Goal: Transaction & Acquisition: Book appointment/travel/reservation

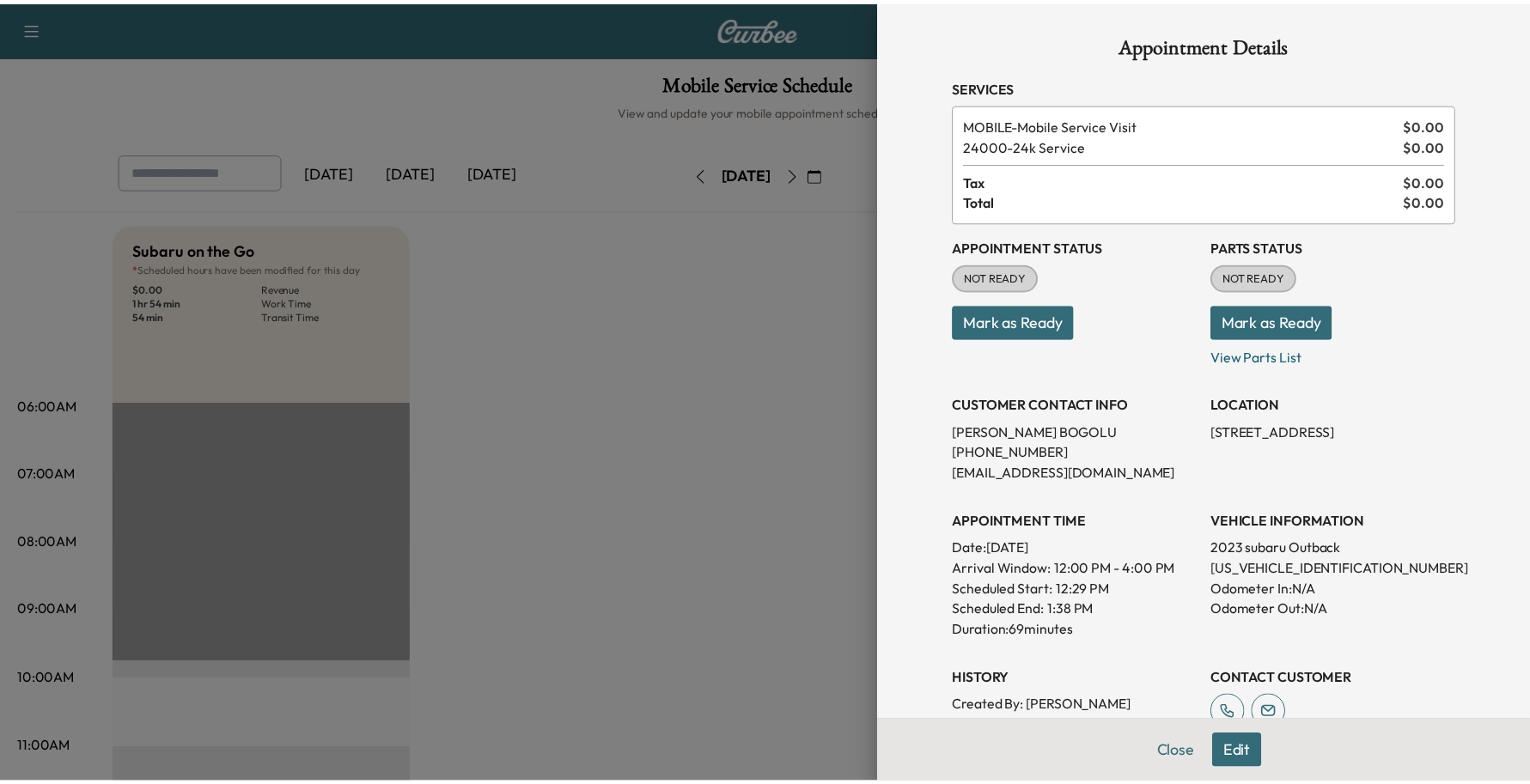
scroll to position [429, 0]
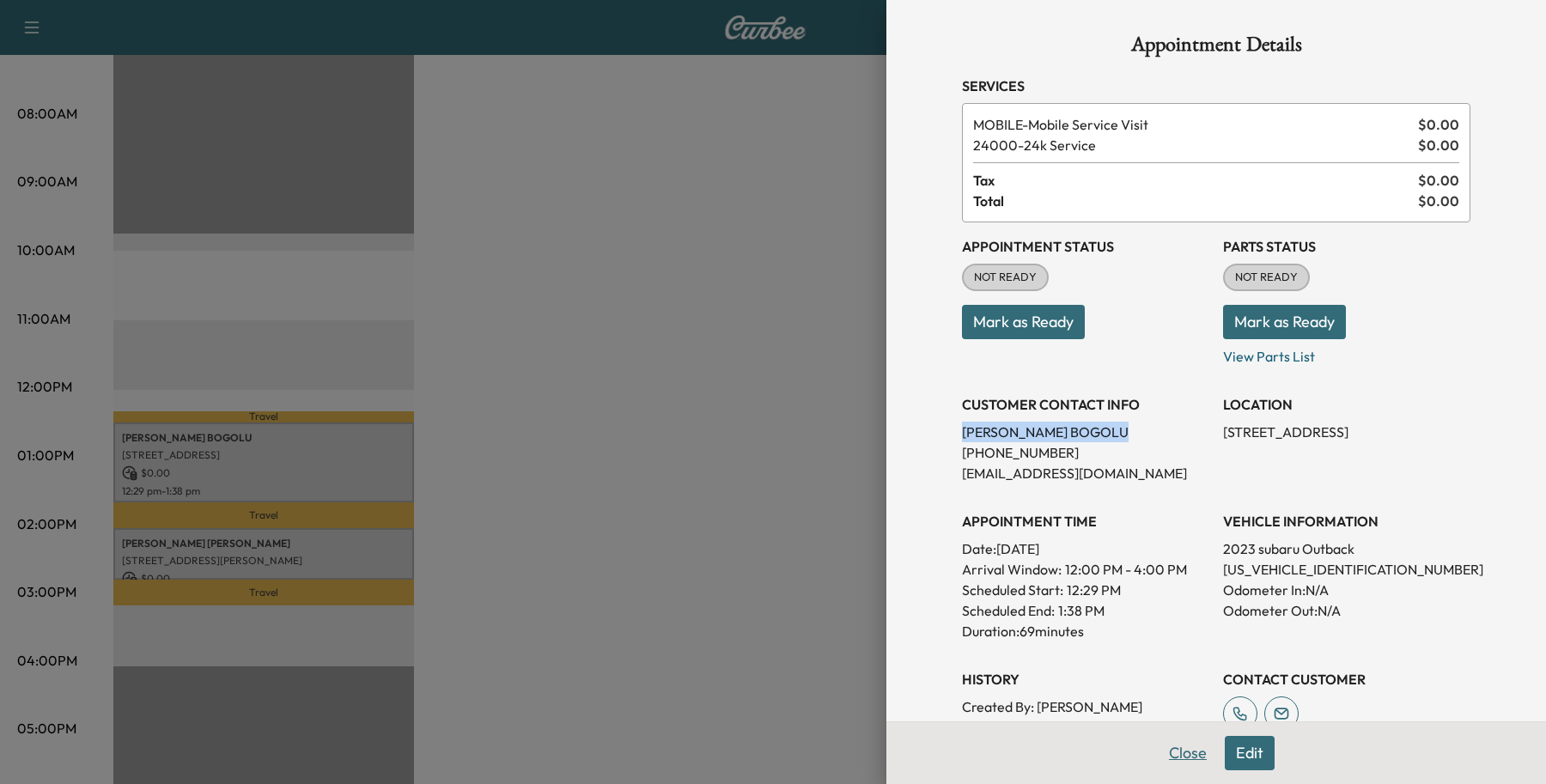
click at [1161, 758] on button "Close" at bounding box center [1188, 753] width 60 height 35
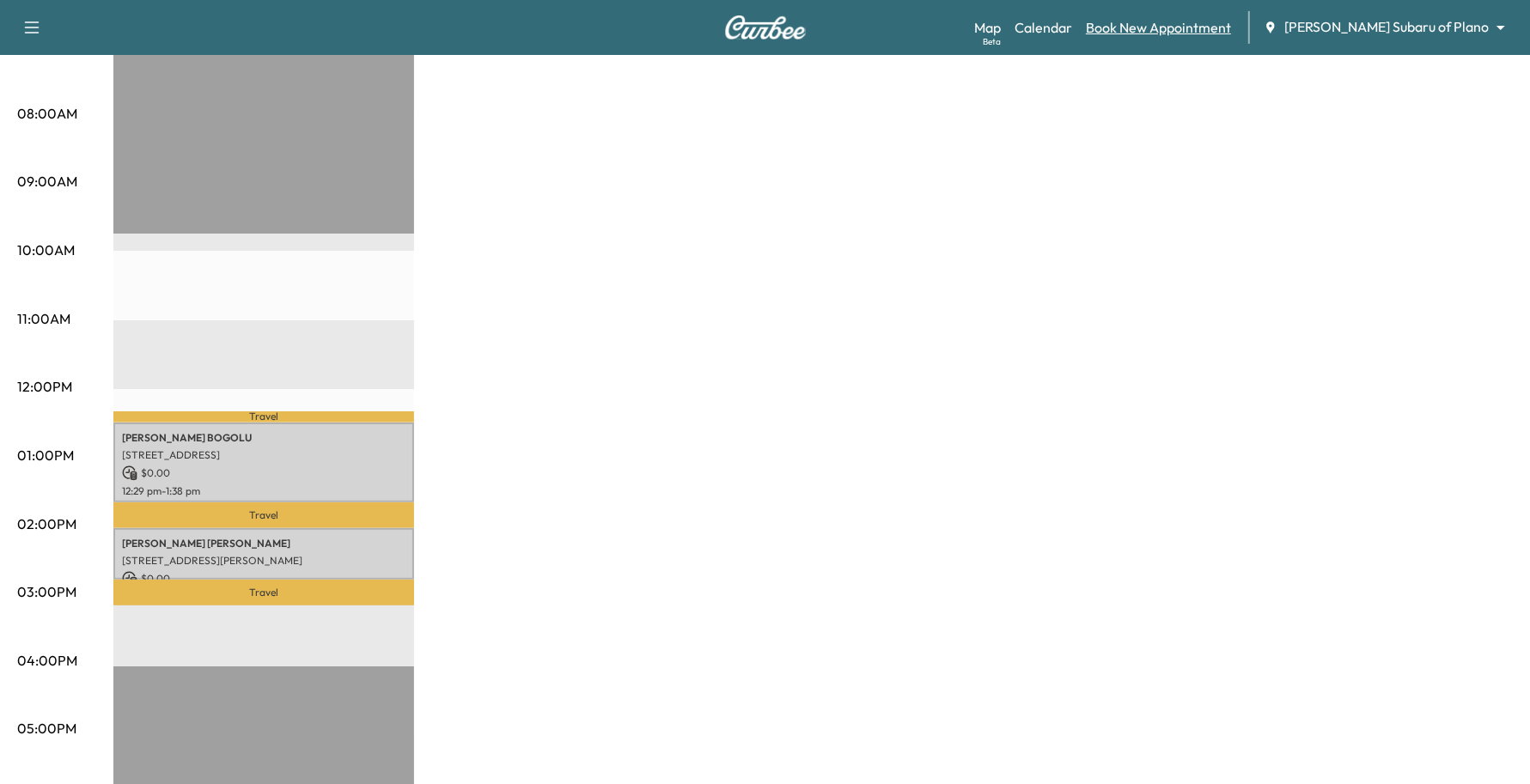
click at [1231, 35] on link "Book New Appointment" at bounding box center [1158, 27] width 145 height 21
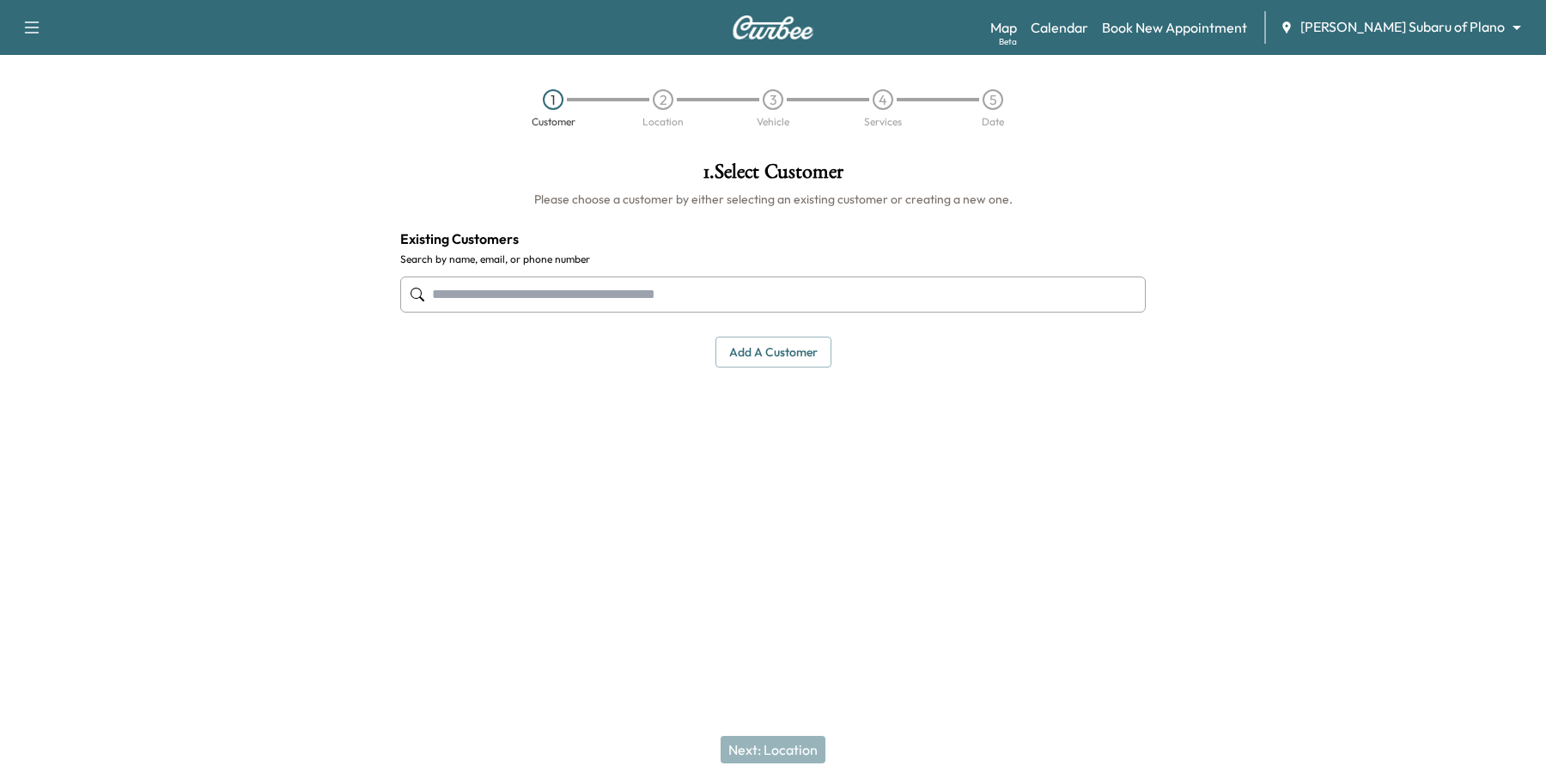
click at [576, 302] on input "text" at bounding box center [773, 294] width 746 height 36
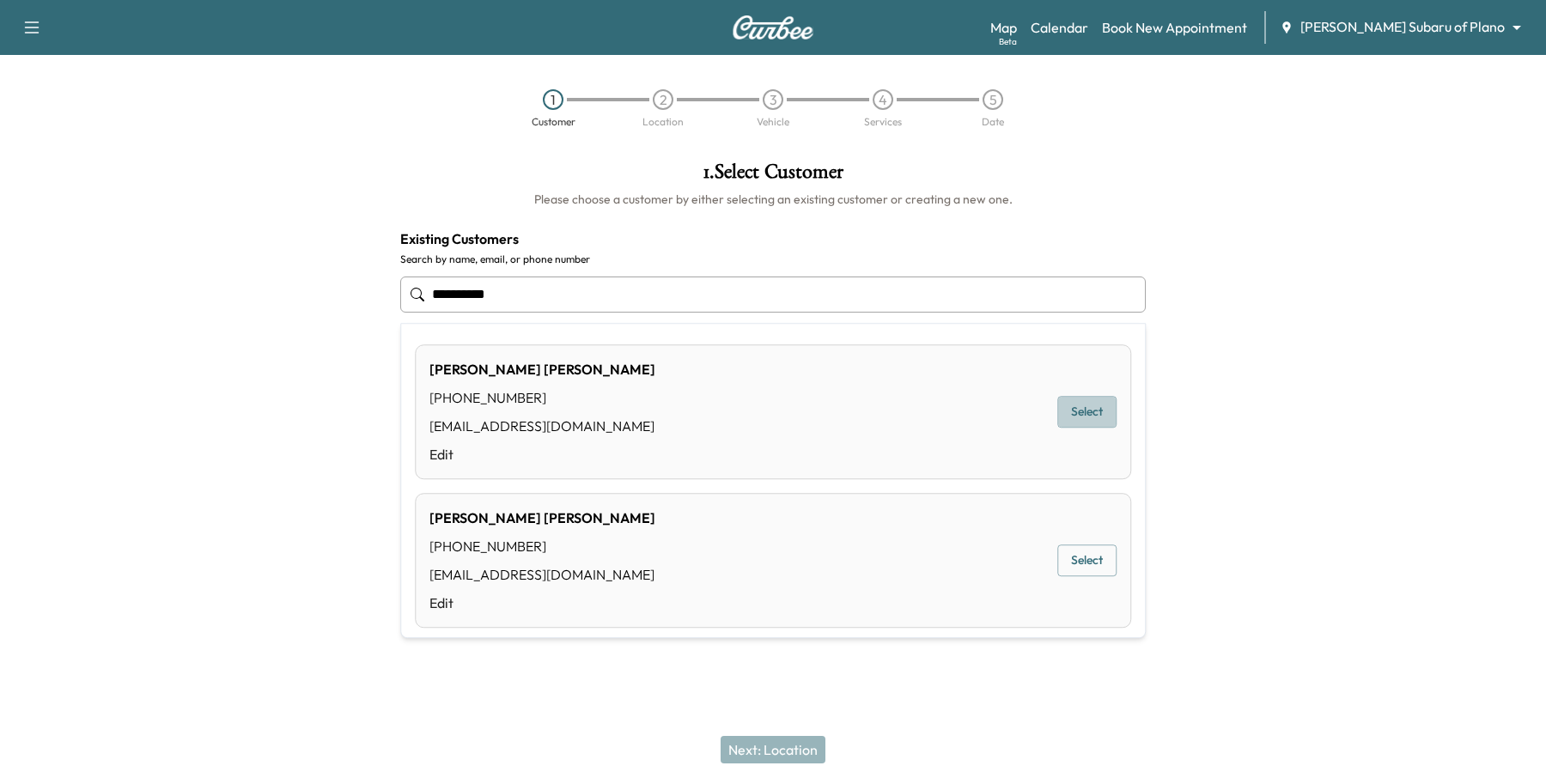
click at [1094, 407] on button "Select" at bounding box center [1088, 412] width 60 height 32
type input "**********"
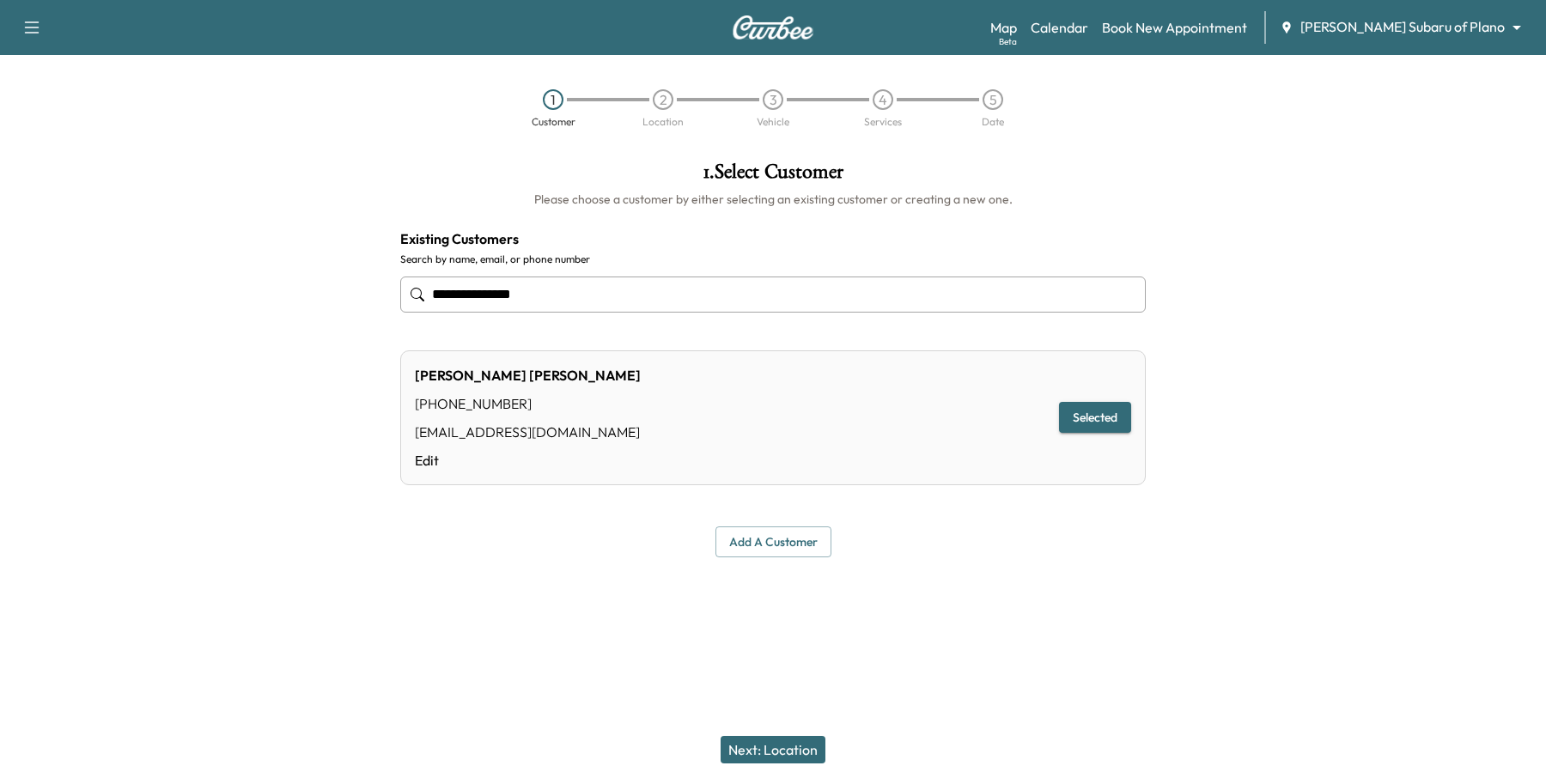
click at [816, 741] on button "Next: Location" at bounding box center [773, 750] width 104 height 28
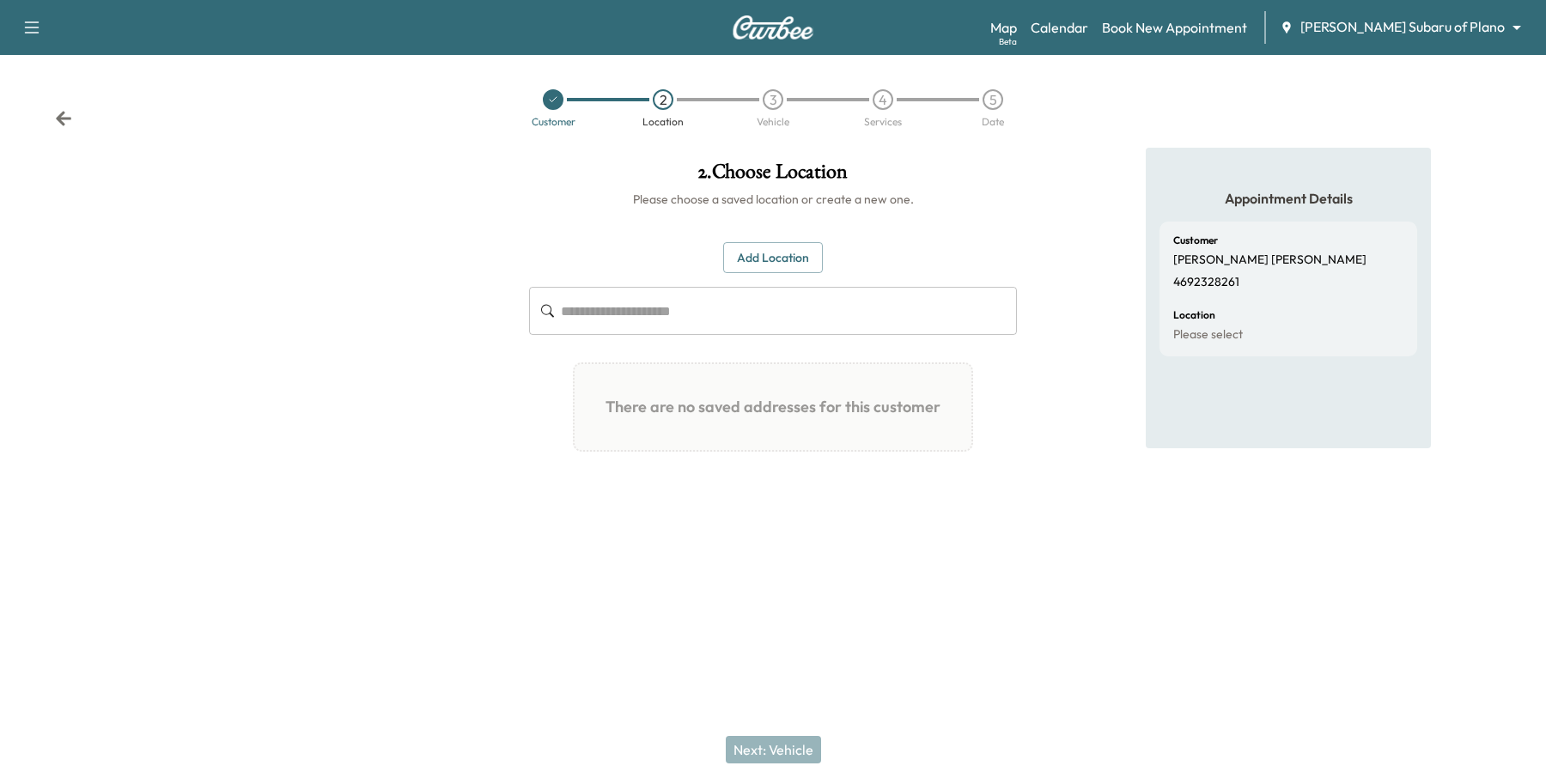
click at [793, 244] on button "Add Location" at bounding box center [773, 258] width 99 height 32
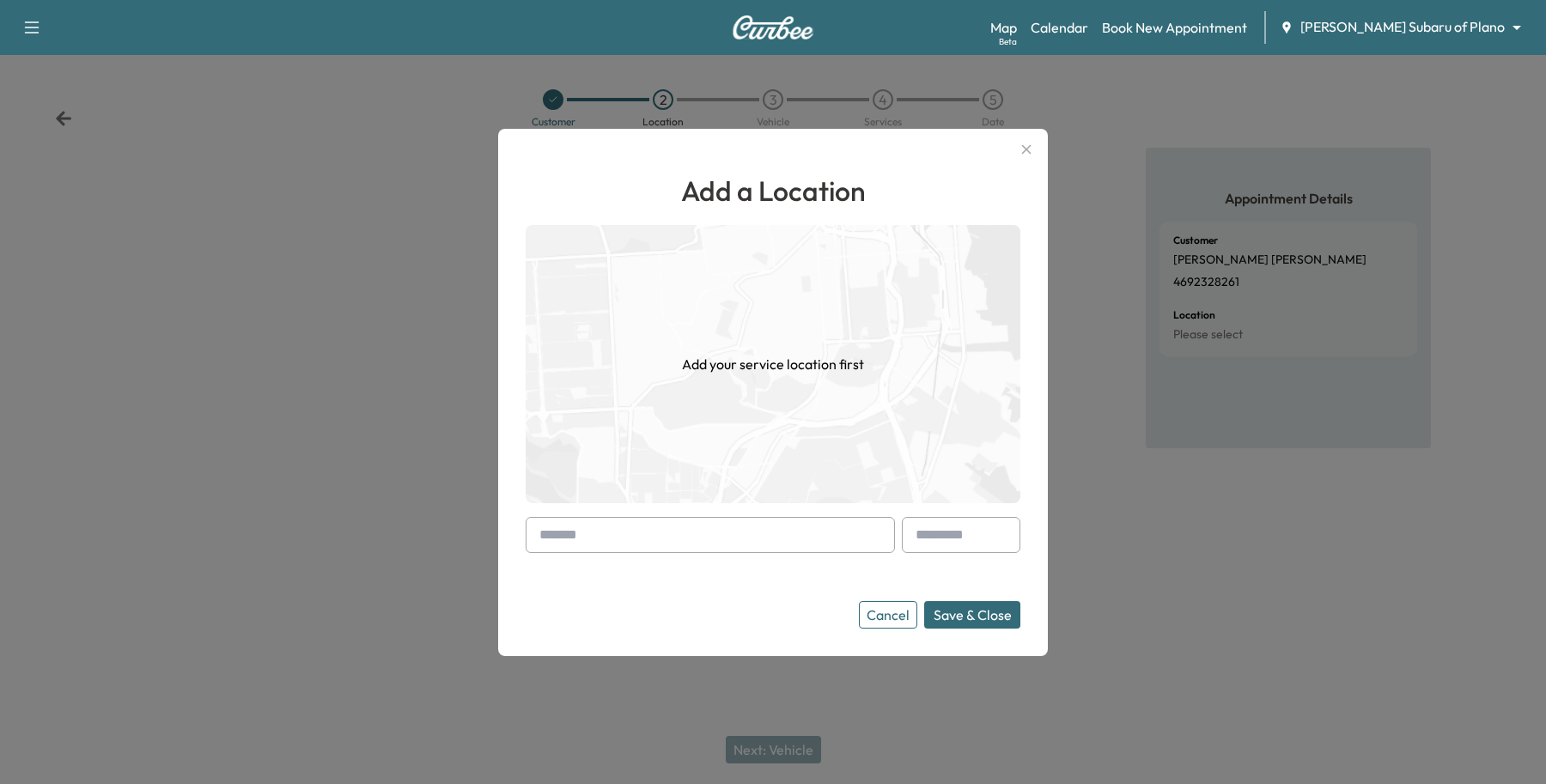
click at [563, 533] on input "text" at bounding box center [711, 535] width 370 height 36
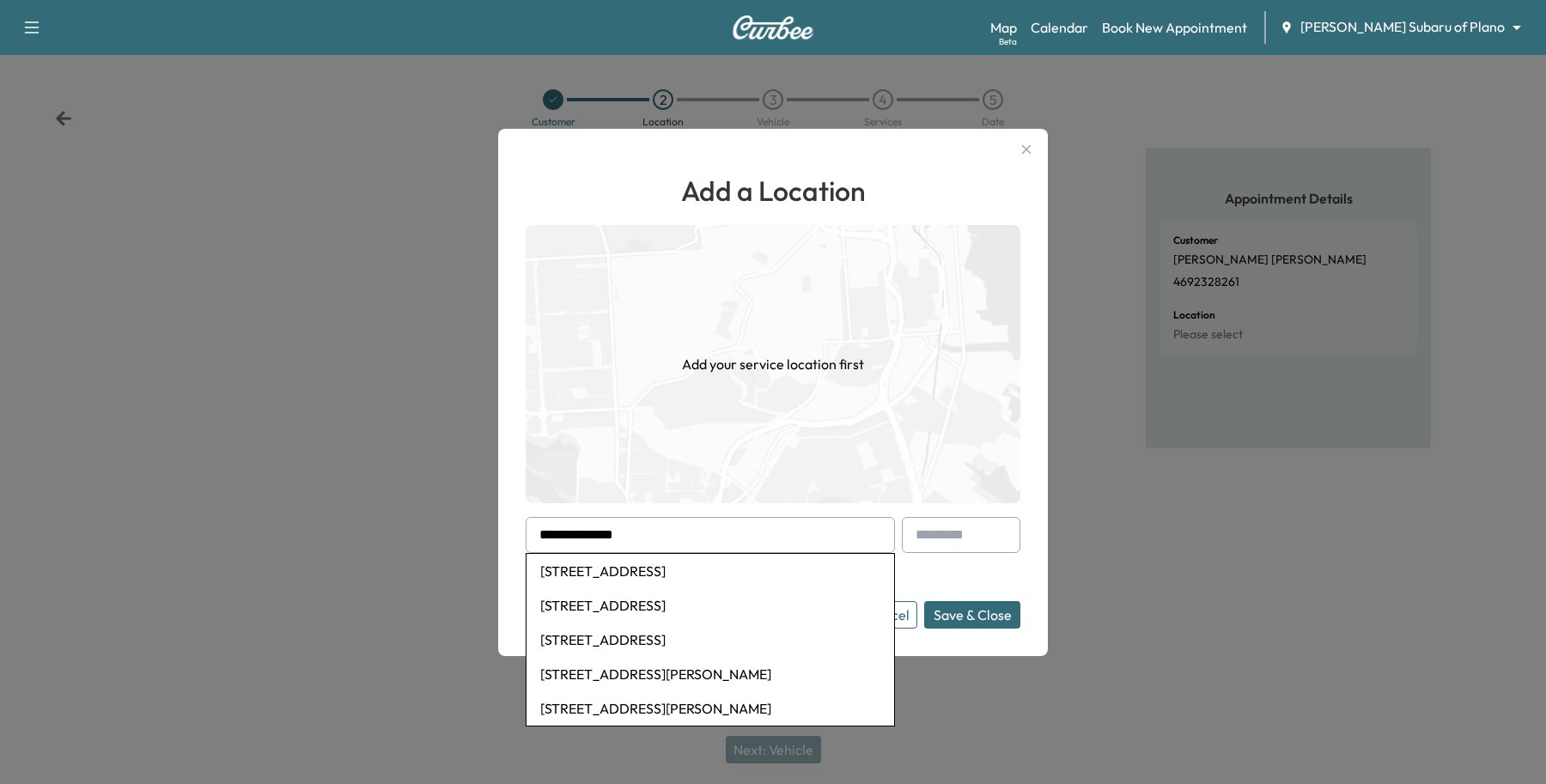
click at [551, 569] on li "[STREET_ADDRESS]" at bounding box center [711, 570] width 368 height 35
type input "**********"
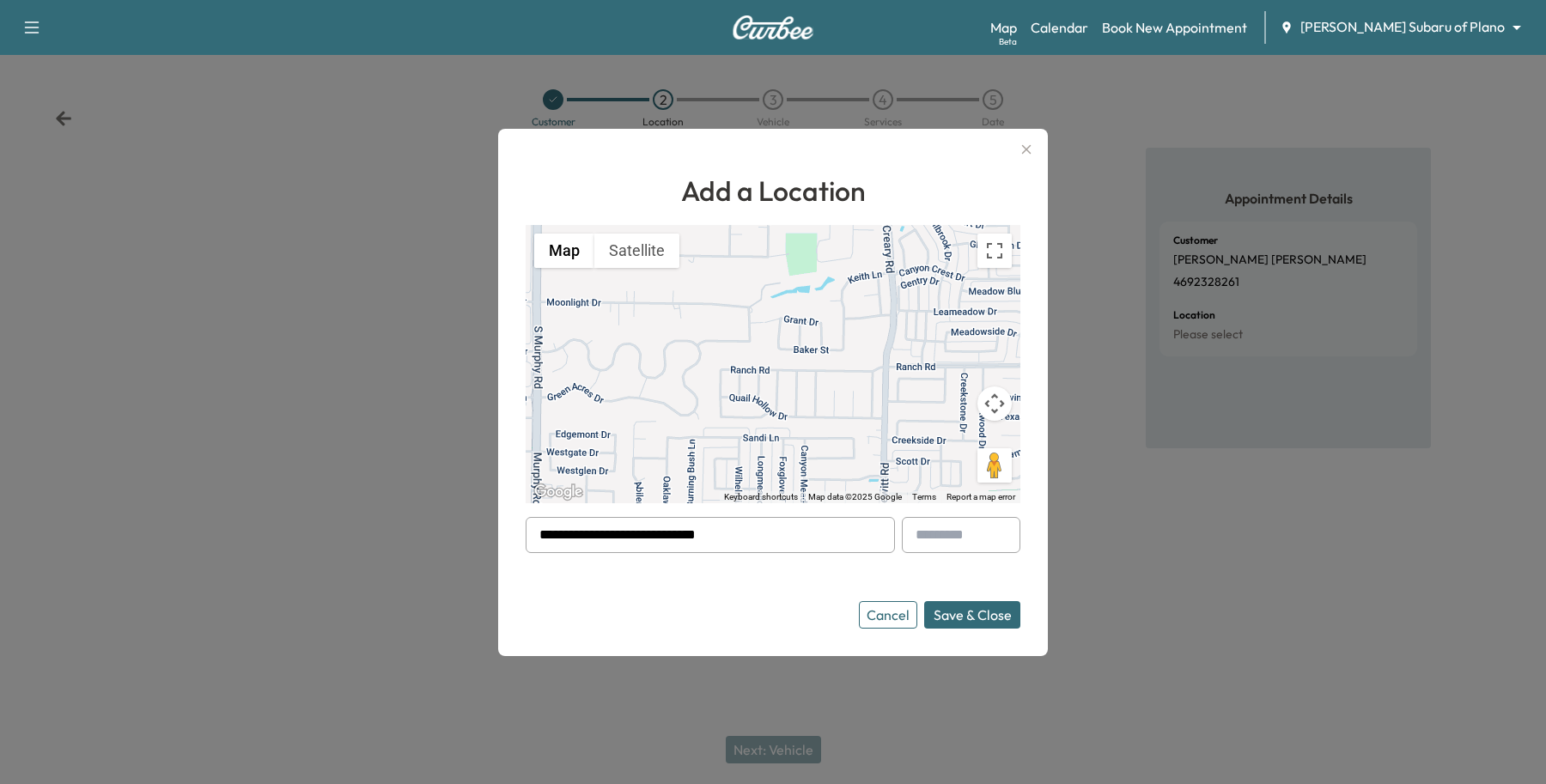
click at [964, 610] on button "Save & Close" at bounding box center [972, 615] width 96 height 28
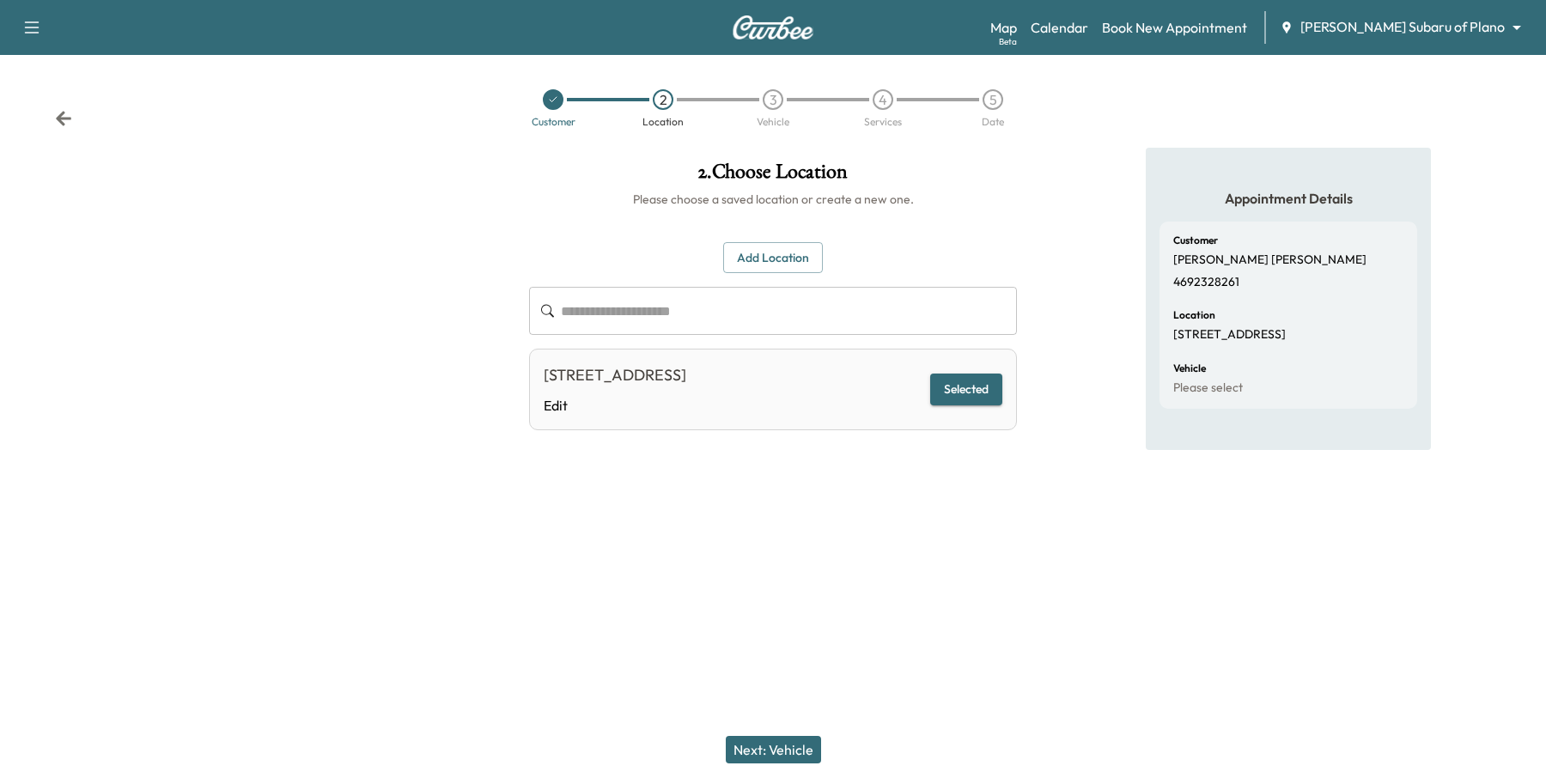
click at [753, 743] on button "Next: Vehicle" at bounding box center [773, 750] width 95 height 28
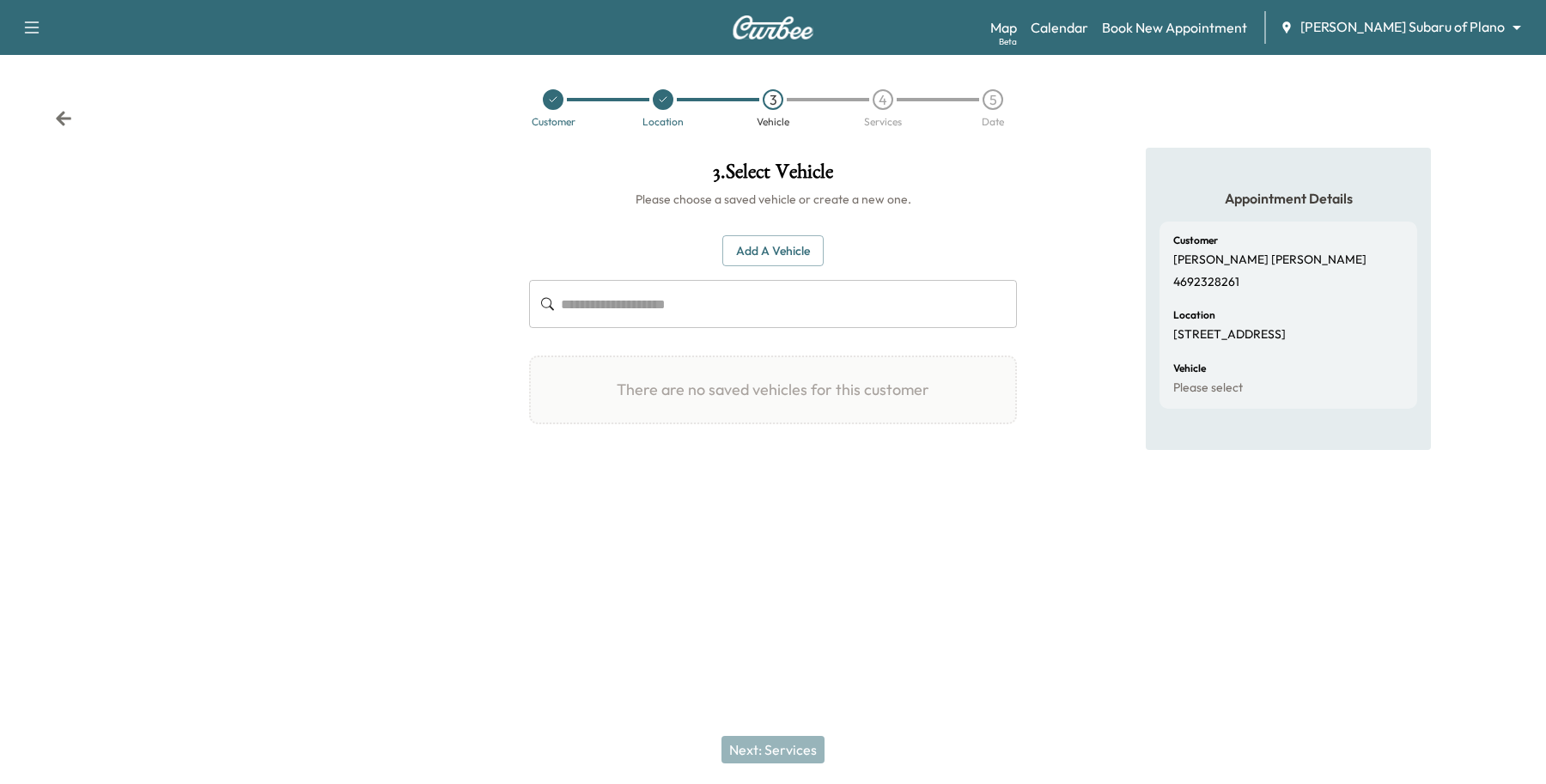
click at [763, 255] on button "Add a Vehicle" at bounding box center [773, 251] width 101 height 32
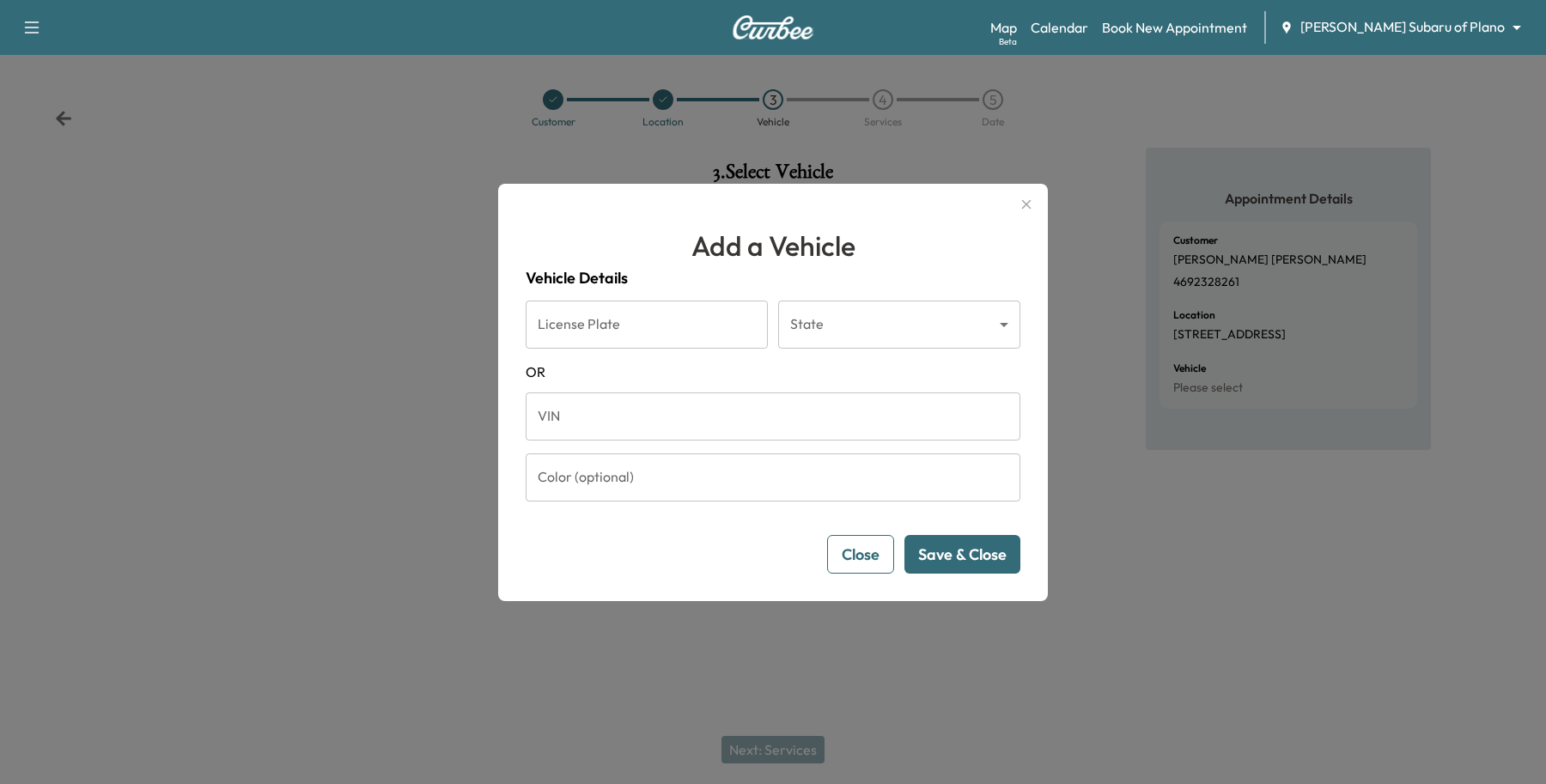
click at [684, 414] on input "VIN" at bounding box center [773, 416] width 495 height 48
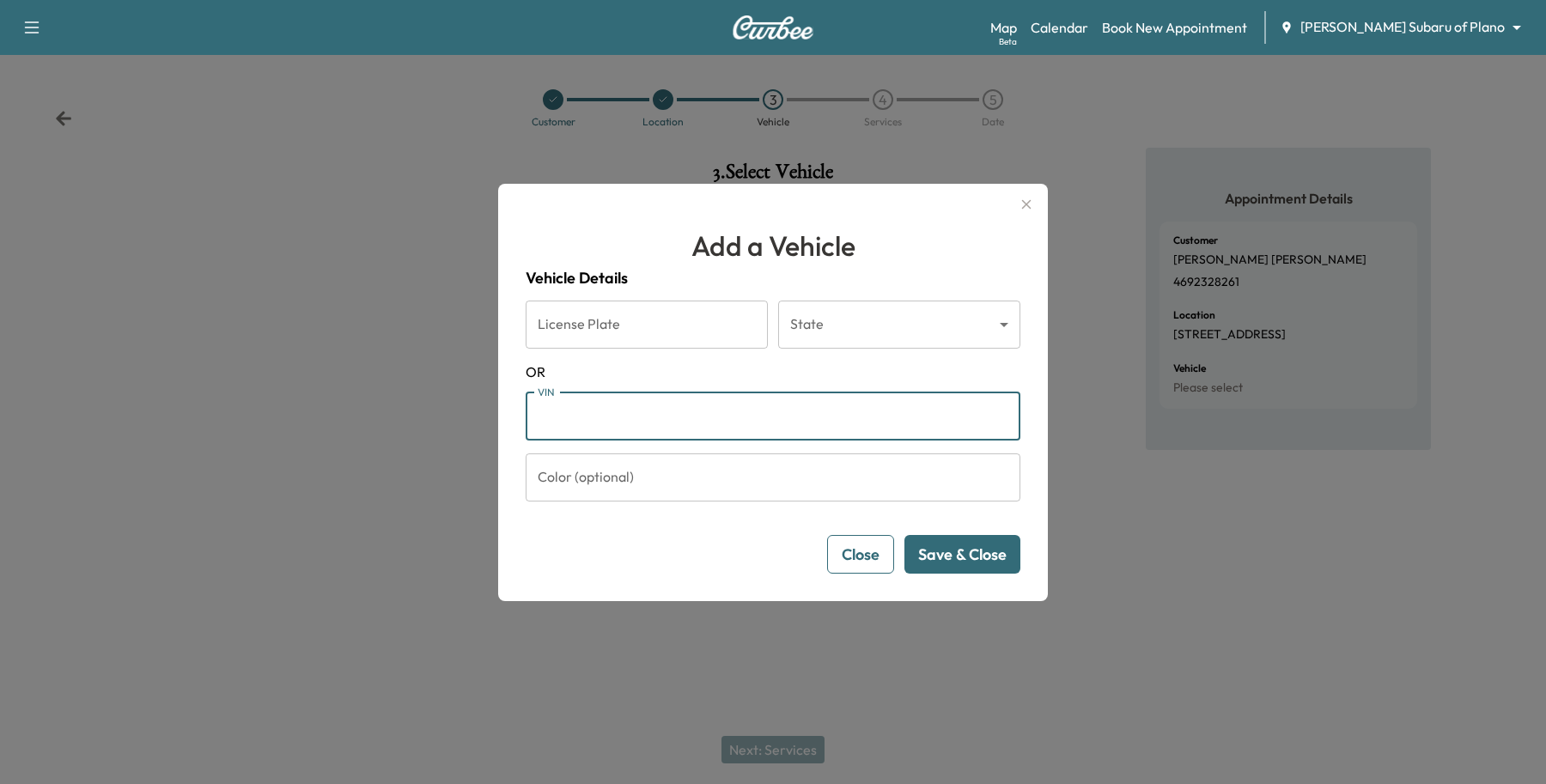
paste input "**********"
type input "**********"
click at [967, 564] on button "Save & Close" at bounding box center [962, 553] width 116 height 39
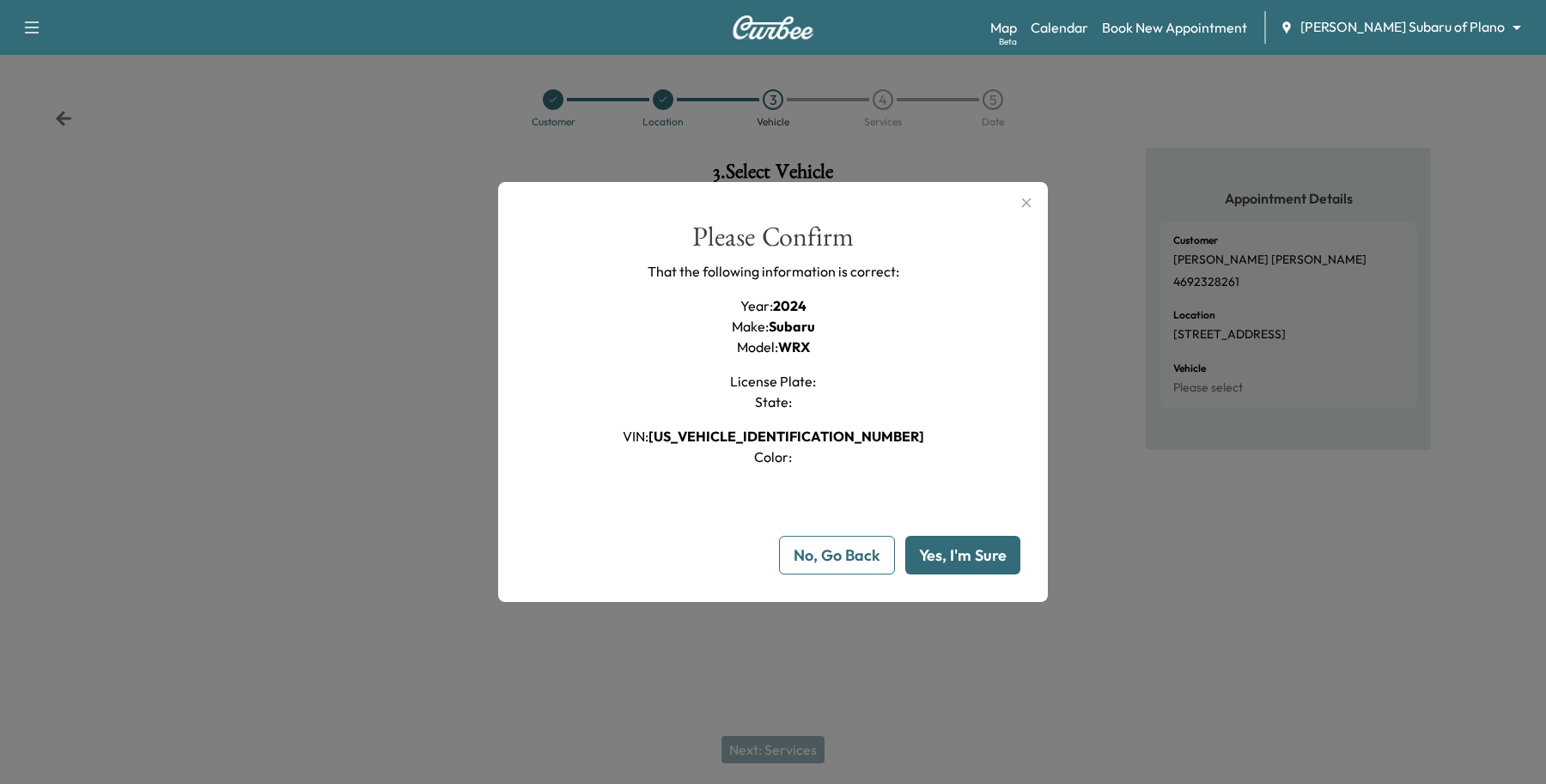
click at [963, 544] on button "Yes, I'm Sure" at bounding box center [963, 554] width 115 height 39
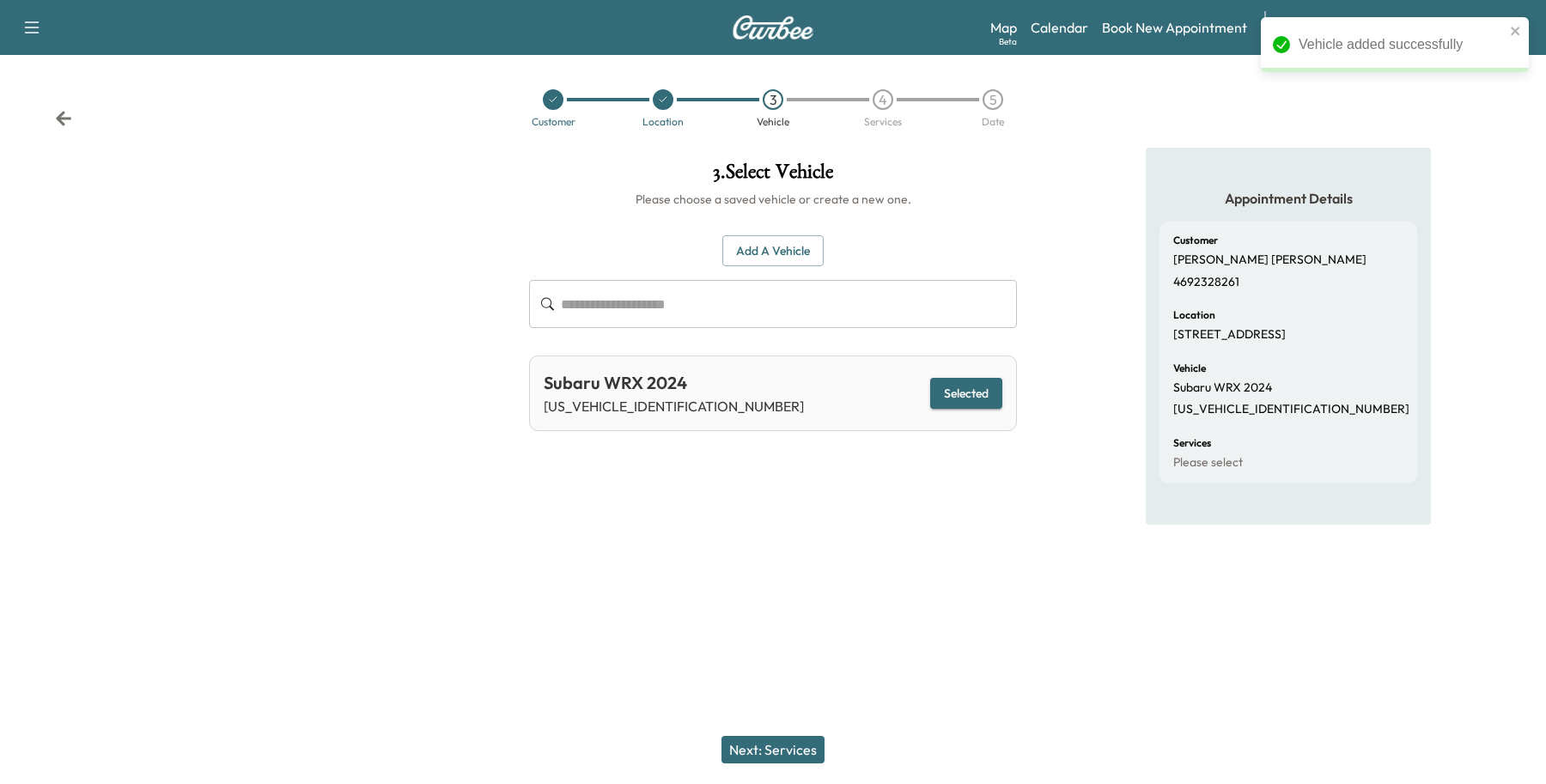
click at [779, 753] on button "Next: Services" at bounding box center [773, 750] width 103 height 28
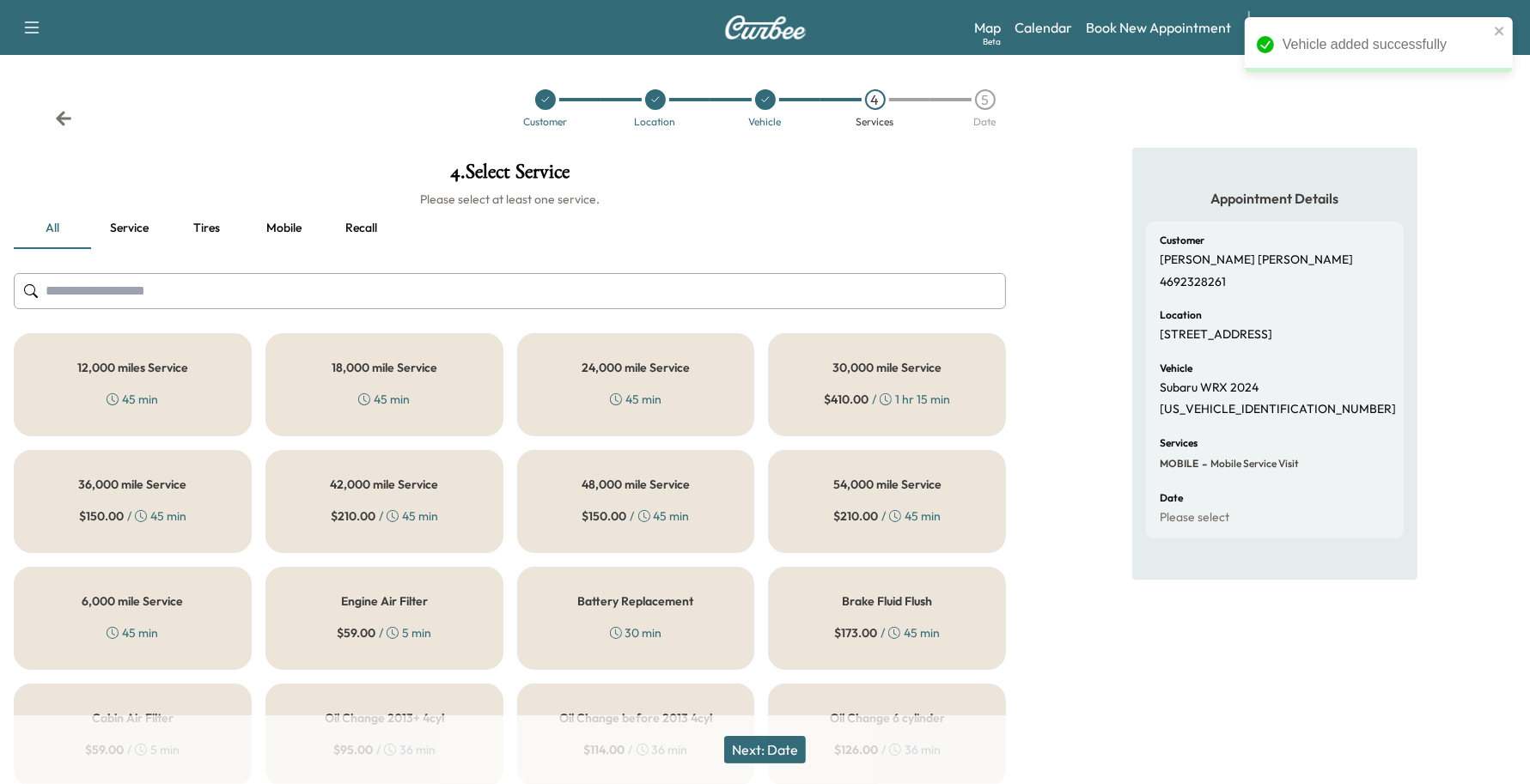
click at [238, 631] on div "6,000 mile Service 45 min" at bounding box center [132, 618] width 238 height 103
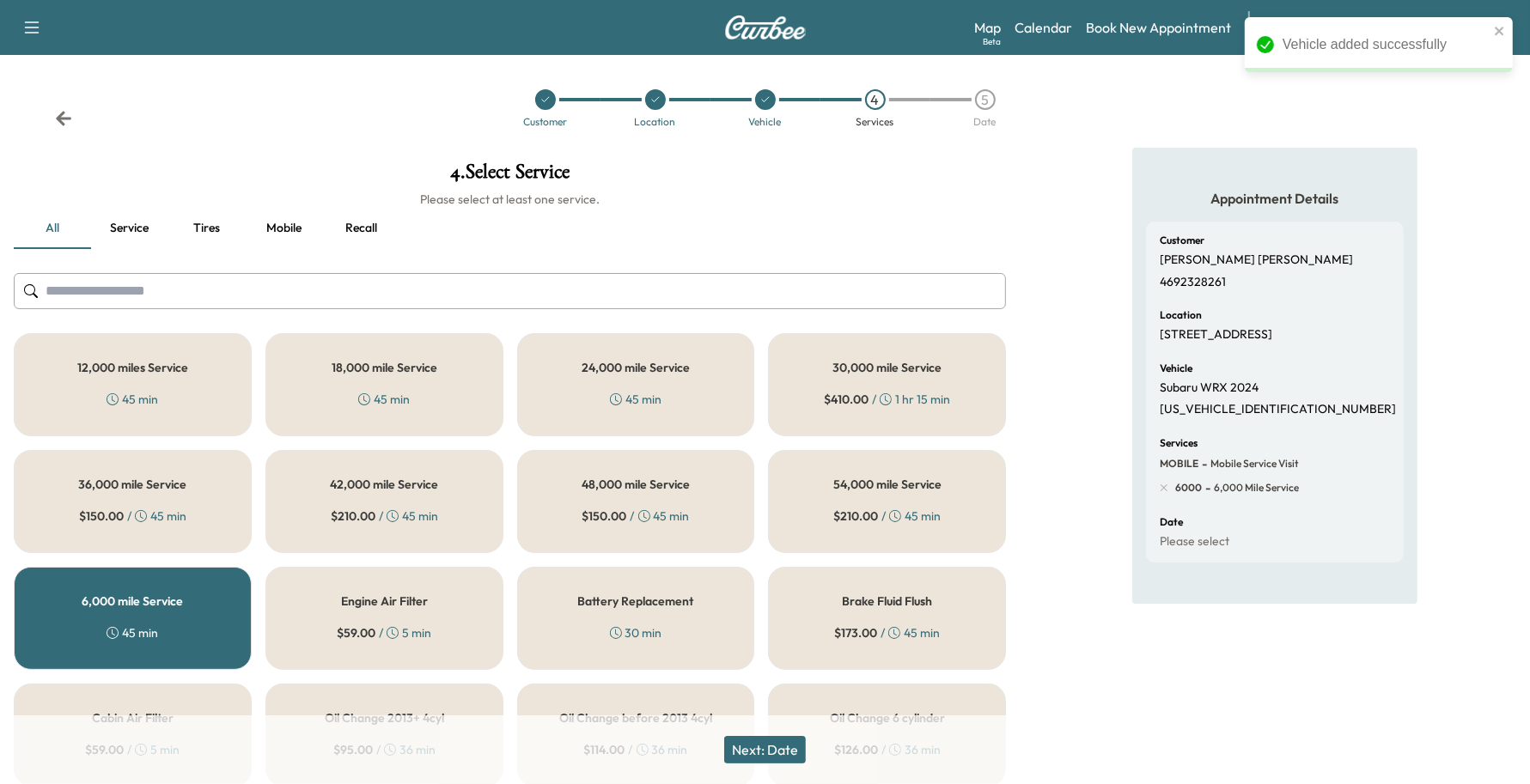
click at [793, 753] on button "Next: Date" at bounding box center [765, 750] width 82 height 28
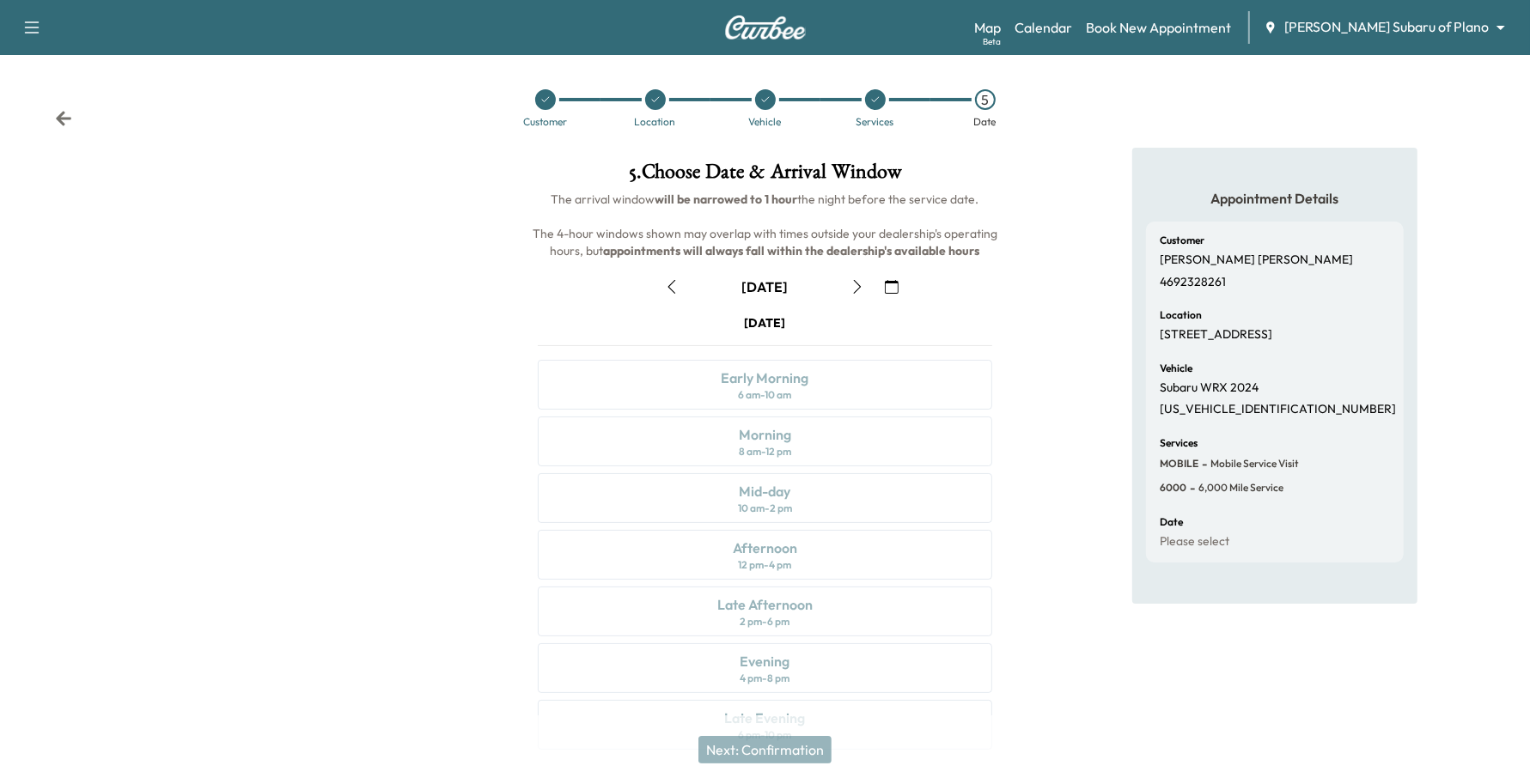
click at [868, 281] on button "button" at bounding box center [857, 287] width 29 height 28
click at [800, 452] on div "Morning 8 am - 12 pm" at bounding box center [765, 441] width 455 height 50
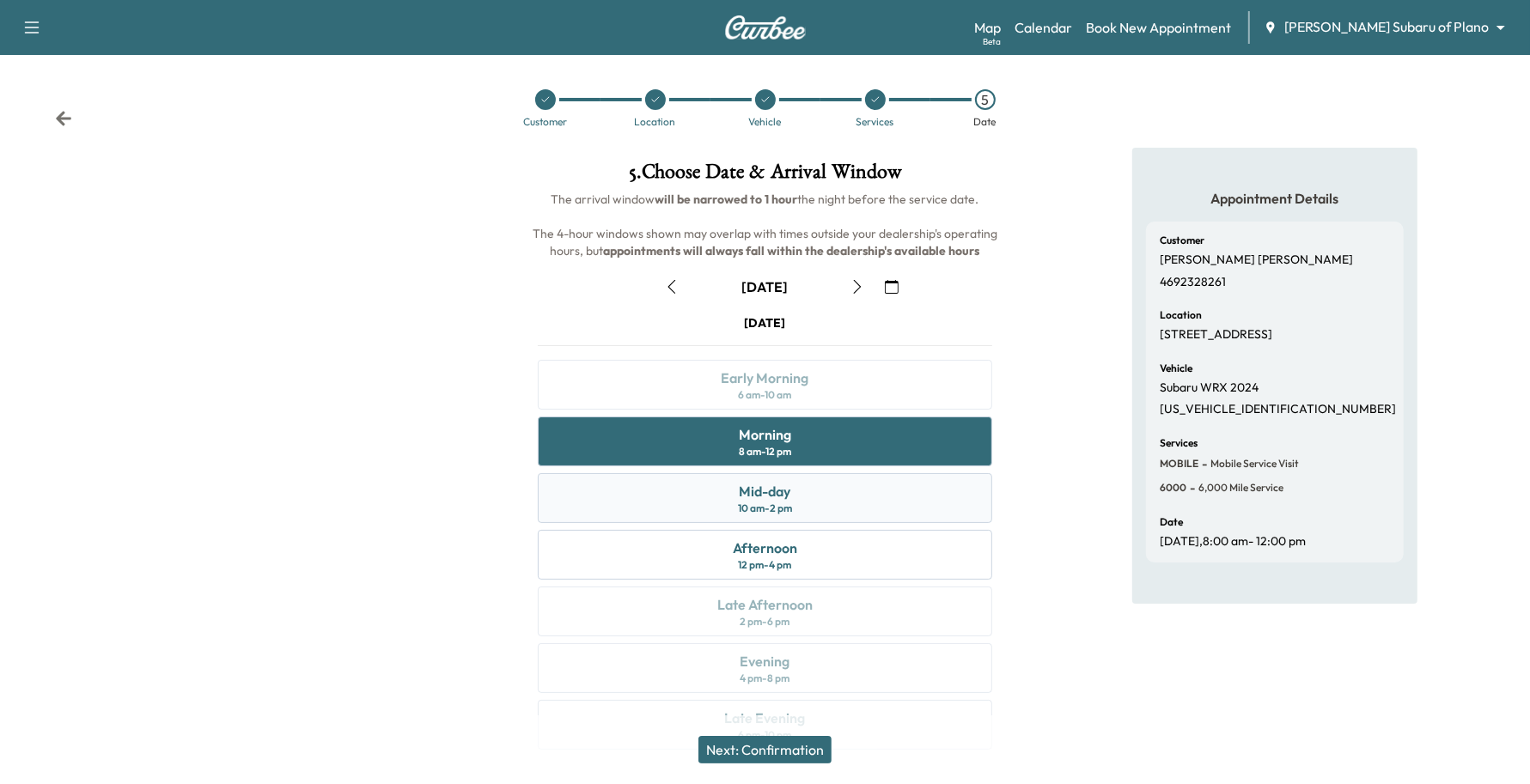
click at [750, 521] on div "Mid-day 10 am - 2 pm" at bounding box center [765, 498] width 455 height 50
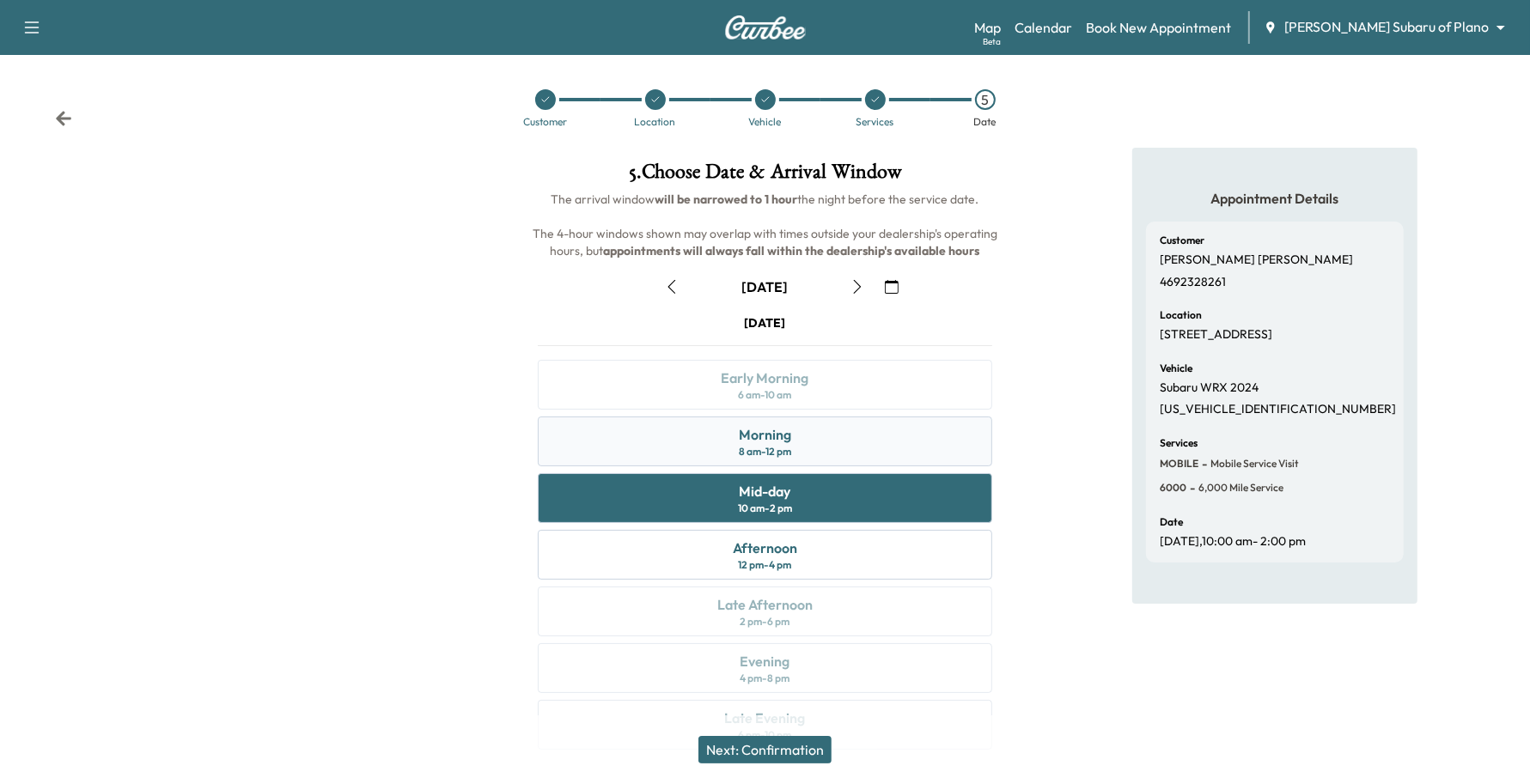
click at [731, 439] on div "Morning 8 am - 12 pm" at bounding box center [765, 441] width 455 height 50
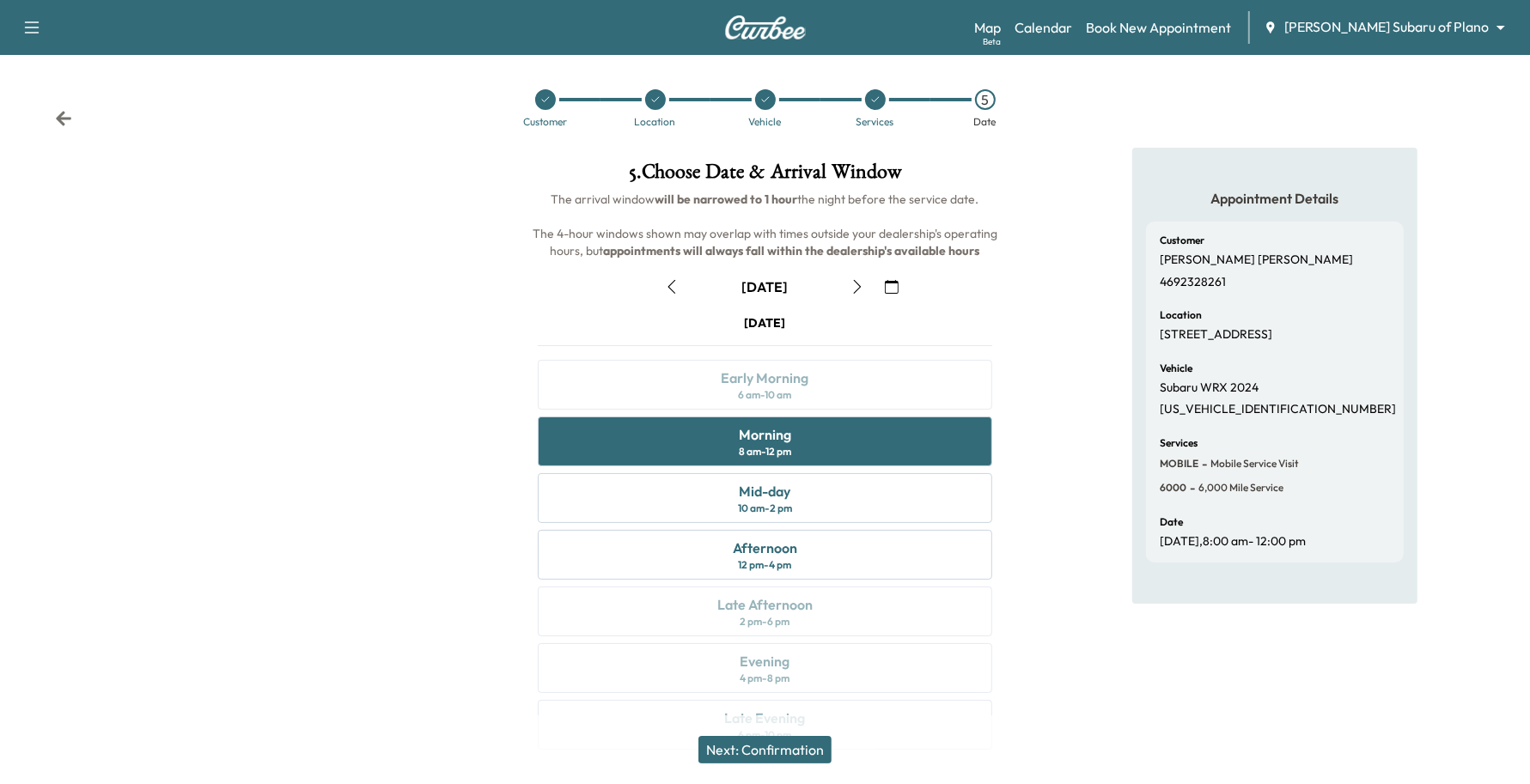
click at [754, 756] on button "Next: Confirmation" at bounding box center [765, 750] width 133 height 28
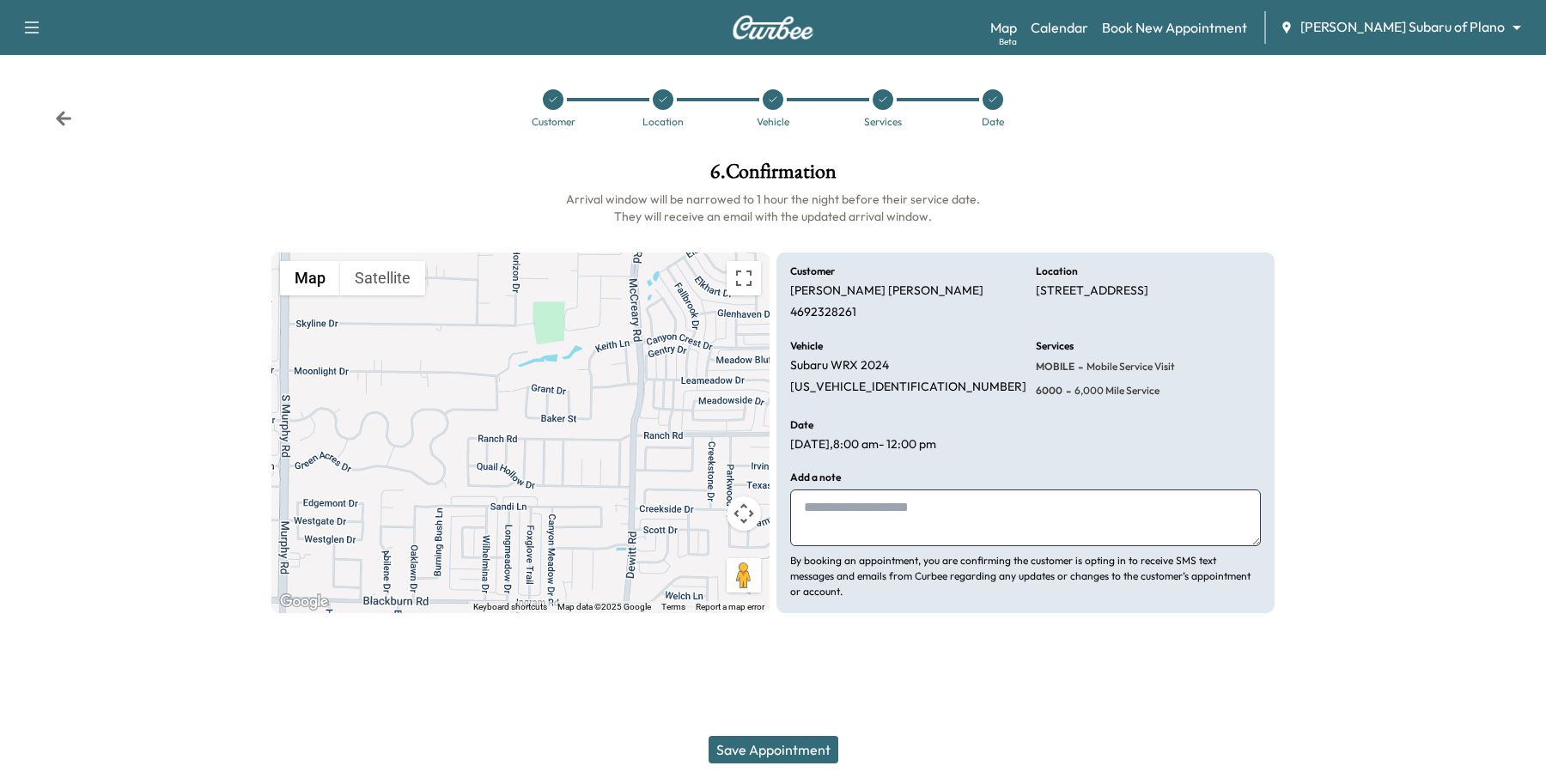
click at [779, 751] on button "Save Appointment" at bounding box center [773, 750] width 129 height 28
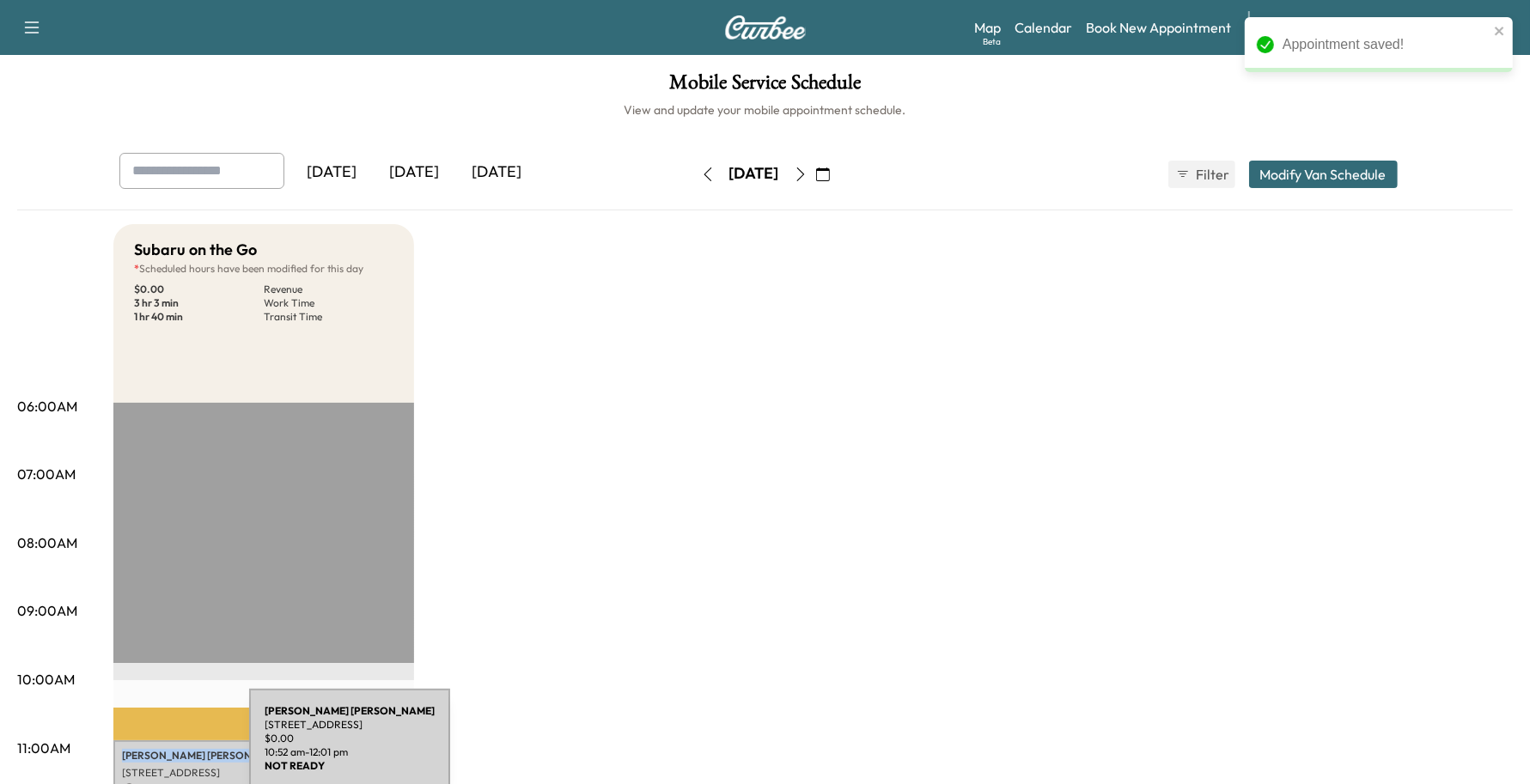
drag, startPoint x: 222, startPoint y: 736, endPoint x: 120, endPoint y: 749, distance: 102.8
click at [120, 749] on div "[PERSON_NAME] [STREET_ADDRESS] $ 0.00 10:52 am - 12:01 pm" at bounding box center [263, 780] width 300 height 79
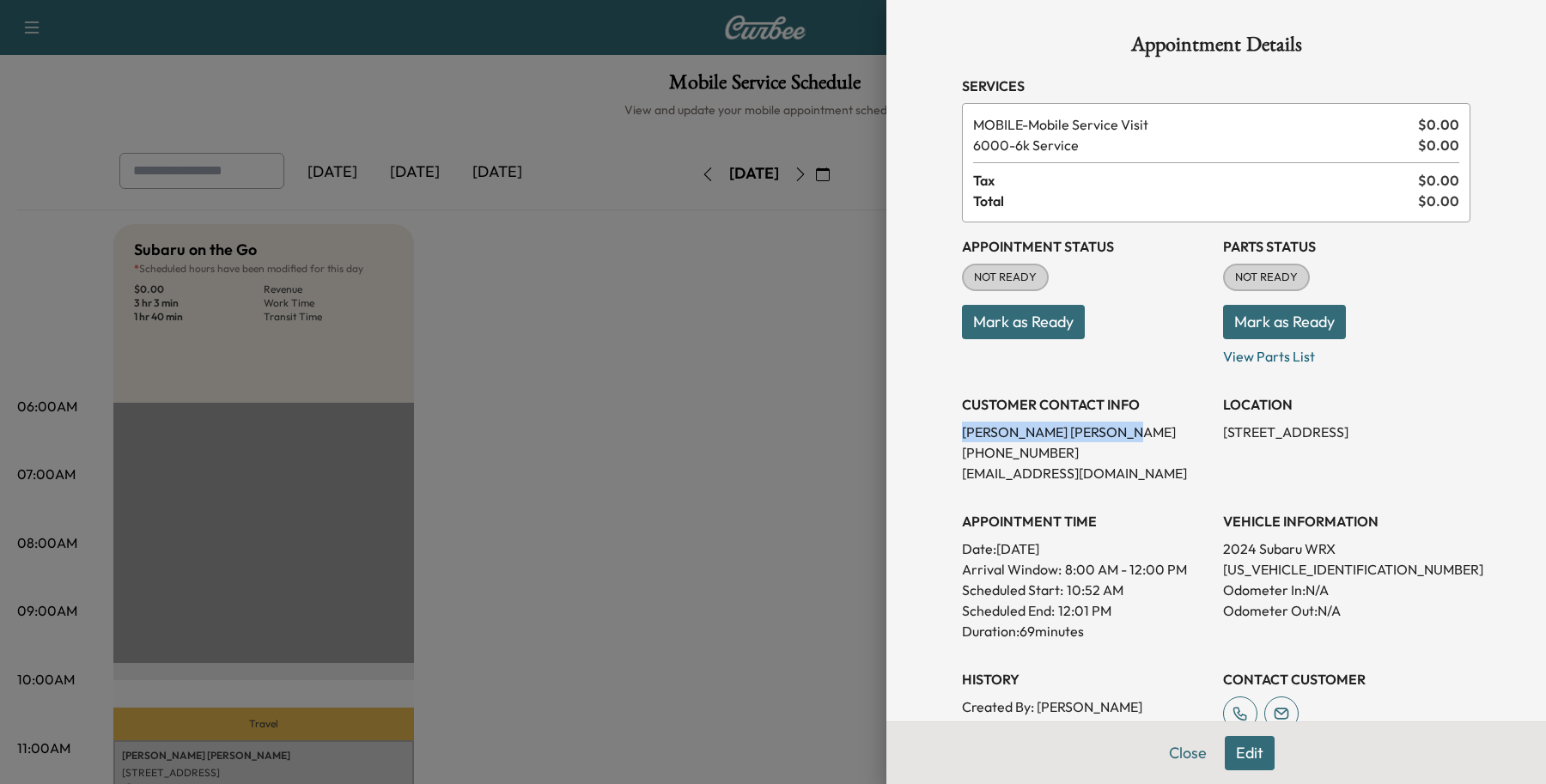
drag, startPoint x: 120, startPoint y: 749, endPoint x: 926, endPoint y: 429, distance: 867.2
click at [942, 429] on div "Appointment Details Services MOBILE - Mobile Service Visit $ 0.00 6000 - 6k Ser…" at bounding box center [1216, 515] width 550 height 1029
copy p "[PERSON_NAME]"
click at [1162, 744] on button "Close" at bounding box center [1188, 753] width 60 height 35
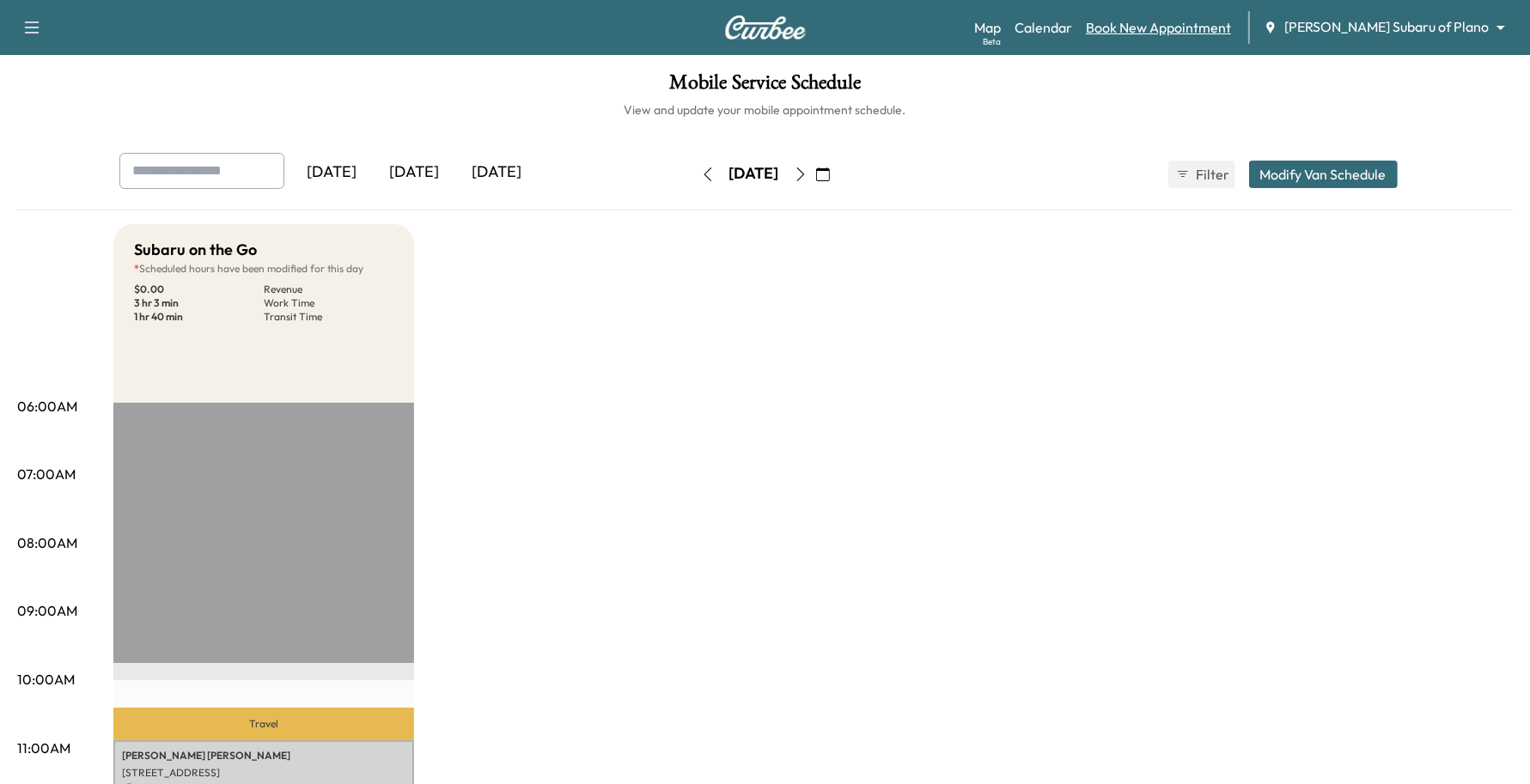
click at [1231, 22] on link "Book New Appointment" at bounding box center [1158, 27] width 145 height 21
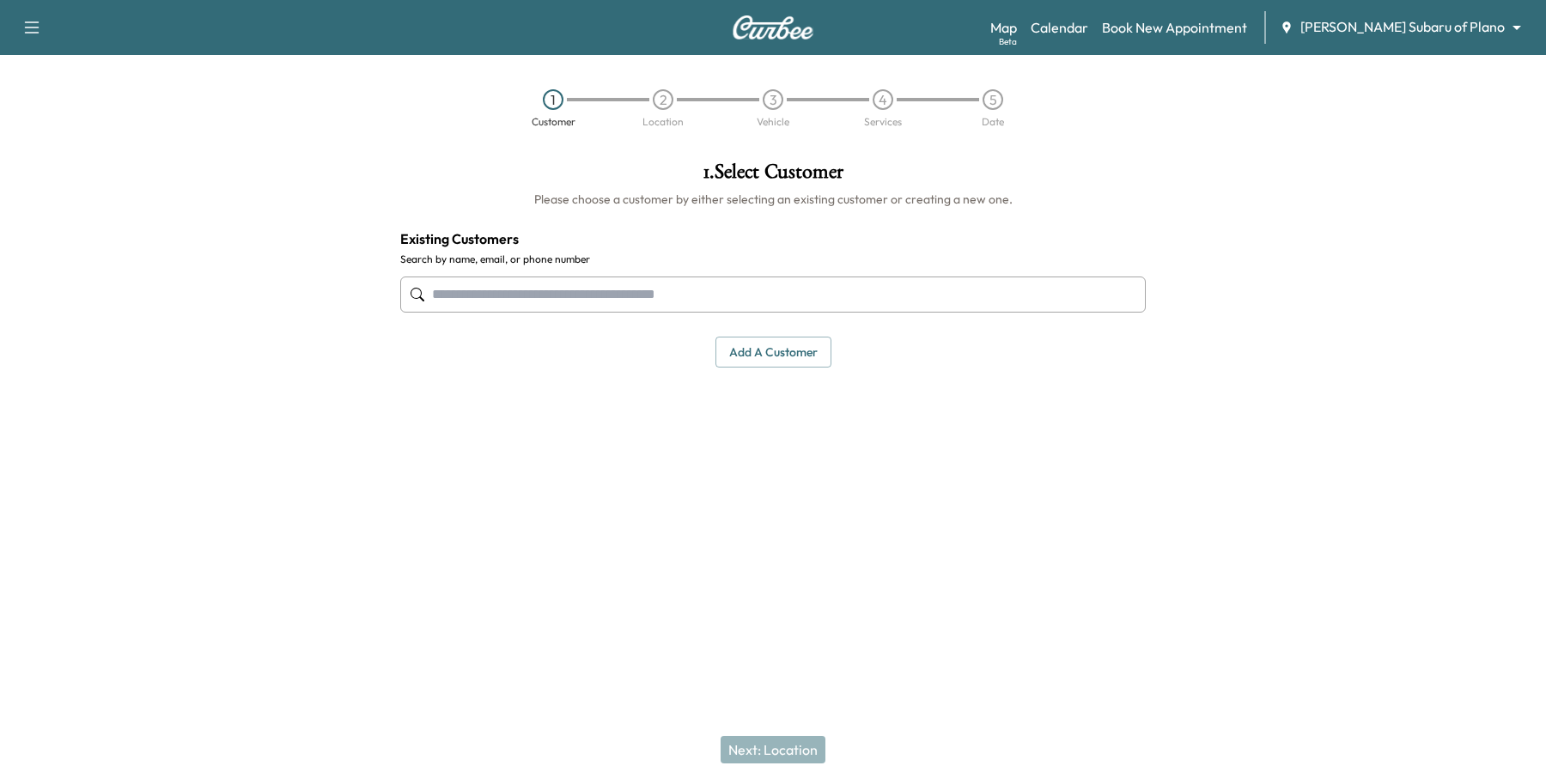
click at [442, 312] on input "text" at bounding box center [773, 294] width 746 height 36
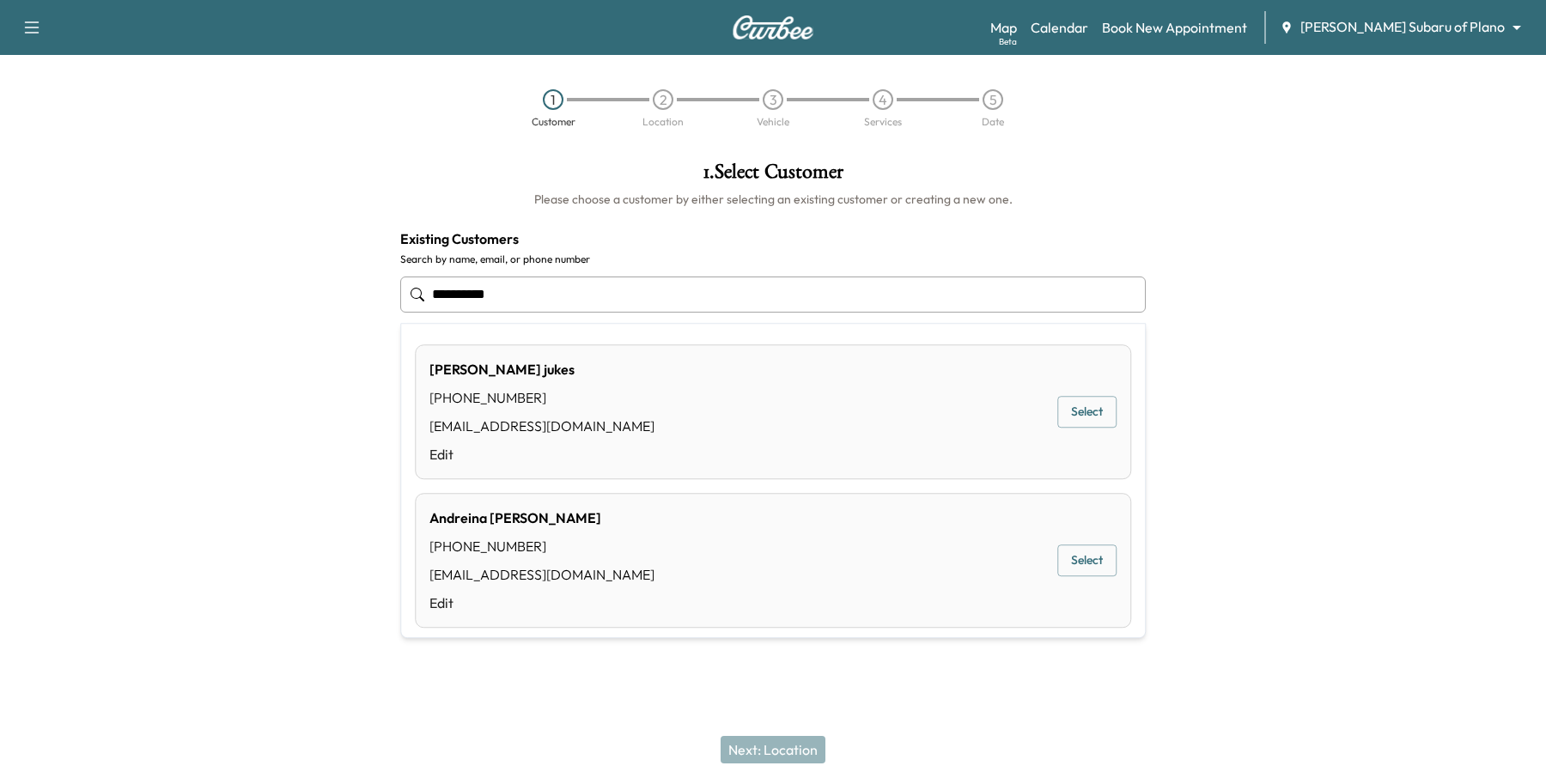
click at [1110, 416] on div "[PERSON_NAME] [PHONE_NUMBER] [EMAIL_ADDRESS][DOMAIN_NAME] Edit Select" at bounding box center [773, 412] width 717 height 135
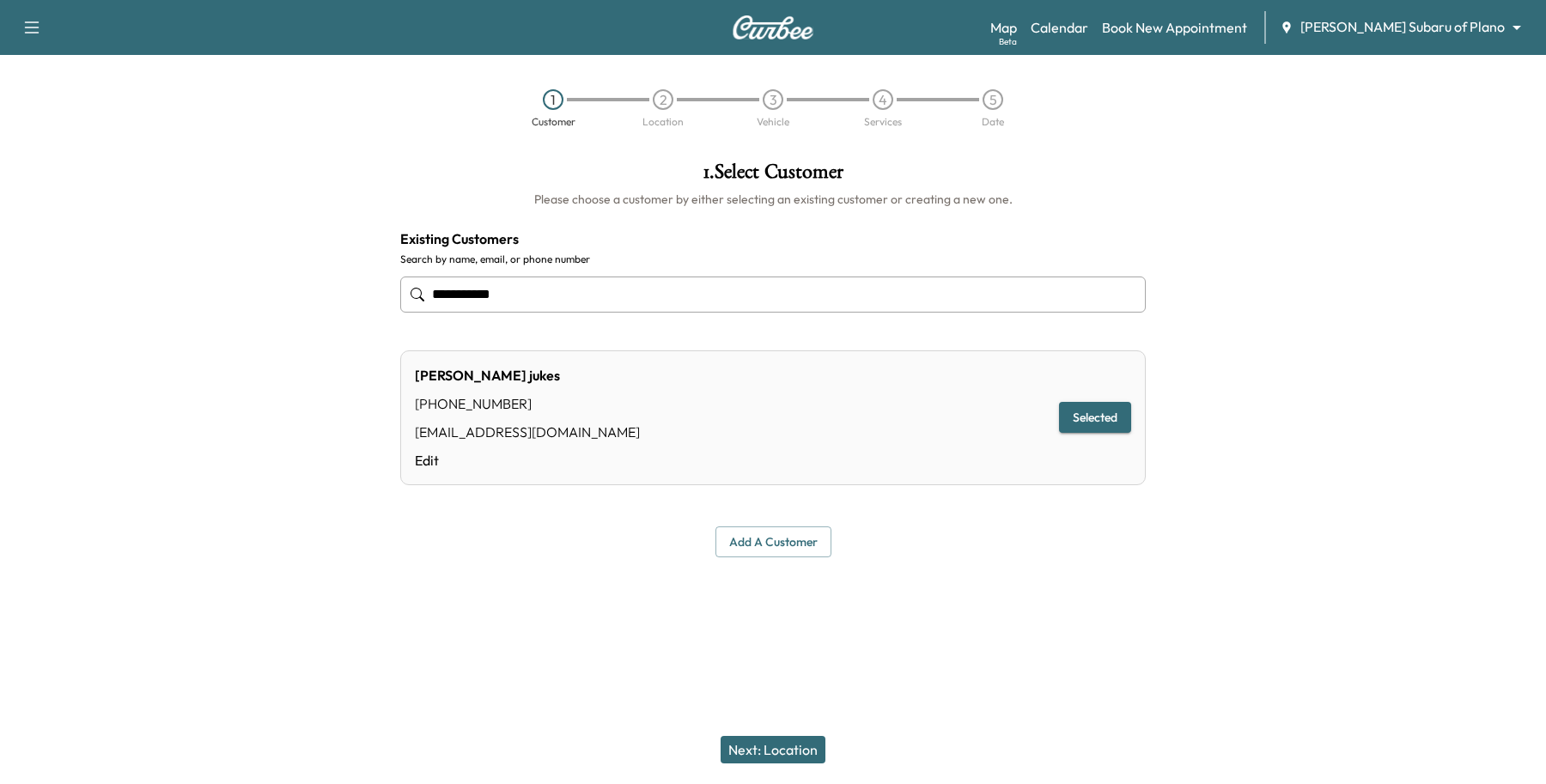
type input "**********"
click at [774, 765] on div "Next: Location" at bounding box center [773, 749] width 1546 height 69
click at [780, 748] on button "Next: Location" at bounding box center [773, 750] width 104 height 28
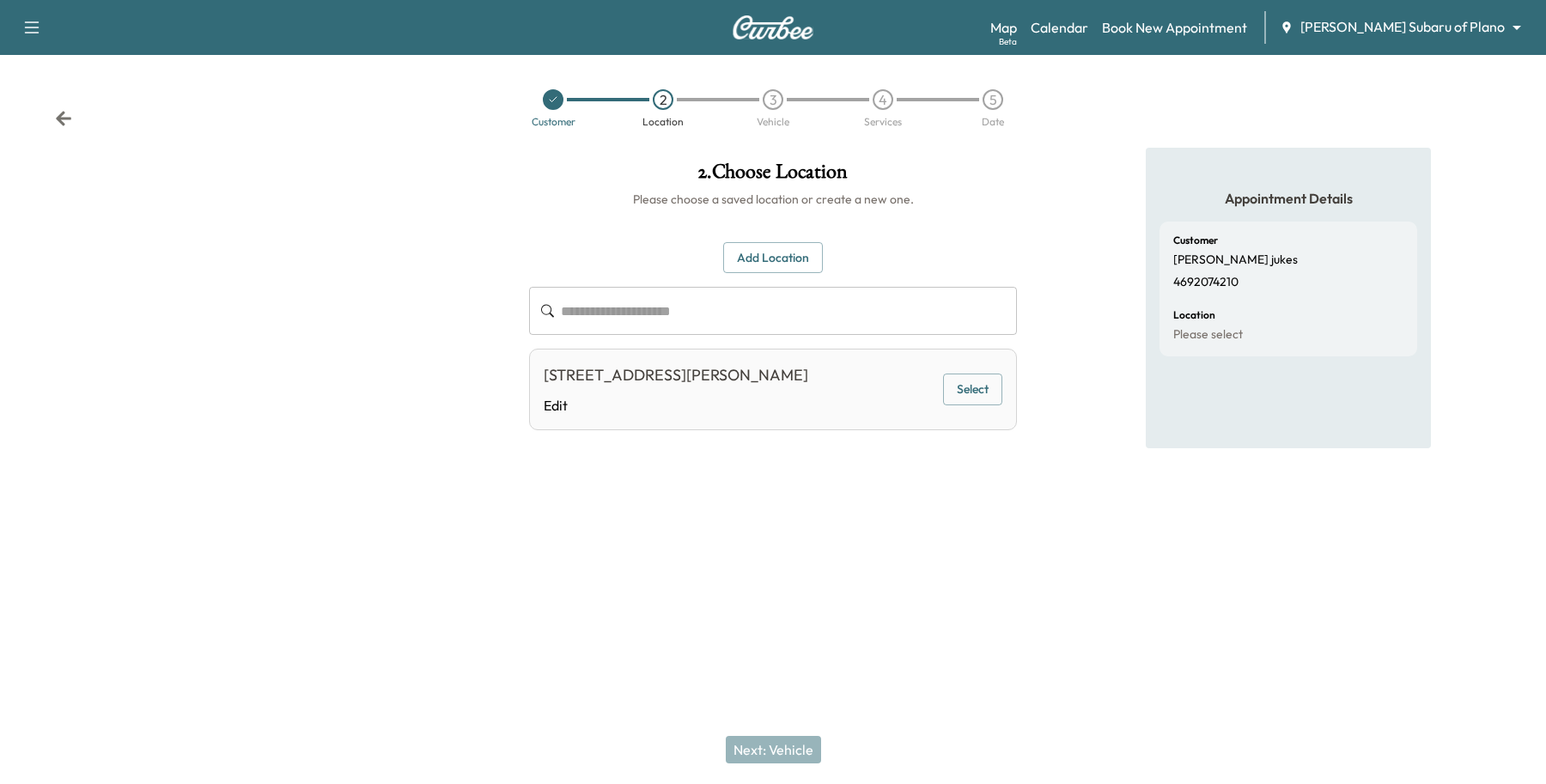
click at [959, 391] on button "Select" at bounding box center [973, 390] width 60 height 32
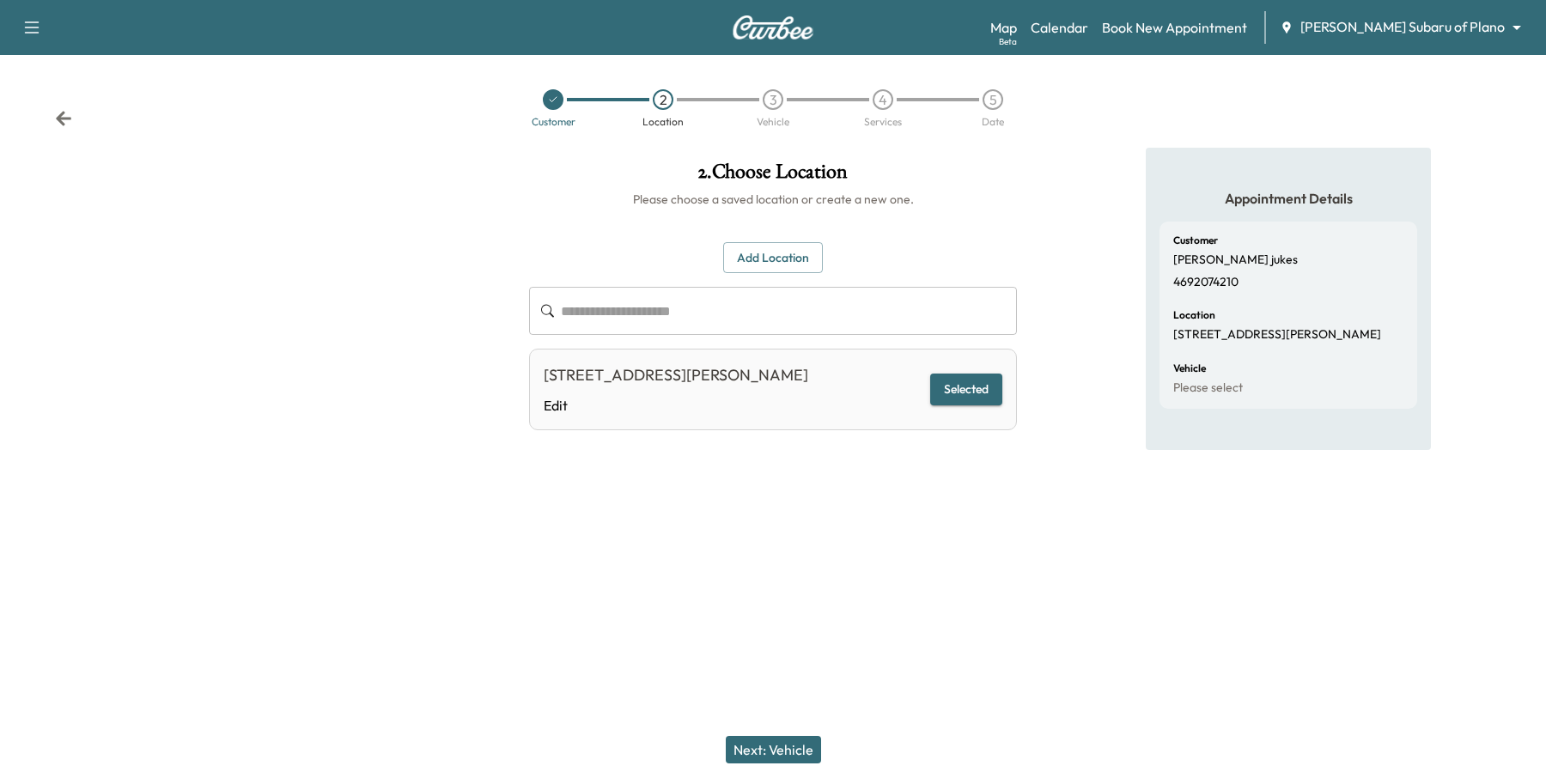
click at [774, 761] on button "Next: Vehicle" at bounding box center [773, 750] width 95 height 28
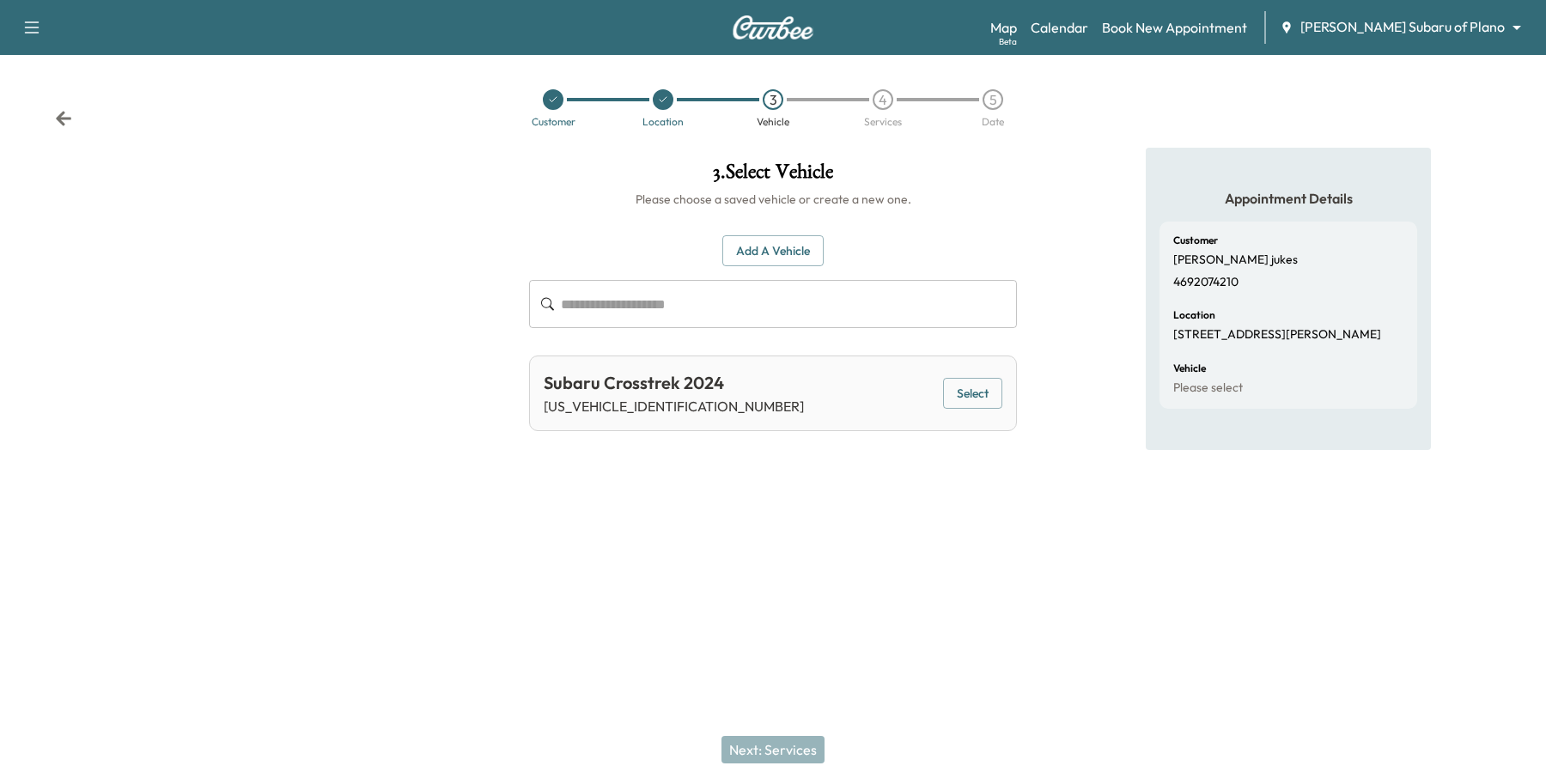
click at [984, 376] on div "Subaru Crosstrek 2024 [US_VEHICLE_IDENTIFICATION_NUMBER] Select" at bounding box center [773, 393] width 488 height 76
click at [966, 364] on div "Subaru Crosstrek 2024 [US_VEHICLE_IDENTIFICATION_NUMBER] Select" at bounding box center [773, 393] width 488 height 76
drag, startPoint x: 967, startPoint y: 374, endPoint x: 959, endPoint y: 388, distance: 16.1
click at [967, 375] on div "Subaru Crosstrek 2024 [US_VEHICLE_IDENTIFICATION_NUMBER] Select" at bounding box center [773, 393] width 488 height 76
click at [956, 400] on button "Select" at bounding box center [973, 393] width 60 height 32
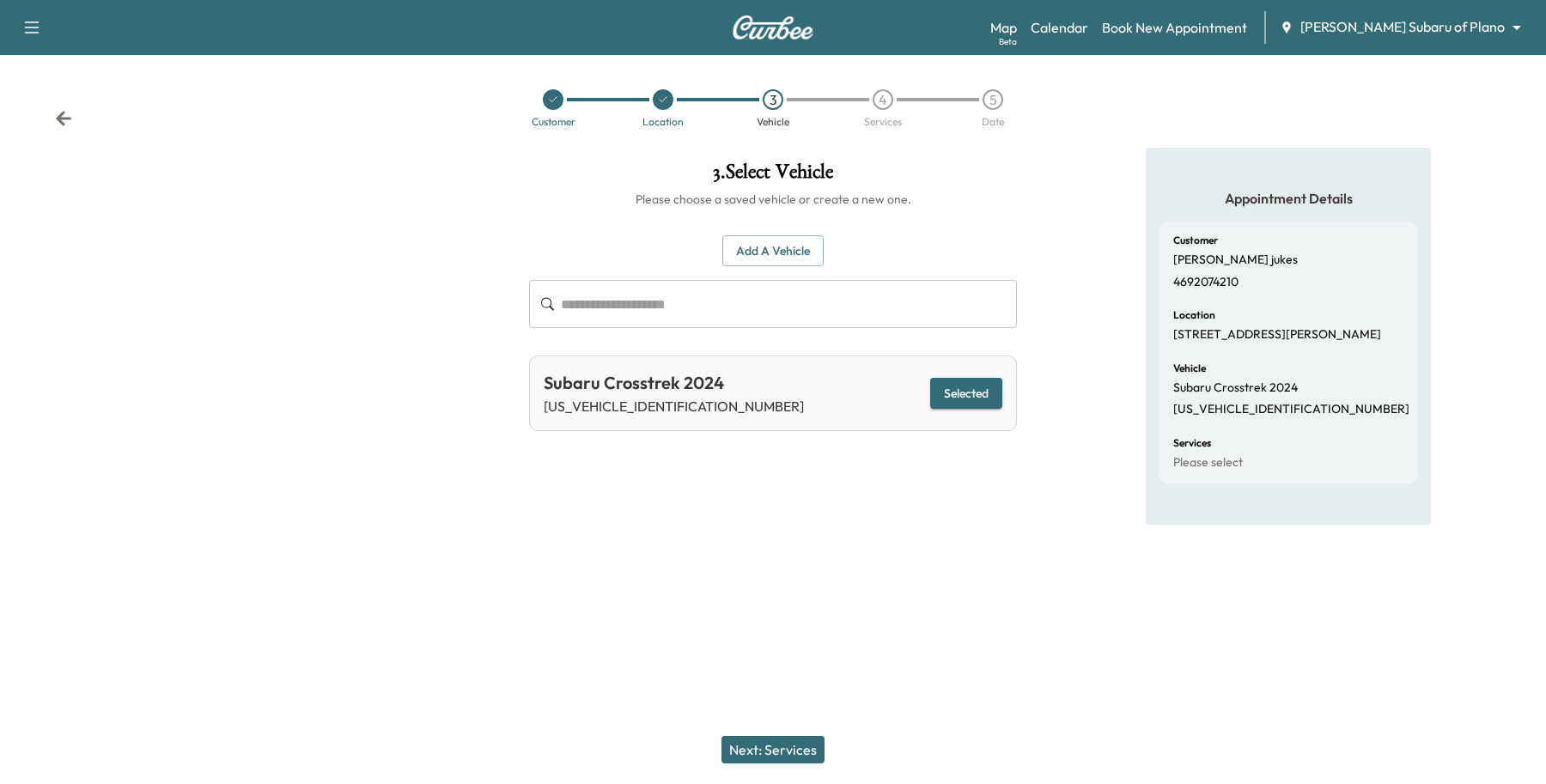
click at [807, 748] on button "Next: Services" at bounding box center [773, 750] width 103 height 28
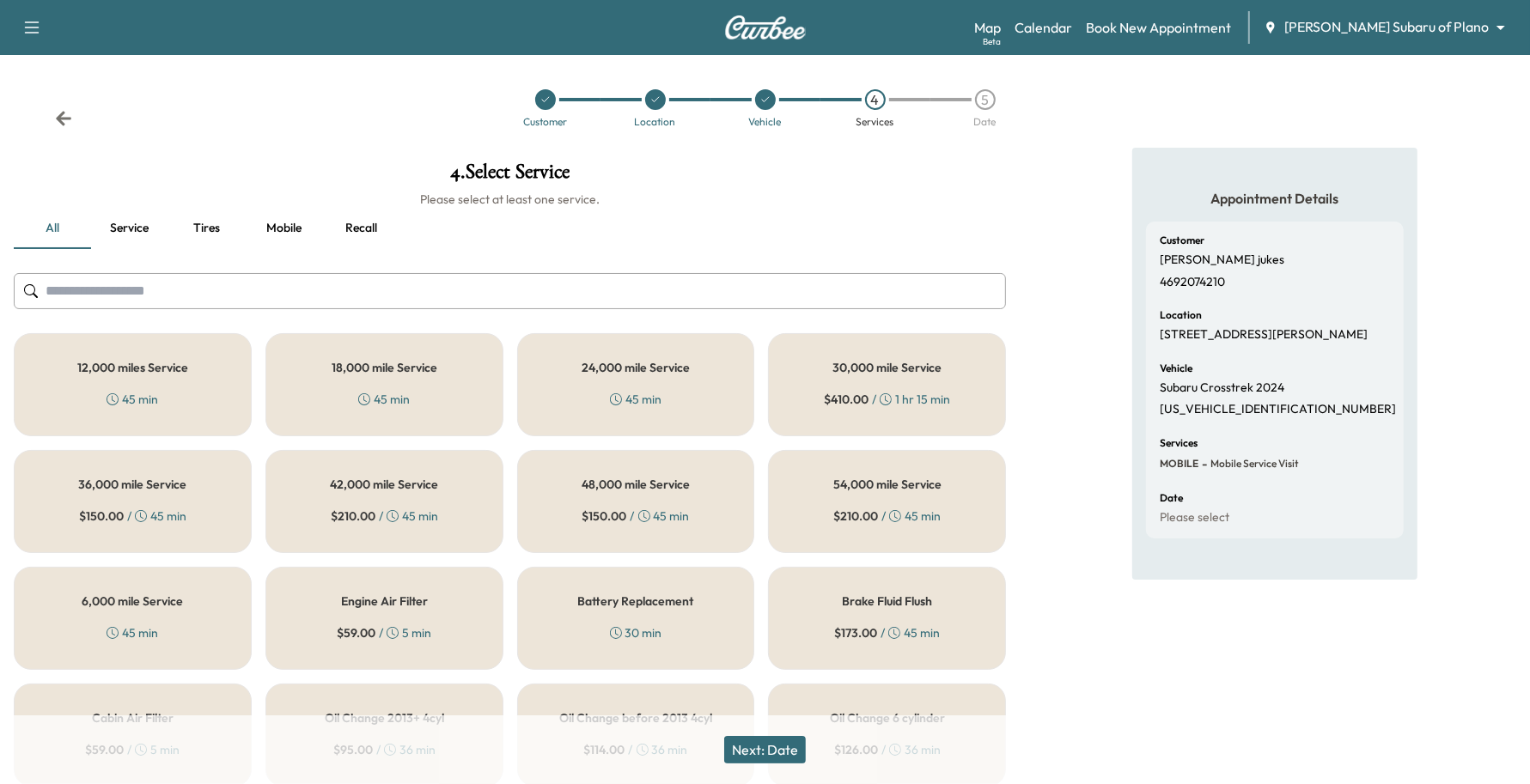
click at [160, 345] on div "12,000 miles Service 45 min" at bounding box center [132, 385] width 238 height 103
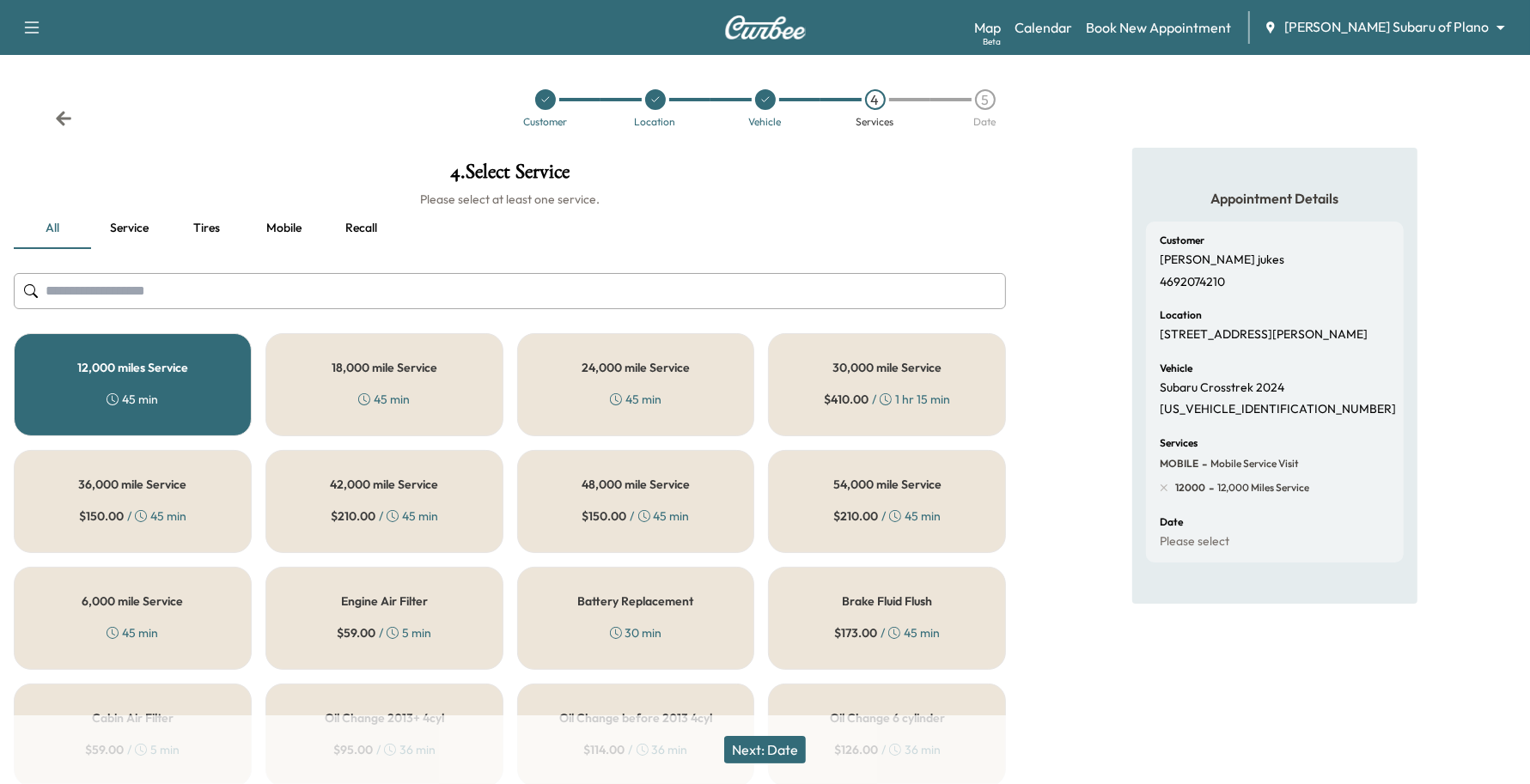
click at [773, 745] on button "Next: Date" at bounding box center [765, 750] width 82 height 28
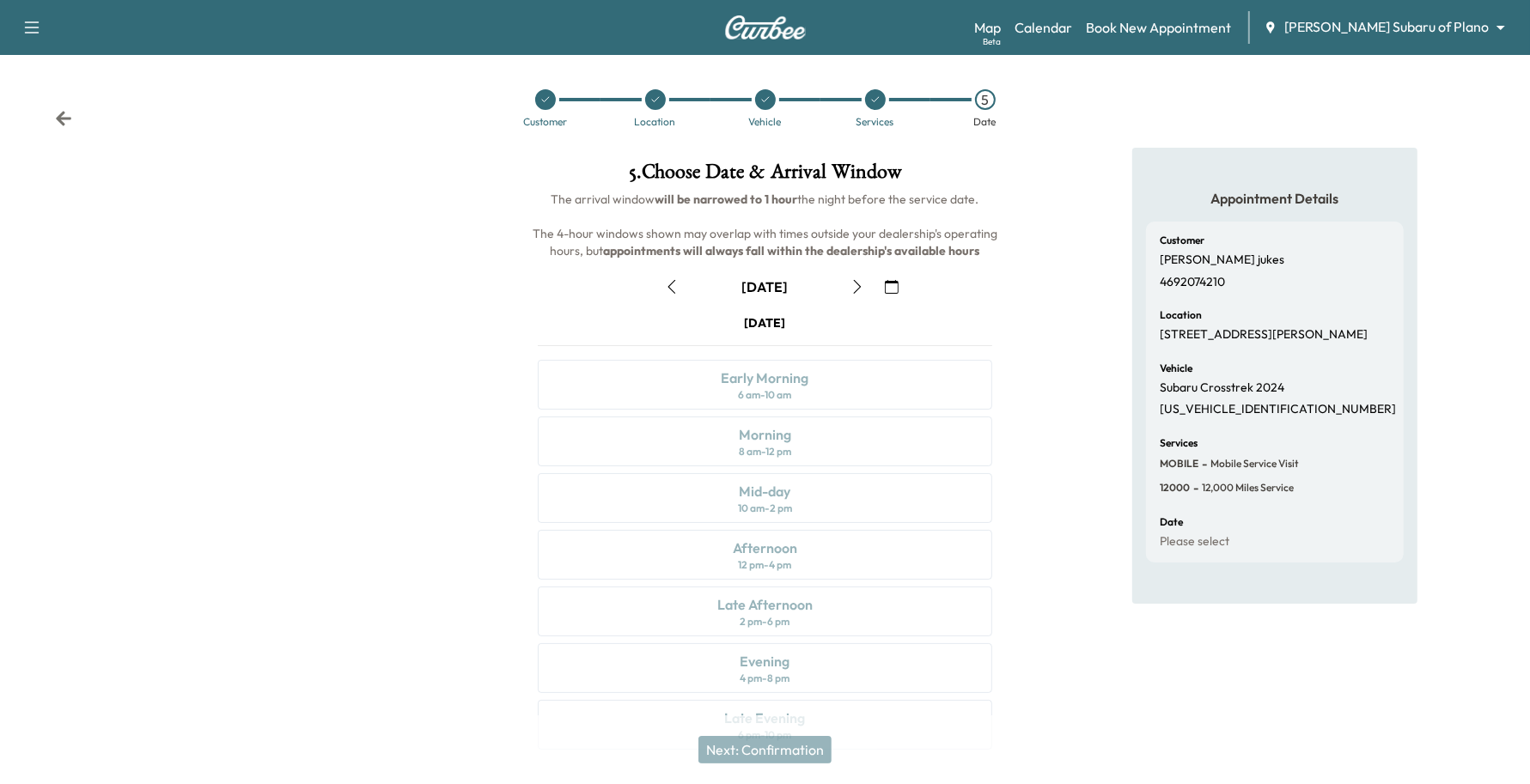
click at [874, 275] on div "[DATE]" at bounding box center [765, 287] width 483 height 28
click at [882, 277] on button "button" at bounding box center [891, 287] width 29 height 28
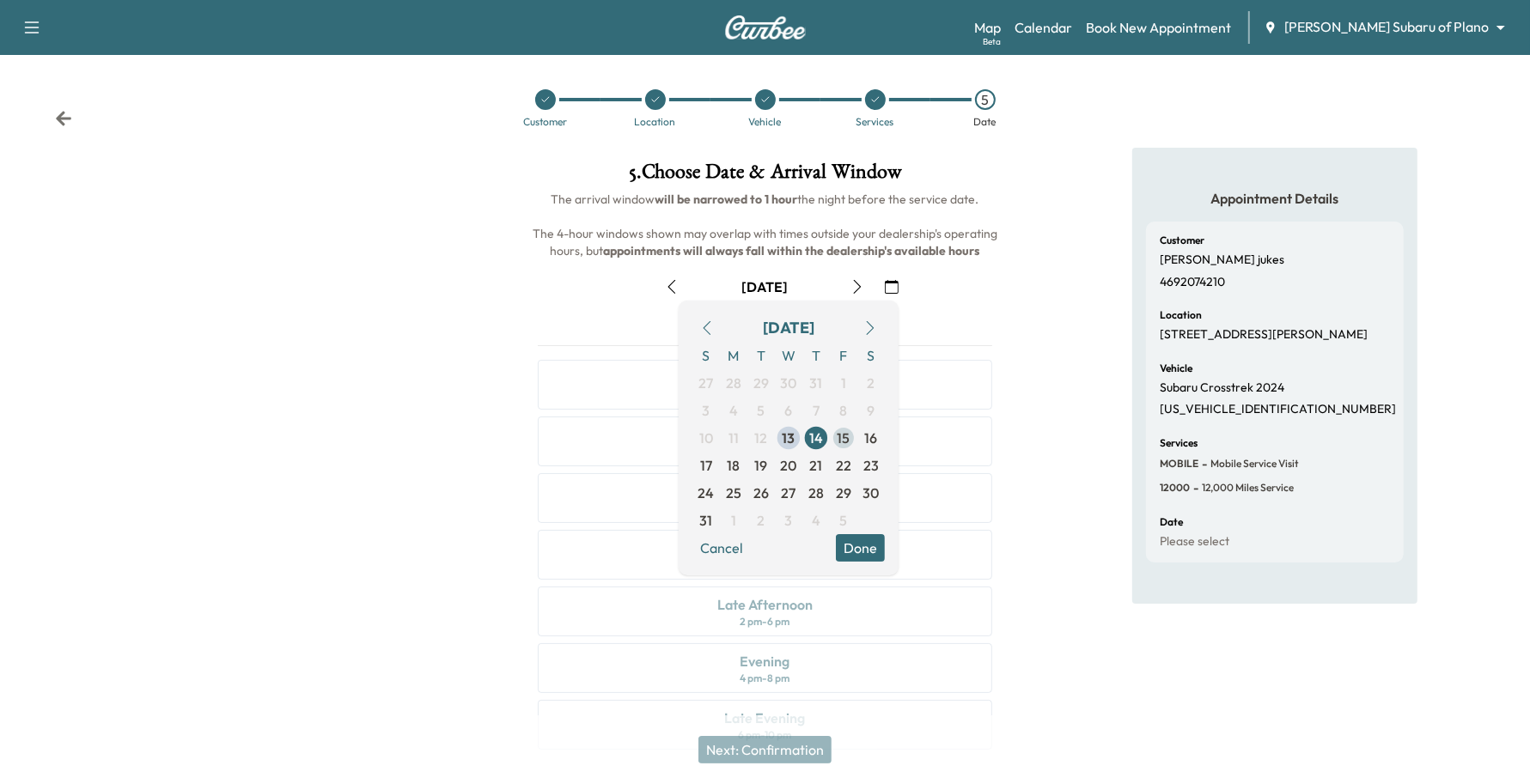
click at [835, 439] on span "15" at bounding box center [844, 438] width 28 height 28
click at [859, 546] on button "Done" at bounding box center [860, 549] width 49 height 28
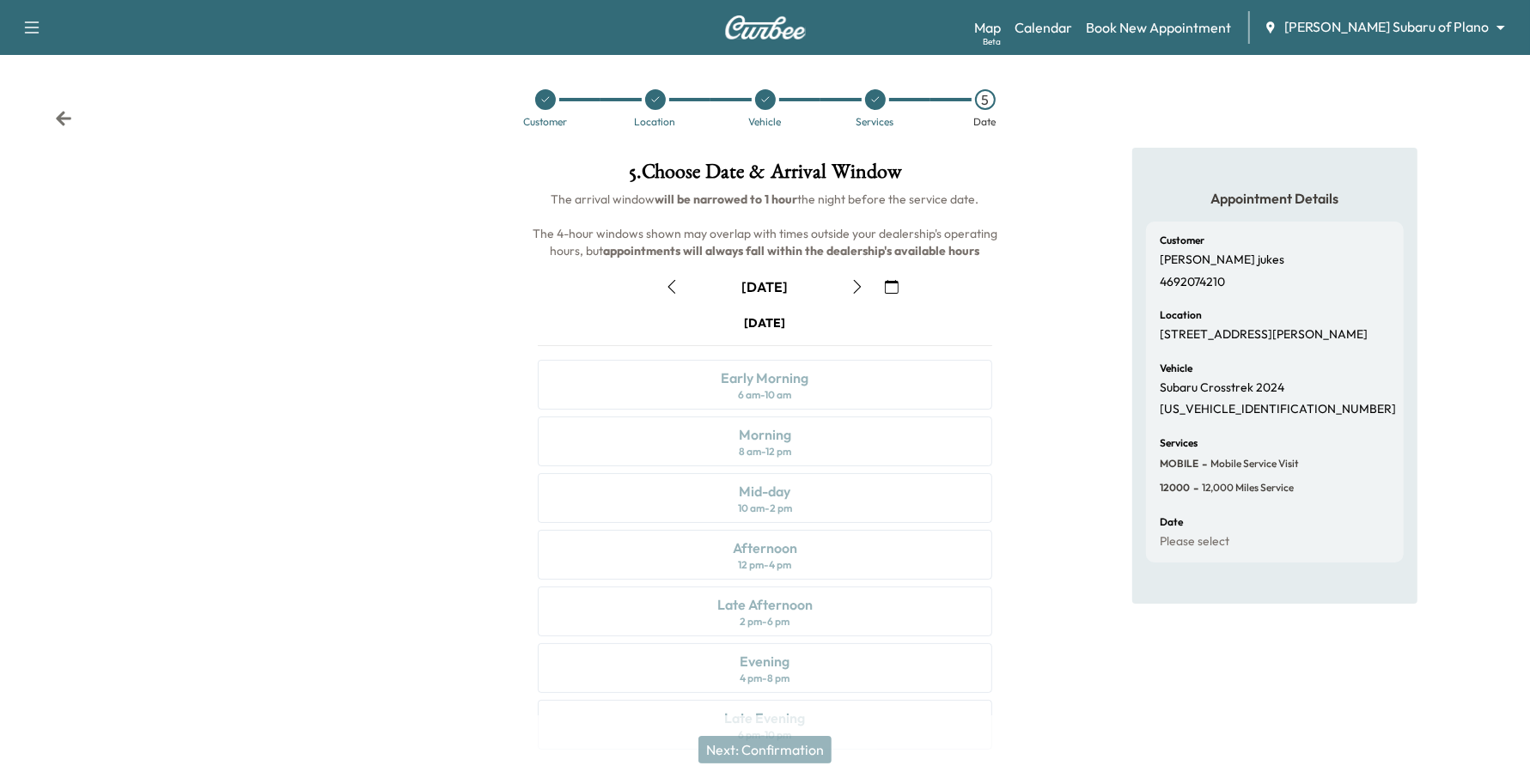
click at [861, 281] on icon "button" at bounding box center [858, 287] width 14 height 14
click at [860, 281] on icon "button" at bounding box center [858, 287] width 14 height 14
click at [888, 284] on icon "button" at bounding box center [892, 287] width 14 height 14
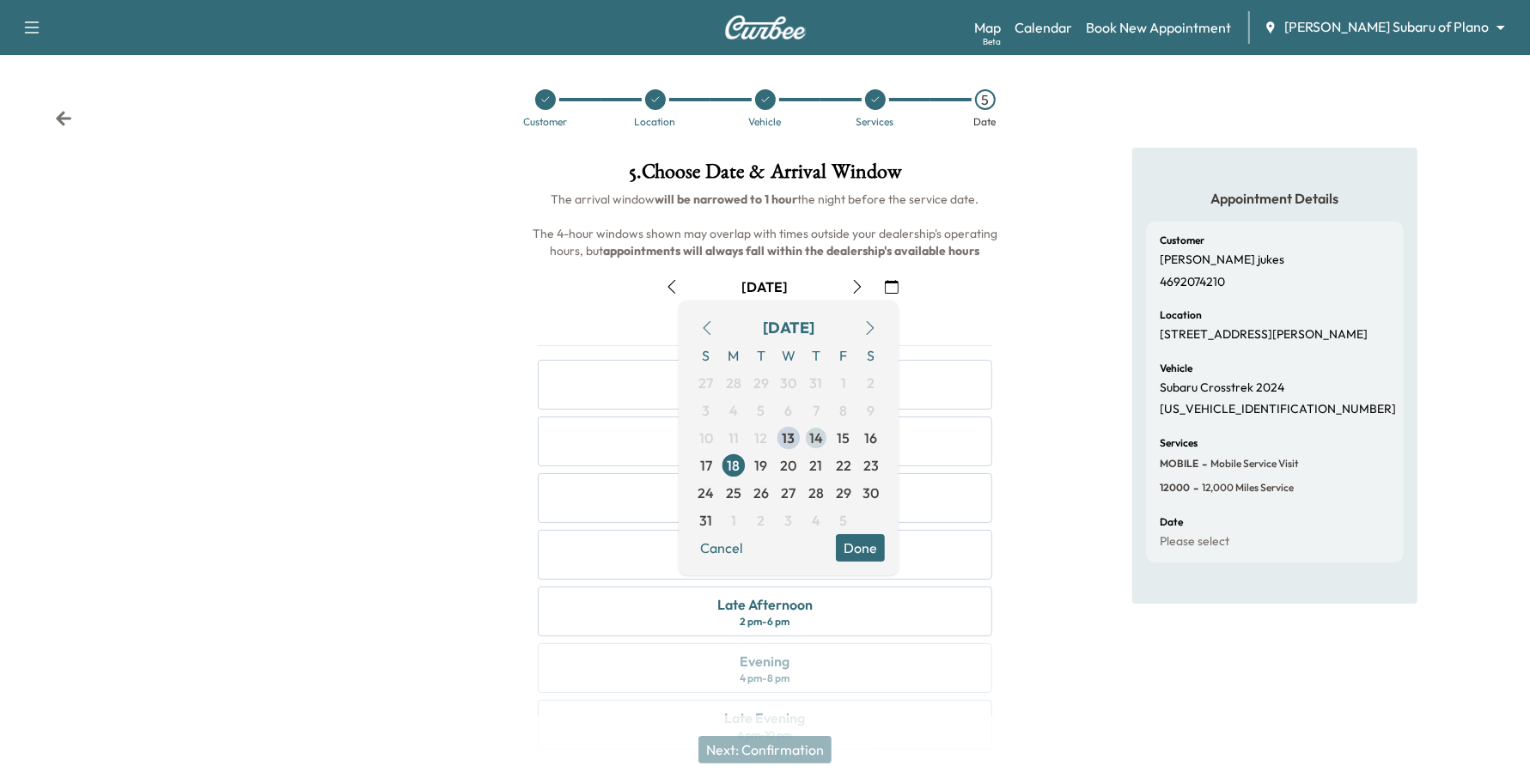
click at [821, 438] on span "14" at bounding box center [816, 437] width 14 height 21
click at [862, 548] on button "Done" at bounding box center [860, 549] width 49 height 28
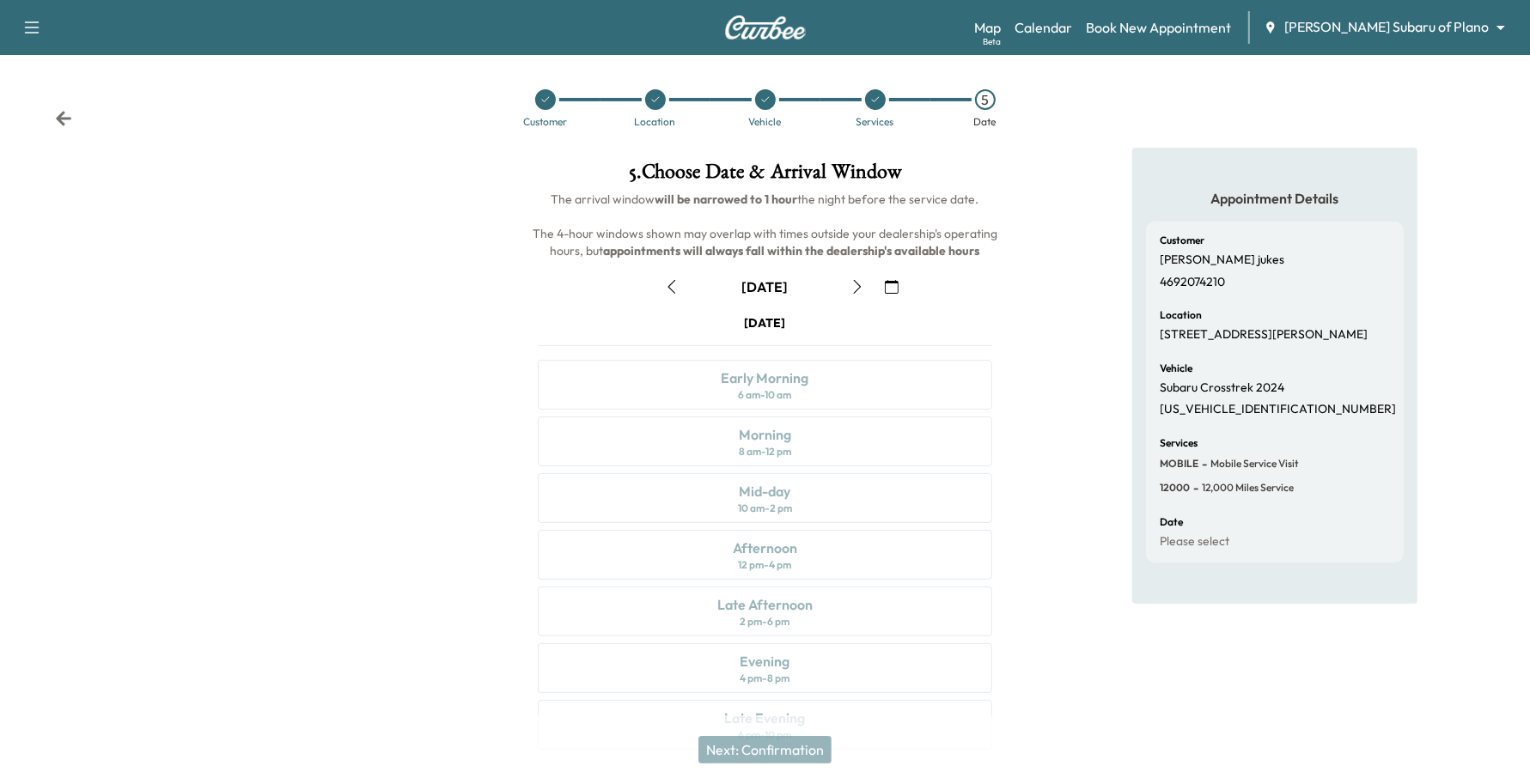
click at [863, 284] on icon "button" at bounding box center [858, 287] width 14 height 14
click at [662, 99] on div at bounding box center [655, 99] width 21 height 21
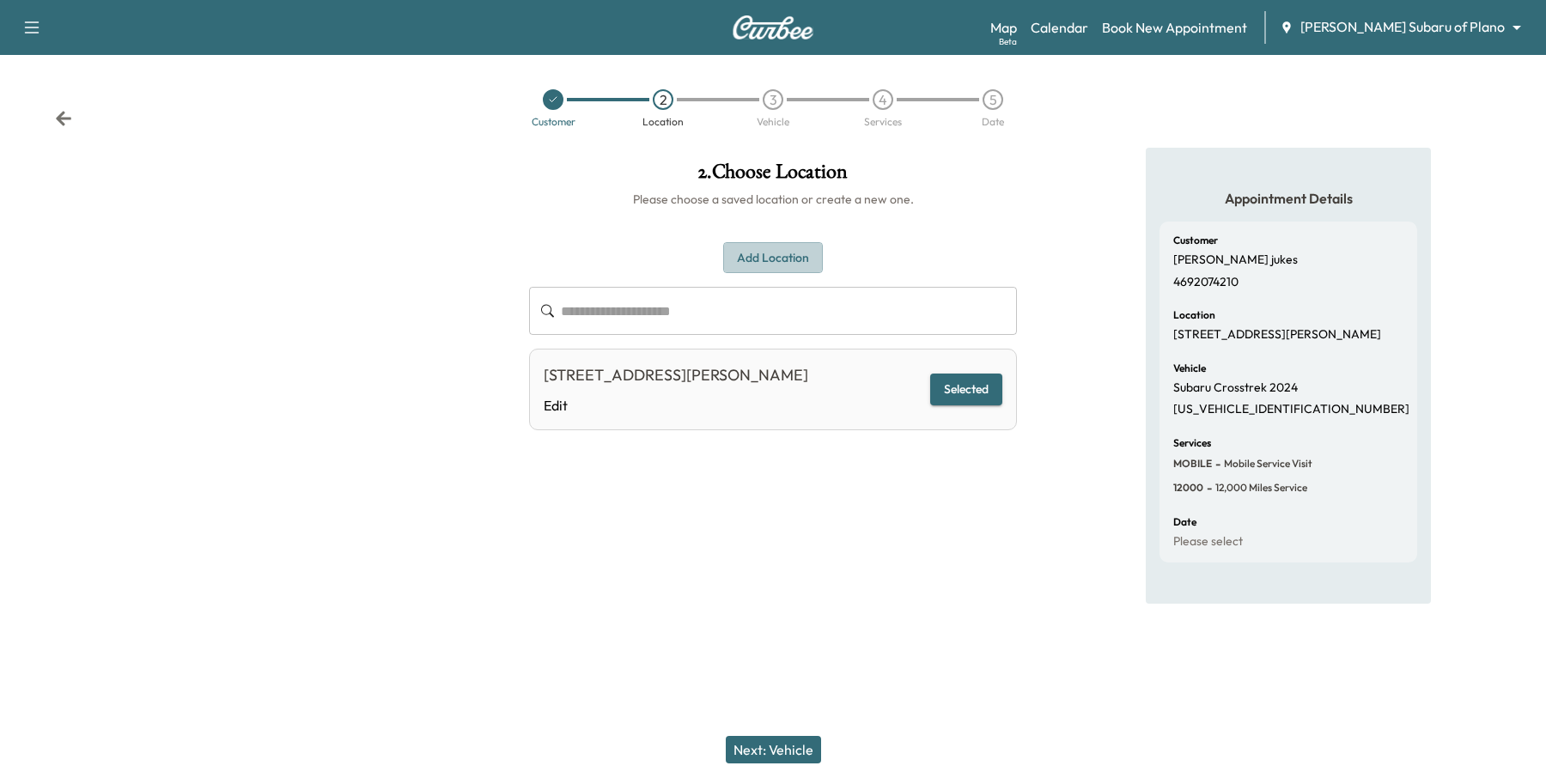
click at [790, 243] on button "Add Location" at bounding box center [773, 258] width 99 height 32
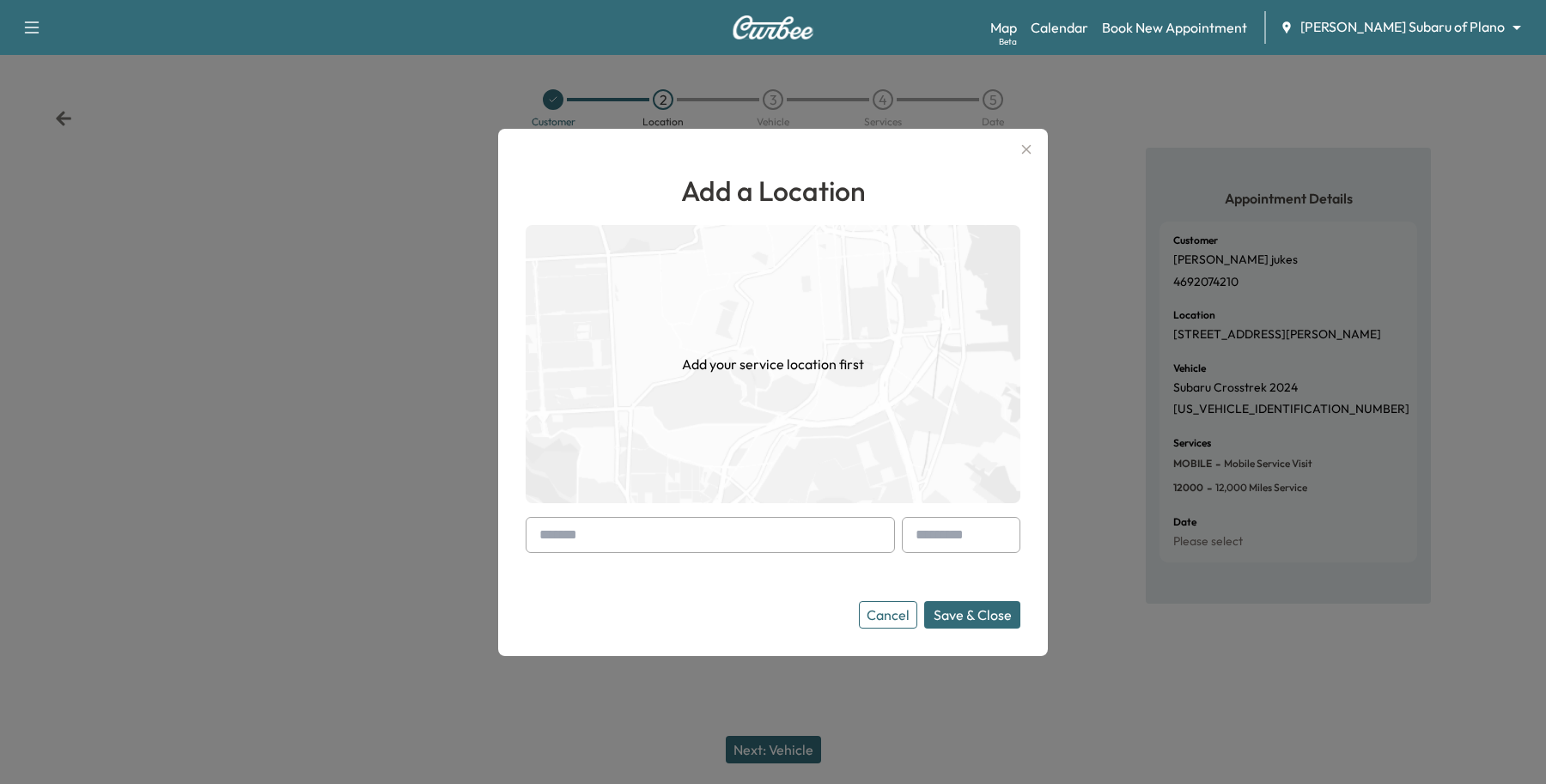
click at [596, 530] on input "text" at bounding box center [711, 535] width 370 height 36
click at [885, 605] on button "Cancel" at bounding box center [888, 615] width 59 height 28
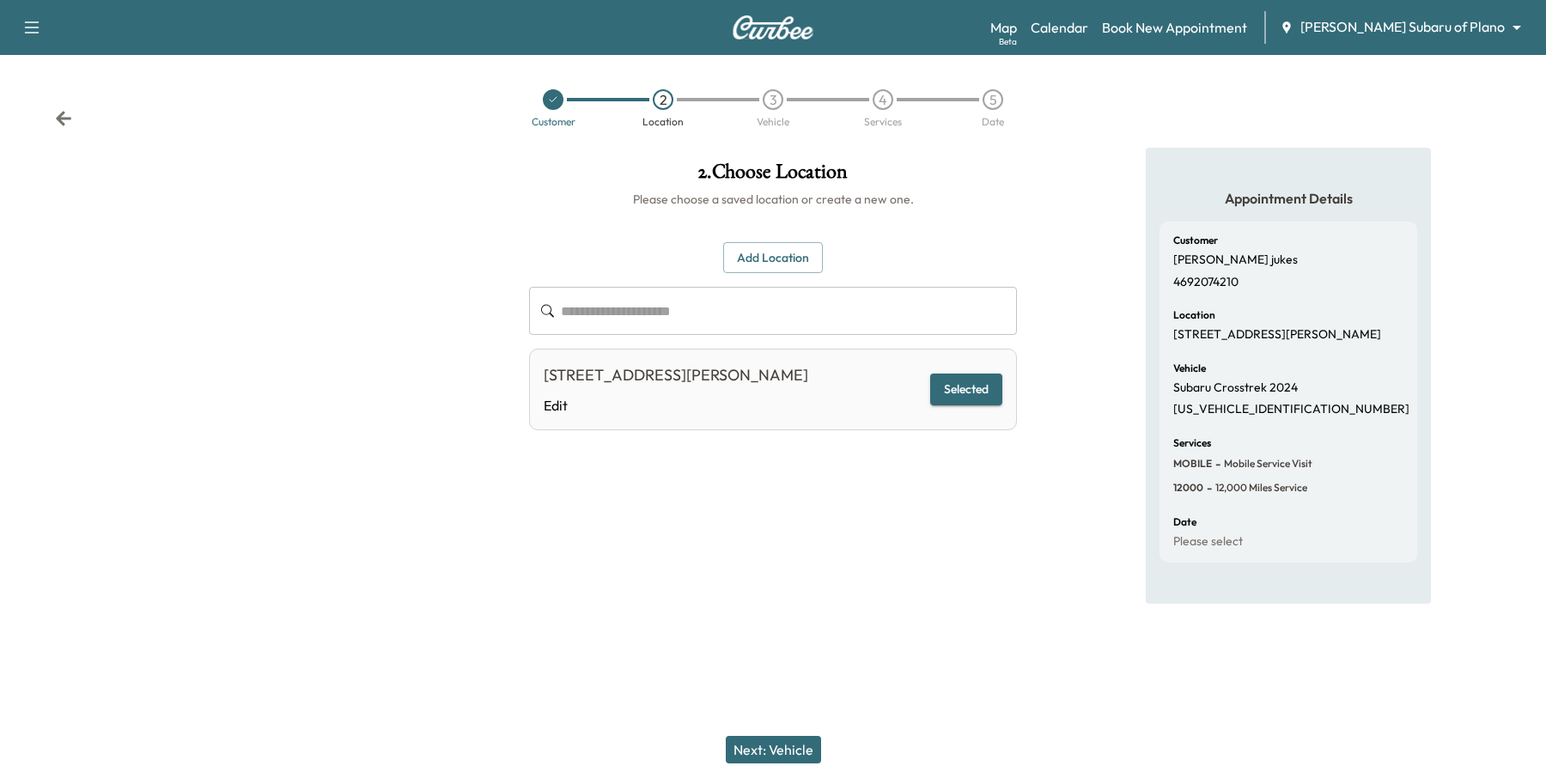
click at [953, 392] on button "Selected" at bounding box center [966, 390] width 73 height 32
click at [782, 754] on button "Next: Vehicle" at bounding box center [773, 750] width 95 height 28
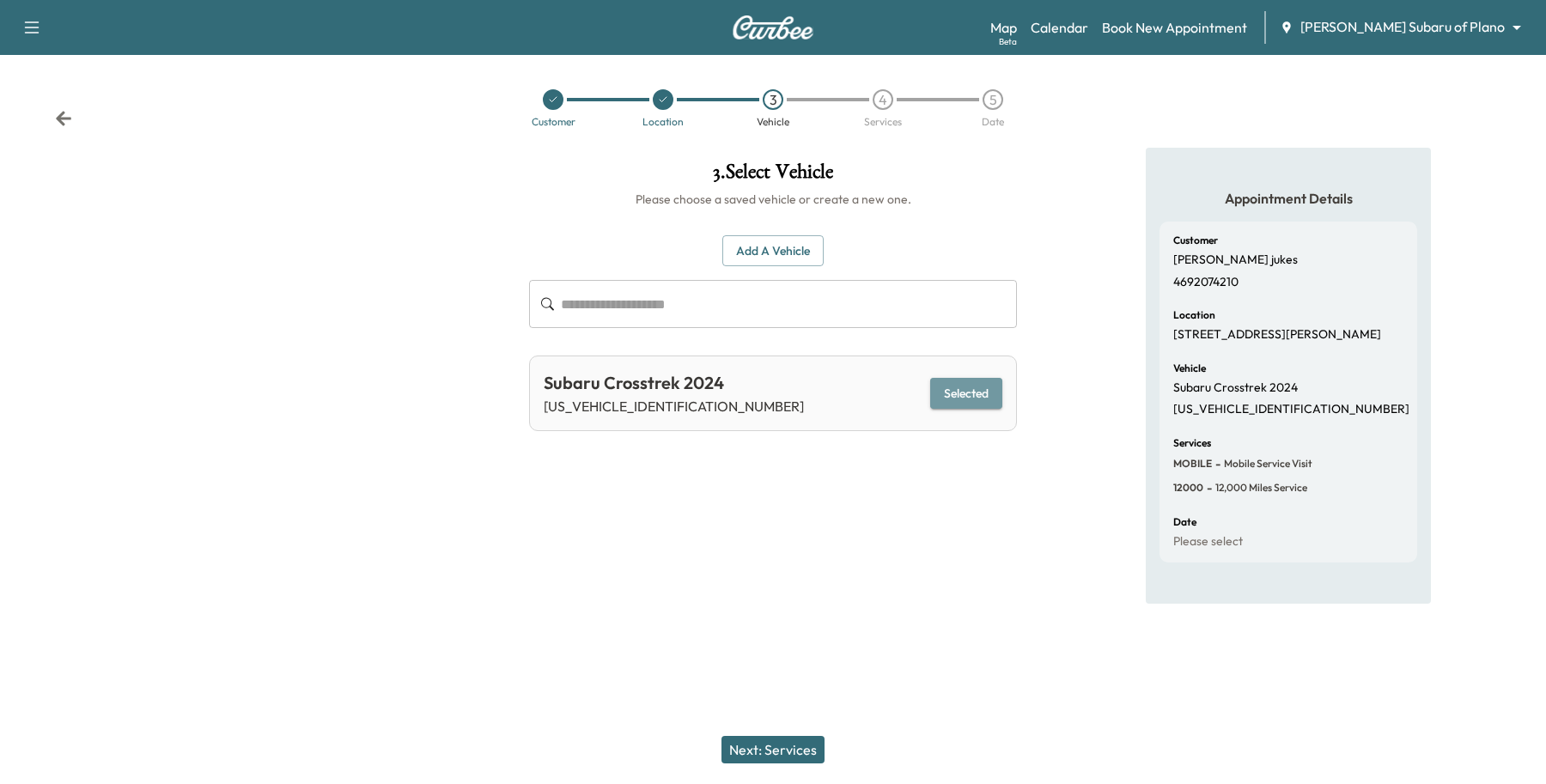
click at [979, 392] on button "Selected" at bounding box center [966, 393] width 73 height 32
click at [809, 748] on button "Next: Services" at bounding box center [773, 750] width 103 height 28
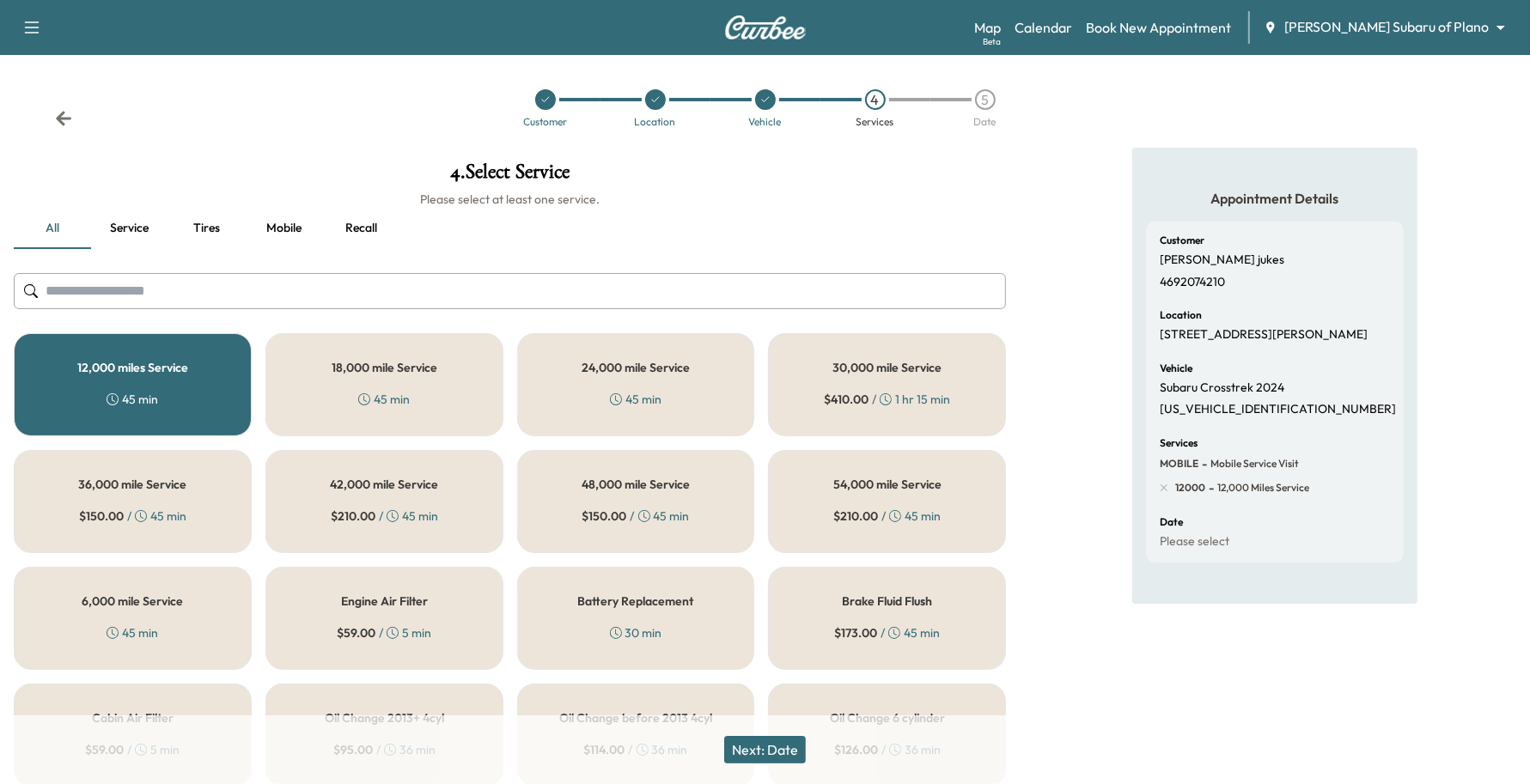
click at [757, 753] on button "Next: Date" at bounding box center [765, 750] width 82 height 28
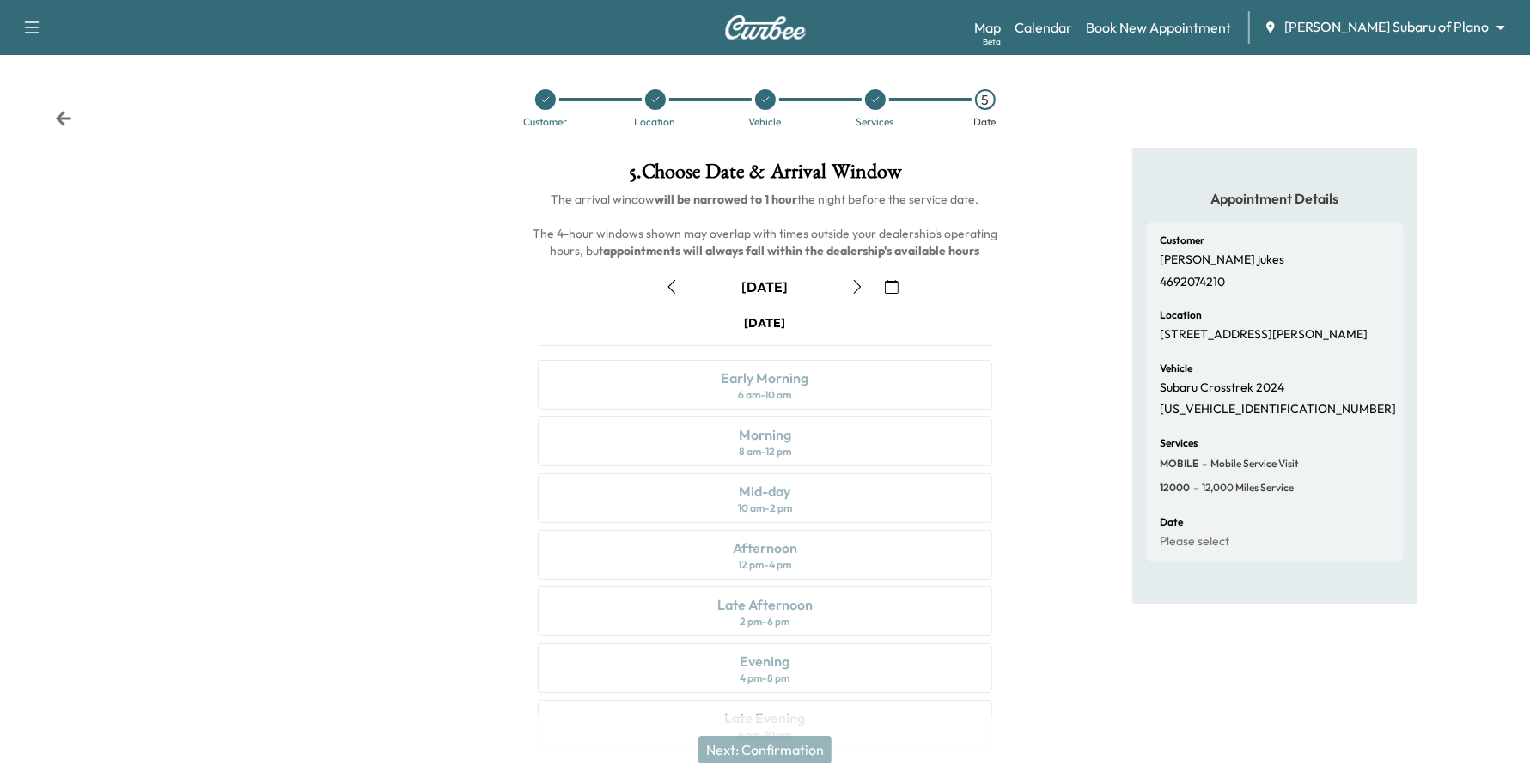
click at [857, 281] on icon "button" at bounding box center [858, 287] width 14 height 14
click at [891, 281] on icon "button" at bounding box center [892, 287] width 14 height 14
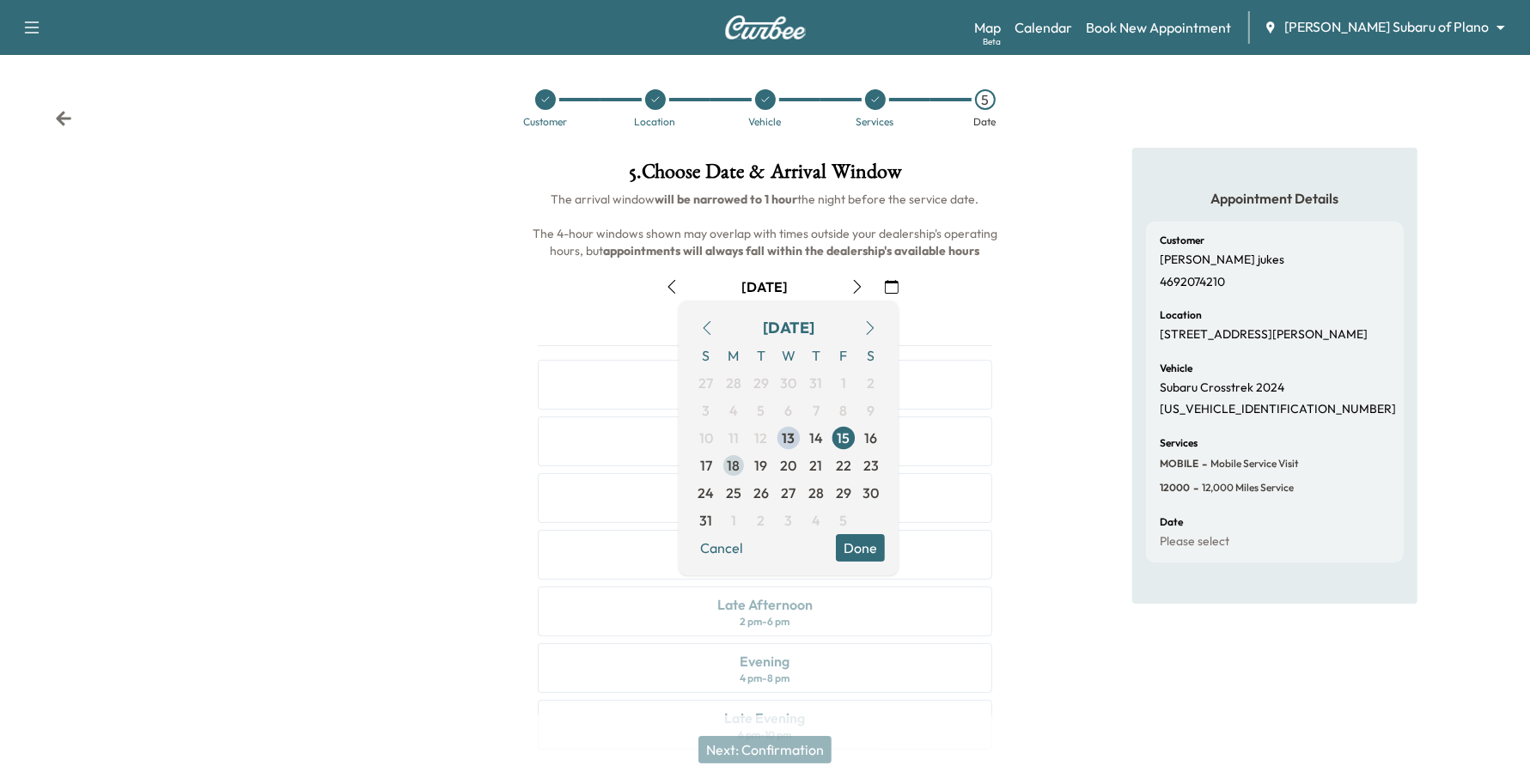
click at [735, 469] on span "18" at bounding box center [734, 465] width 13 height 21
click at [870, 549] on button "Done" at bounding box center [860, 549] width 49 height 28
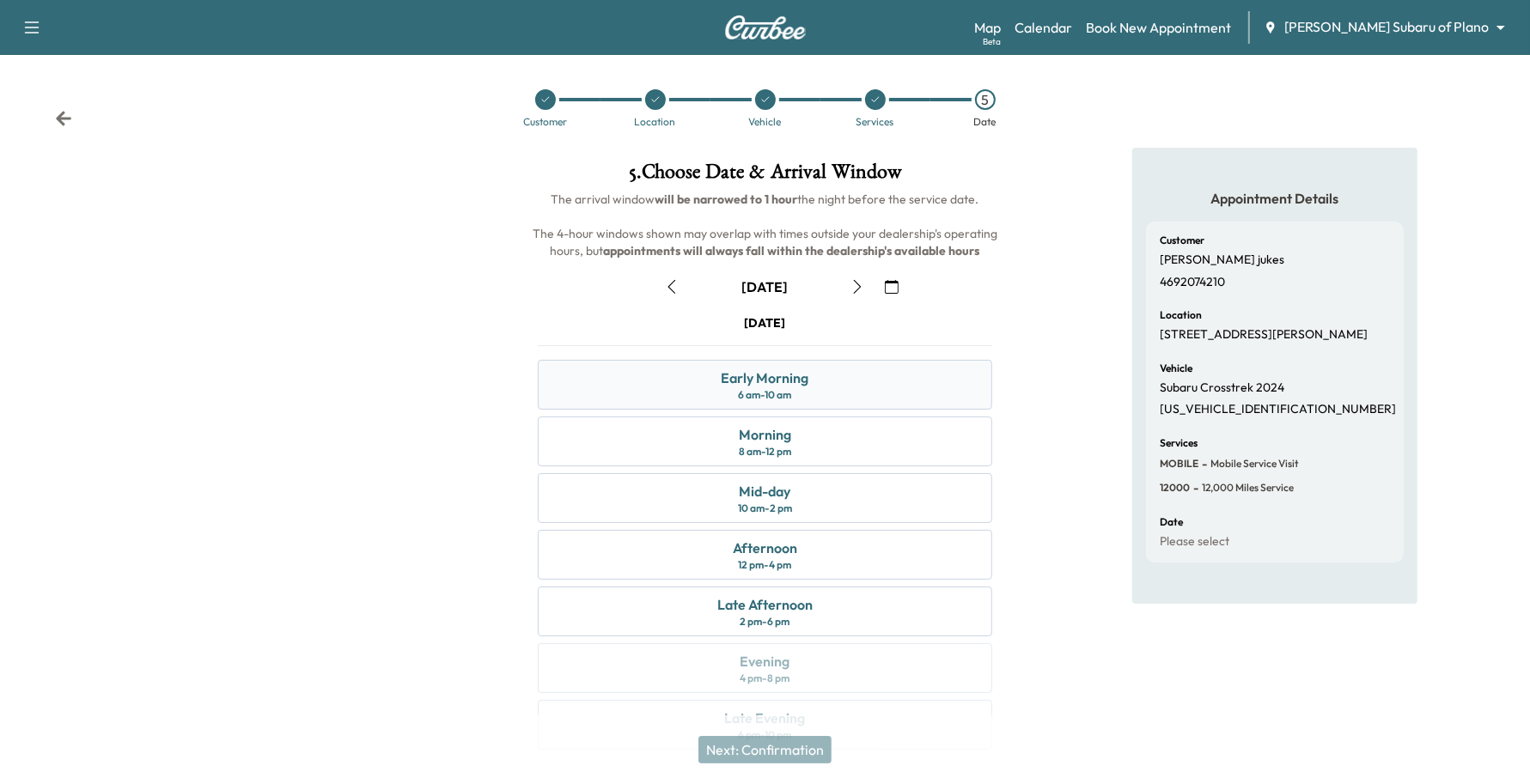
click at [645, 400] on div "Early Morning 6 am - 10 am" at bounding box center [765, 385] width 455 height 50
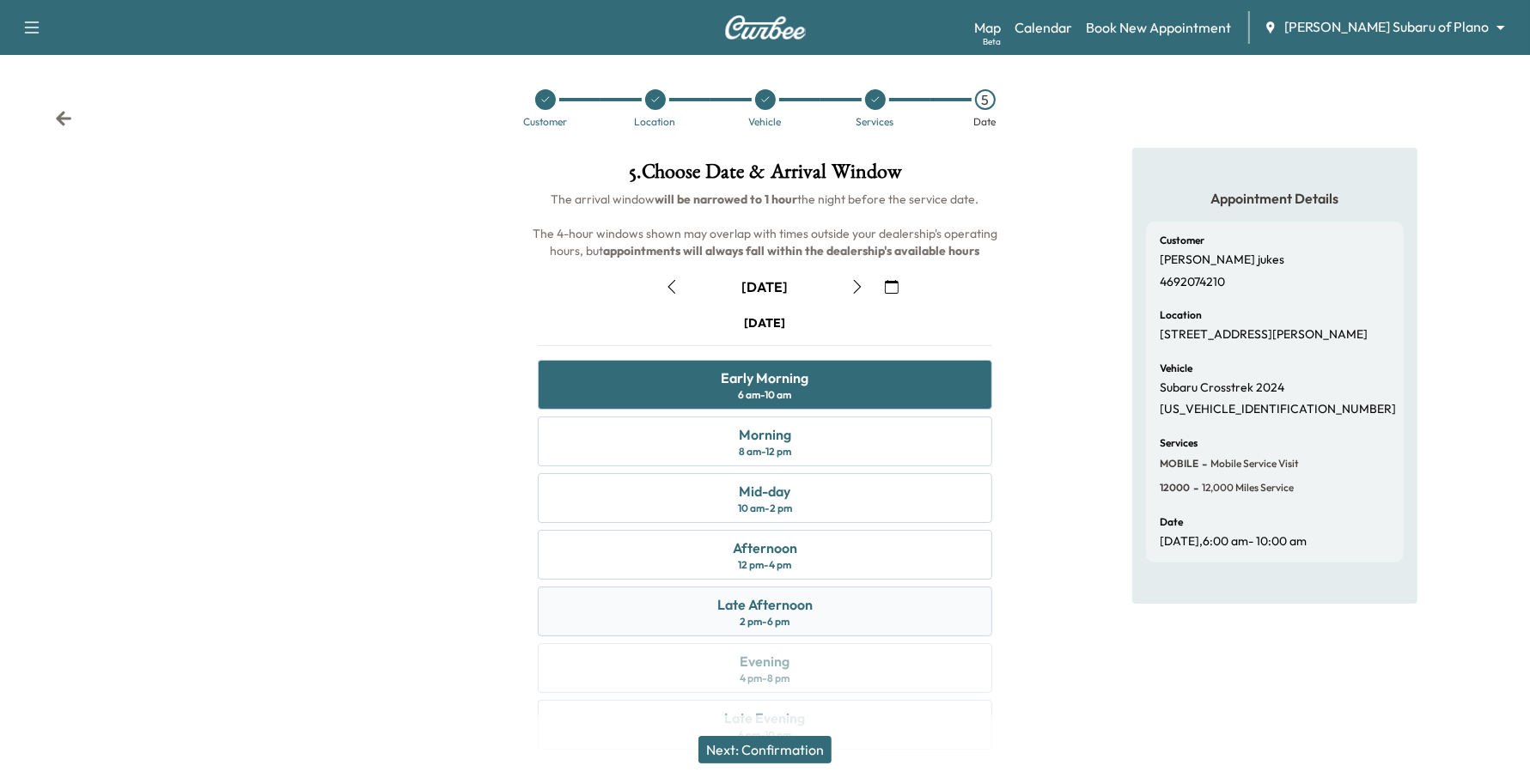
drag, startPoint x: 790, startPoint y: 754, endPoint x: 956, endPoint y: 616, distance: 215.9
click at [956, 616] on div "5 . Choose Date & Arrival Window The arrival window will be narrowed to 1 hour …" at bounding box center [765, 459] width 510 height 623
click at [784, 494] on div "Mid-day" at bounding box center [765, 491] width 52 height 21
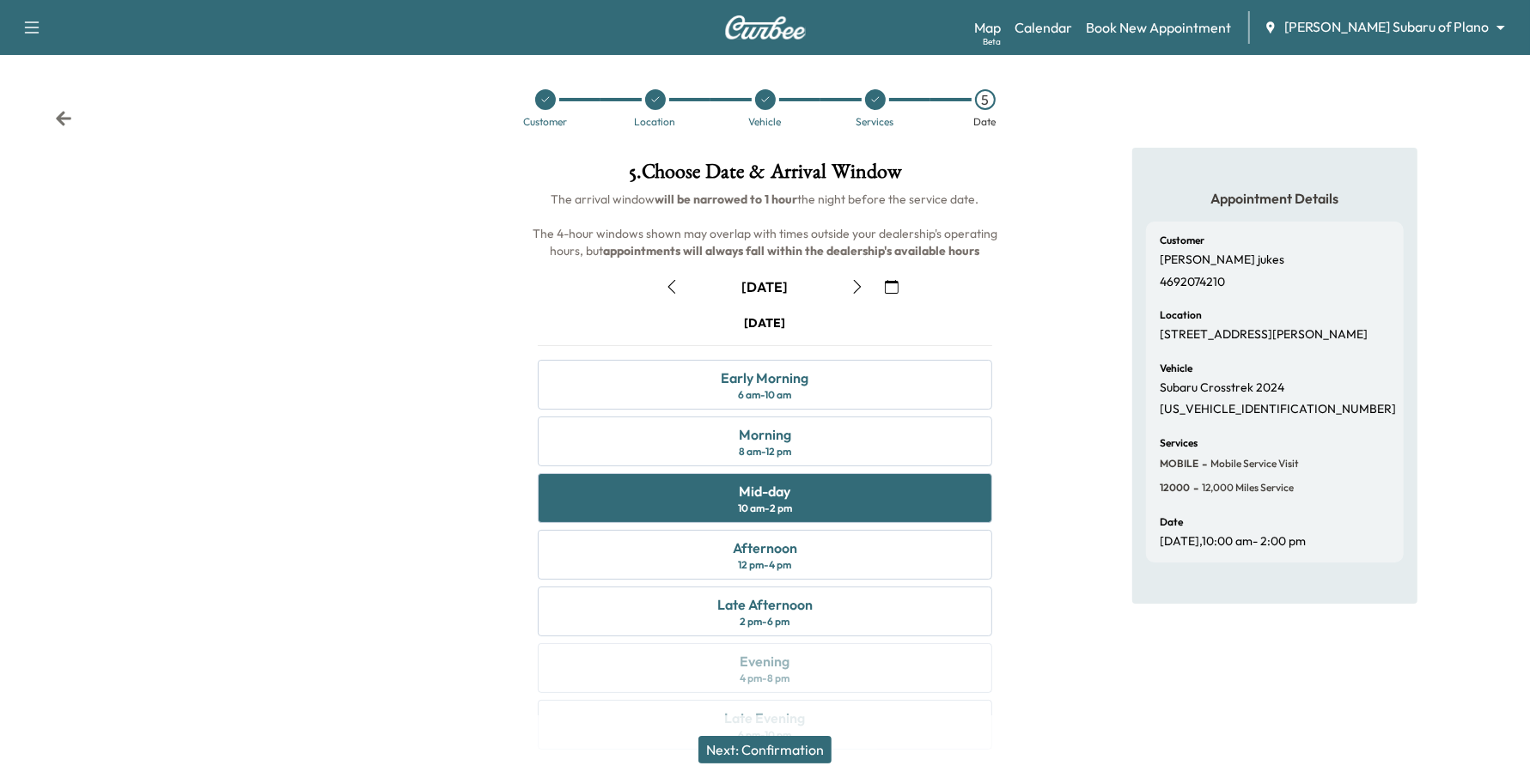
click at [767, 735] on div "Next: Confirmation" at bounding box center [765, 749] width 1530 height 69
click at [766, 742] on button "Next: Confirmation" at bounding box center [765, 750] width 133 height 28
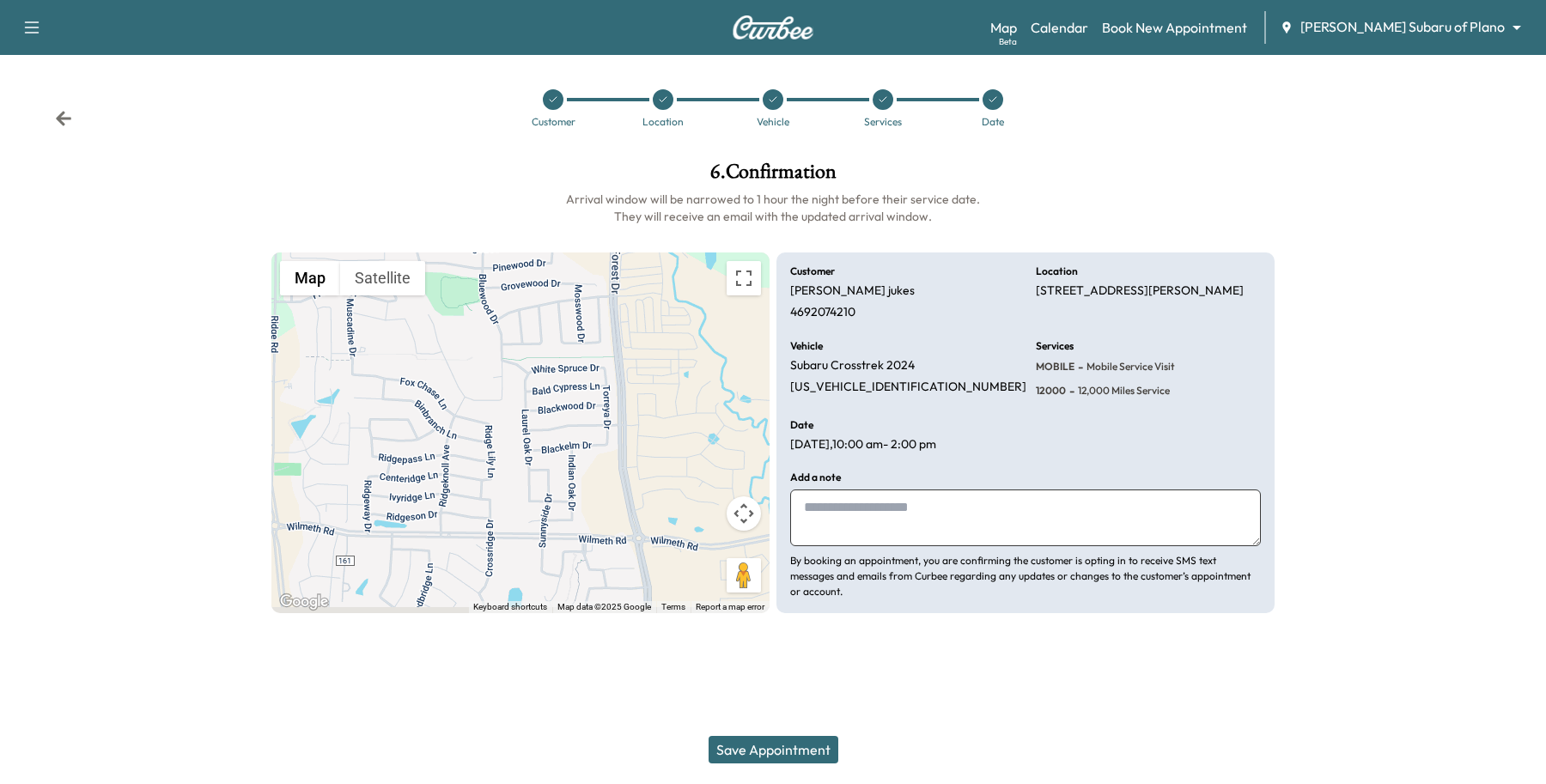
click at [767, 742] on button "Save Appointment" at bounding box center [773, 750] width 129 height 28
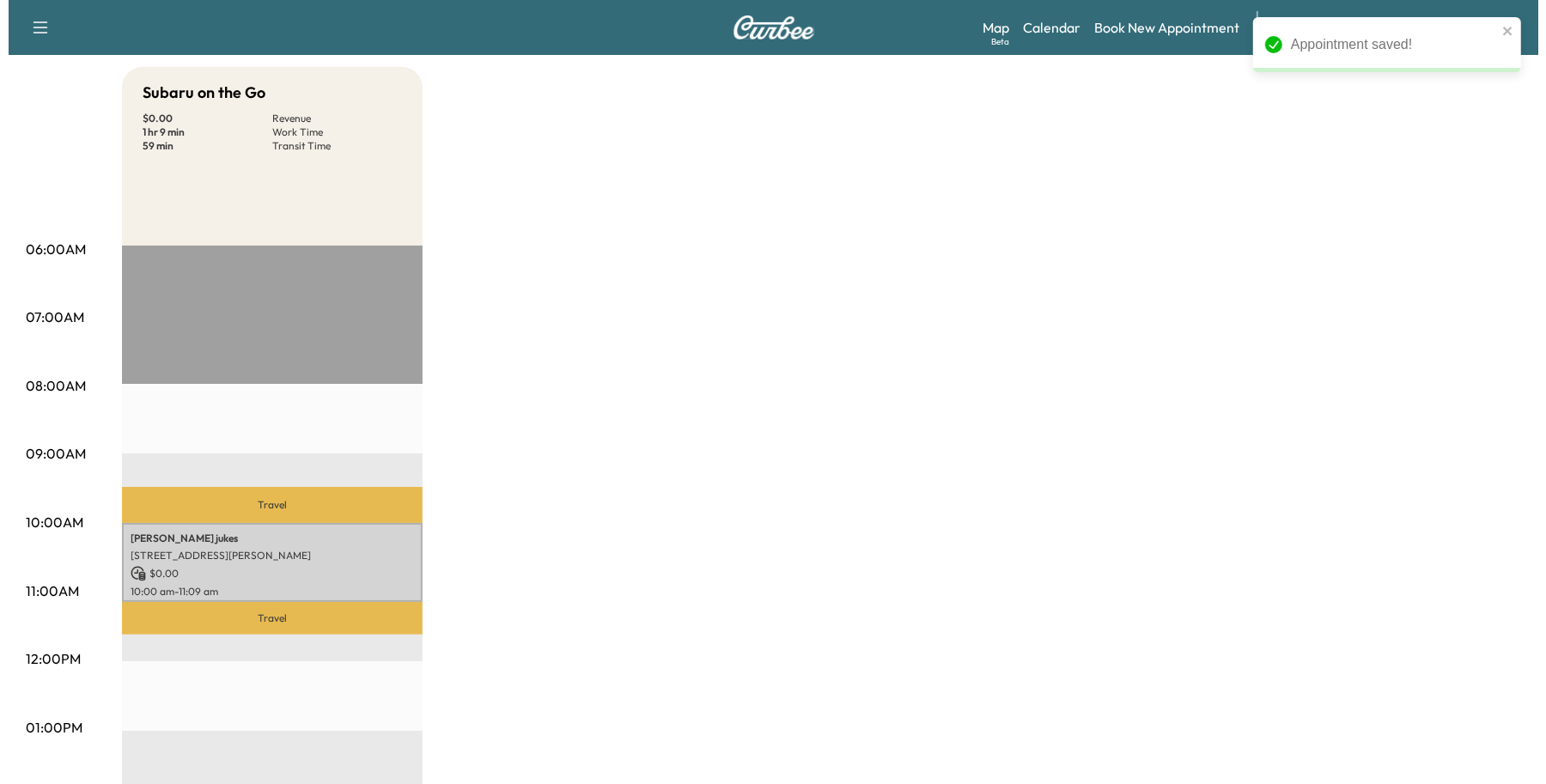
scroll to position [215, 0]
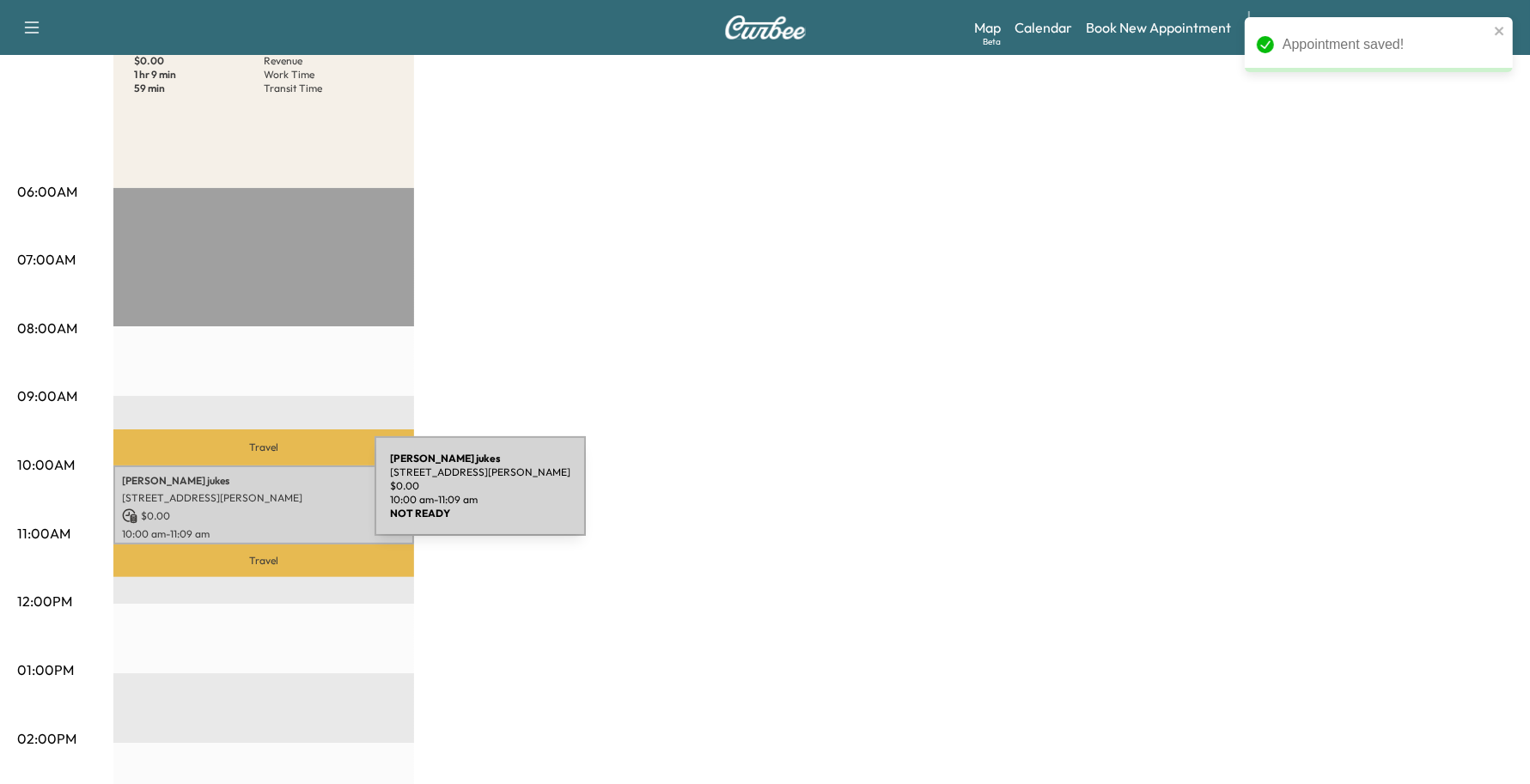
click at [246, 496] on p "[STREET_ADDRESS][PERSON_NAME]" at bounding box center [263, 498] width 283 height 14
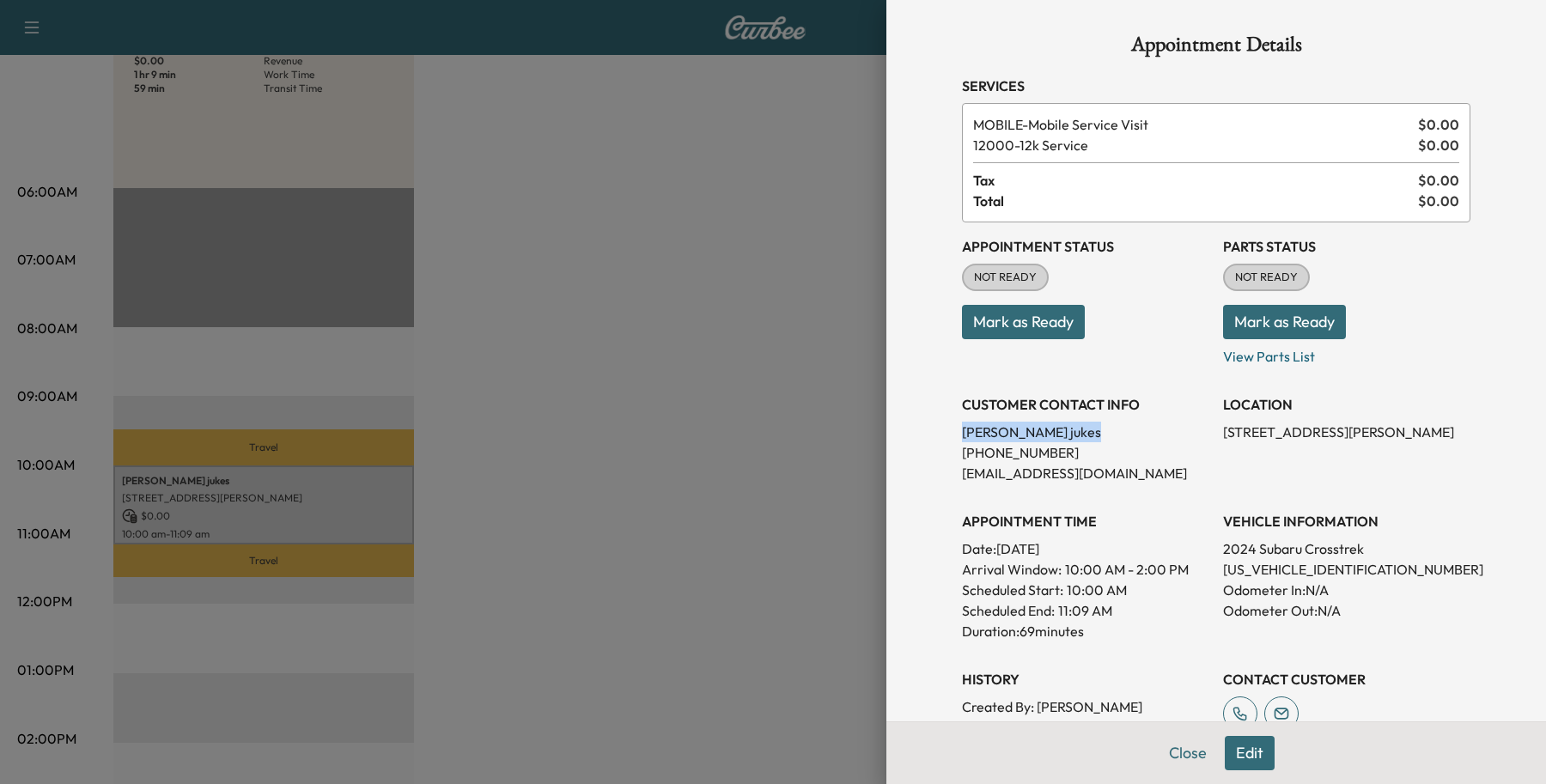
drag, startPoint x: 1010, startPoint y: 423, endPoint x: 945, endPoint y: 432, distance: 65.6
click at [945, 432] on div "Appointment Details Services MOBILE - Mobile Service Visit $ 0.00 12000 - 12k S…" at bounding box center [1216, 515] width 550 height 1029
copy p "[PERSON_NAME]"
click at [1158, 745] on button "Close" at bounding box center [1188, 753] width 60 height 35
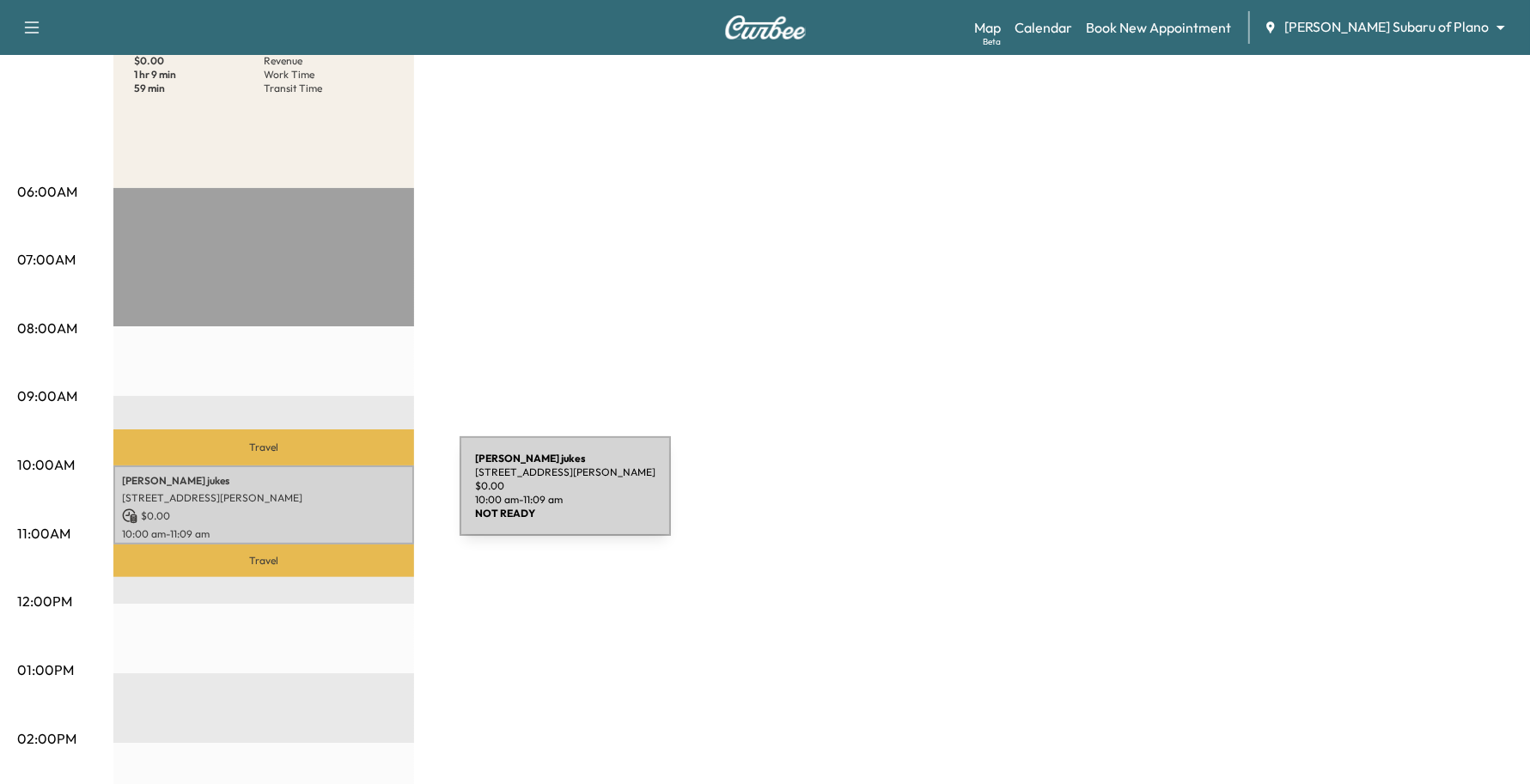
click at [331, 496] on p "[STREET_ADDRESS][PERSON_NAME]" at bounding box center [263, 498] width 283 height 14
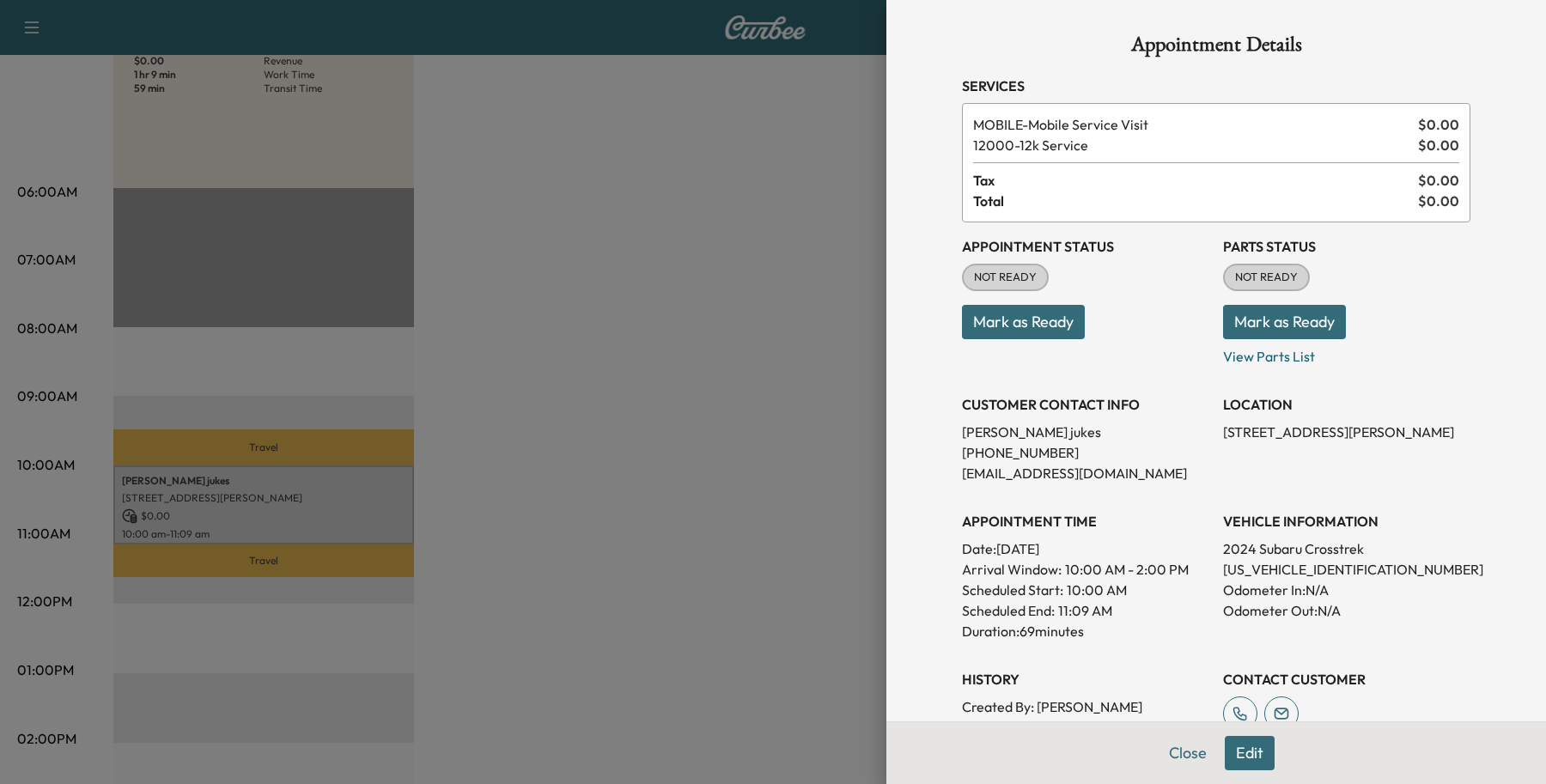
click at [1225, 741] on button "Edit" at bounding box center [1250, 753] width 50 height 35
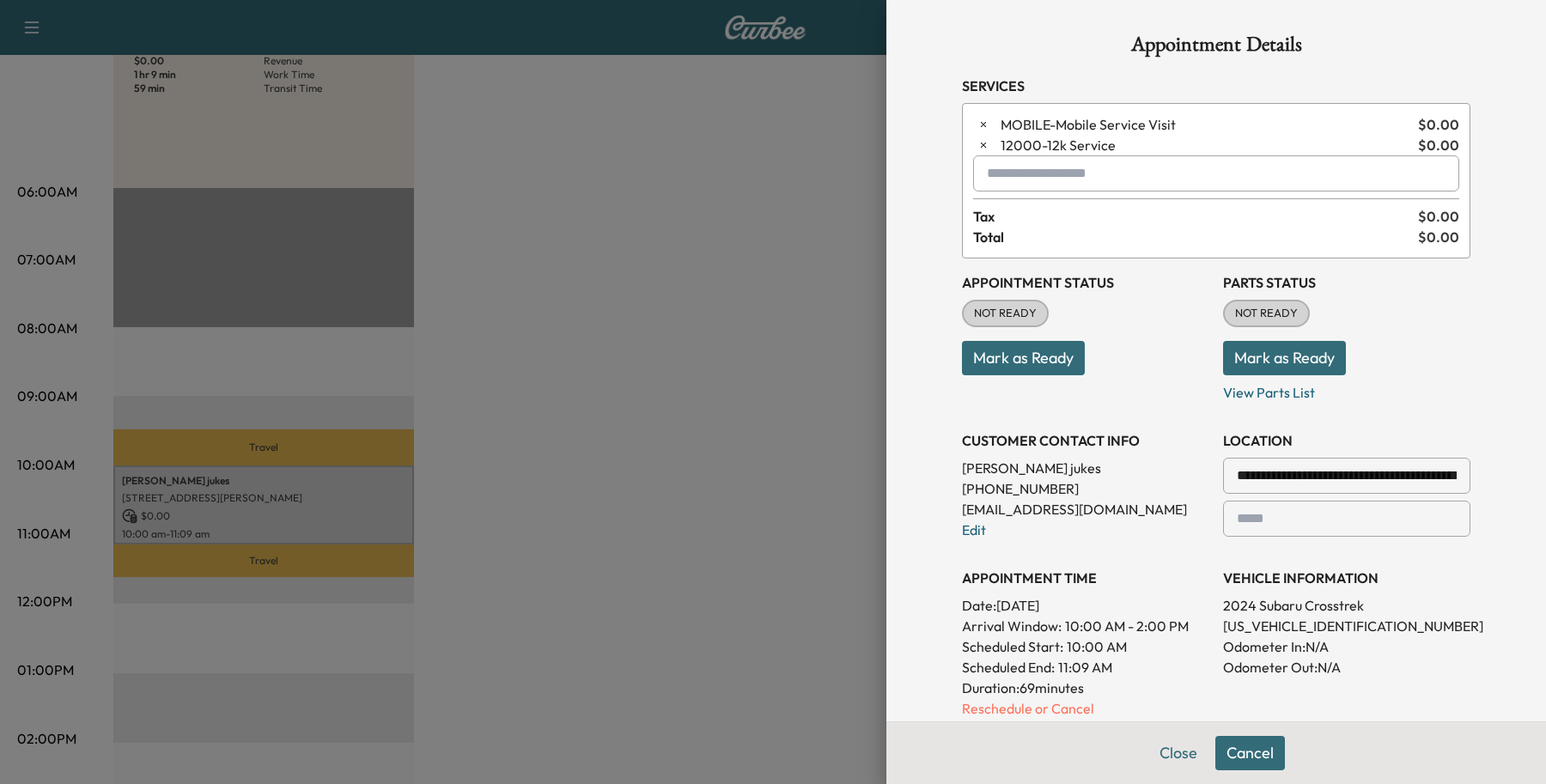
click at [1002, 491] on p "[PHONE_NUMBER]" at bounding box center [1086, 488] width 248 height 21
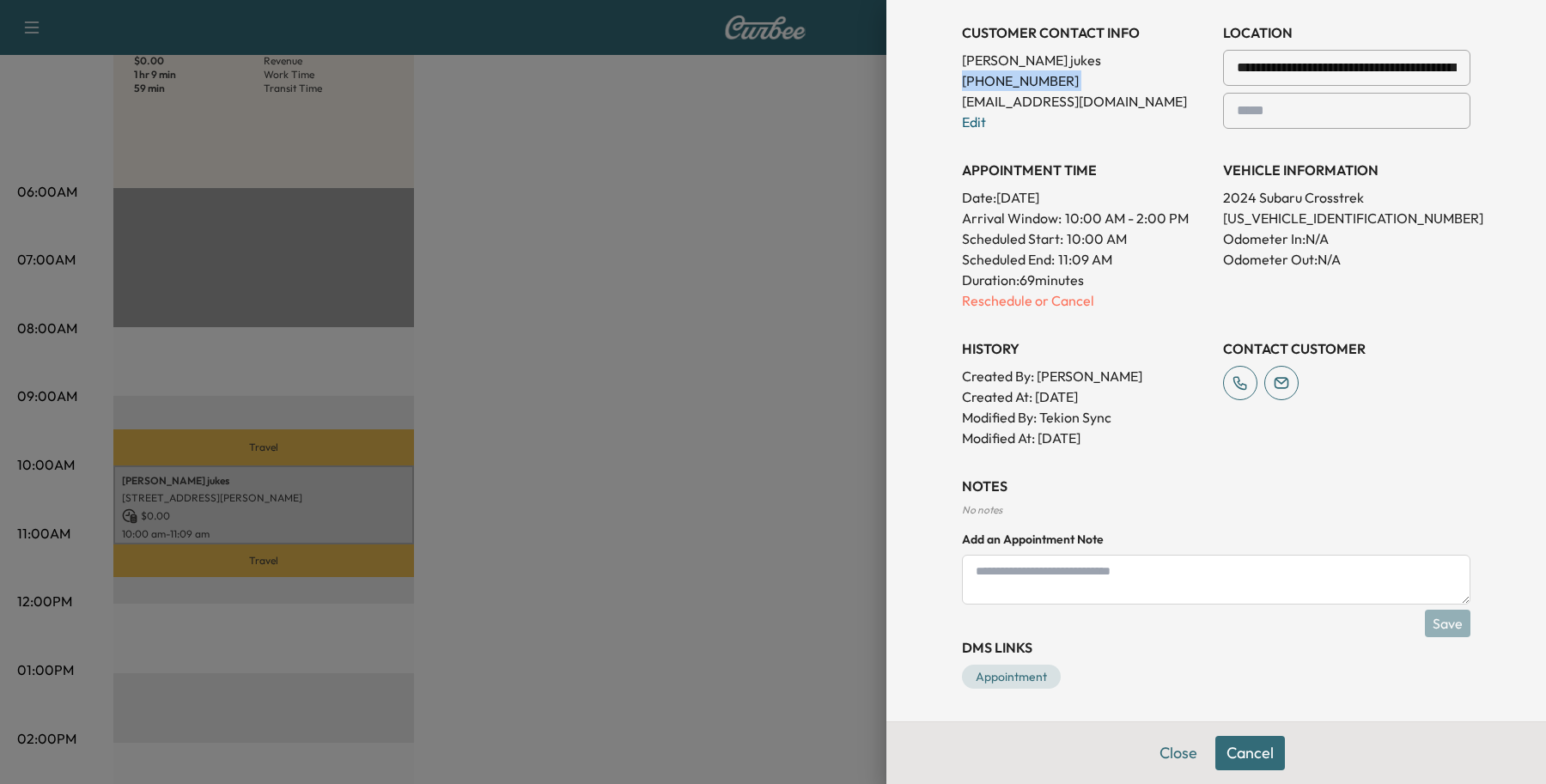
scroll to position [409, 0]
click at [1114, 597] on textarea at bounding box center [1217, 578] width 509 height 50
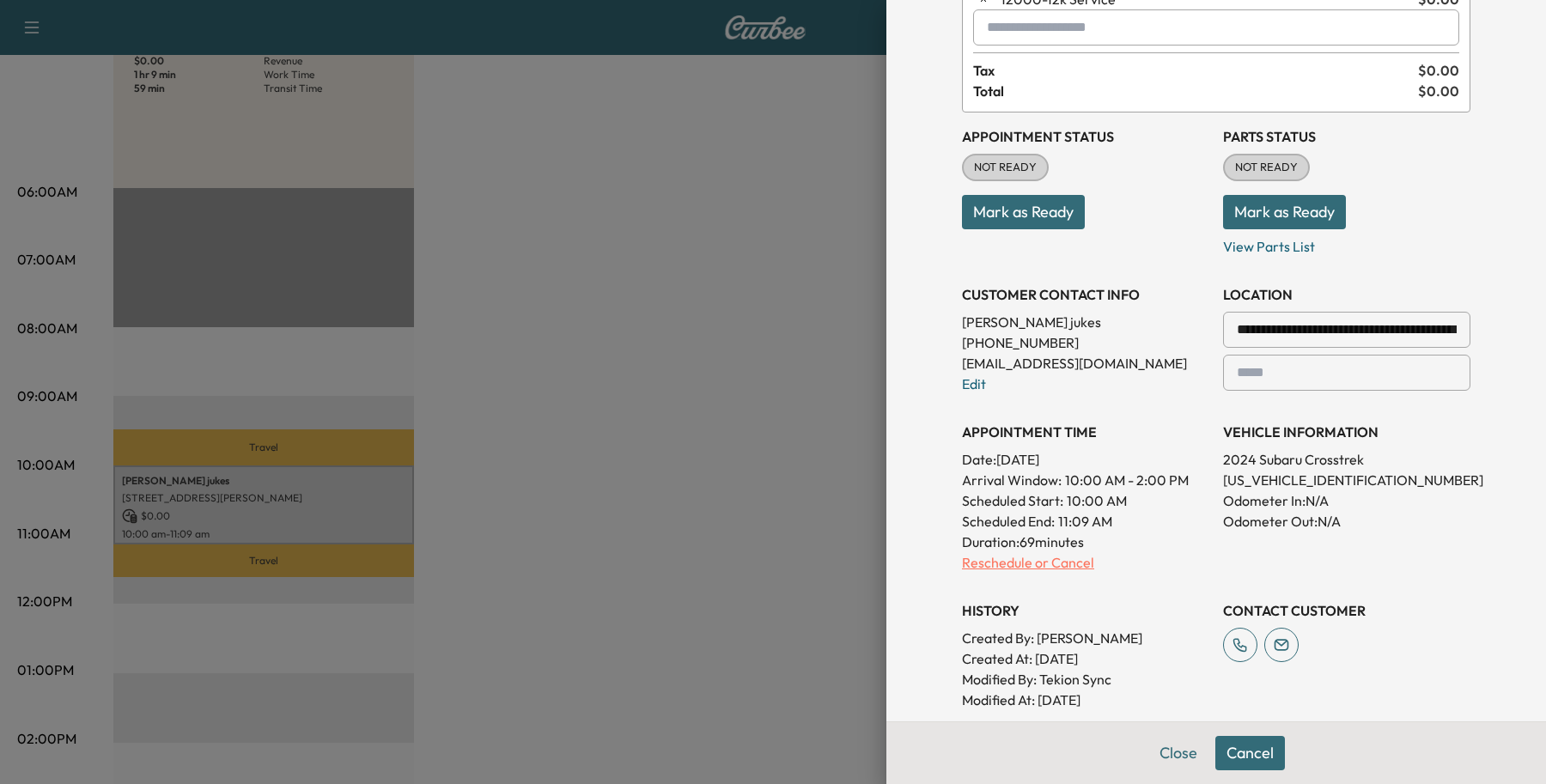
scroll to position [215, 0]
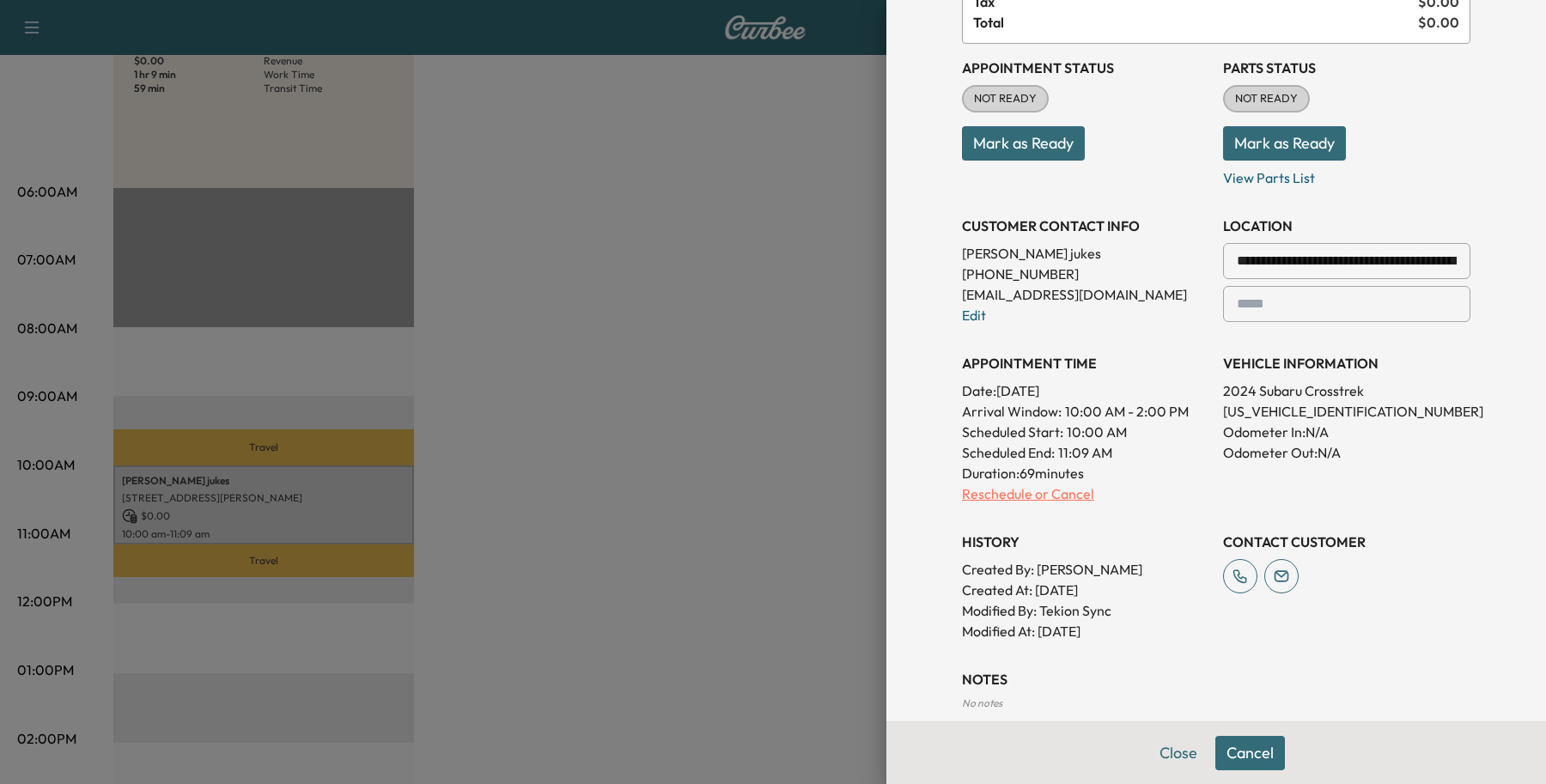
click at [1066, 492] on p "Reschedule or Cancel" at bounding box center [1086, 494] width 248 height 21
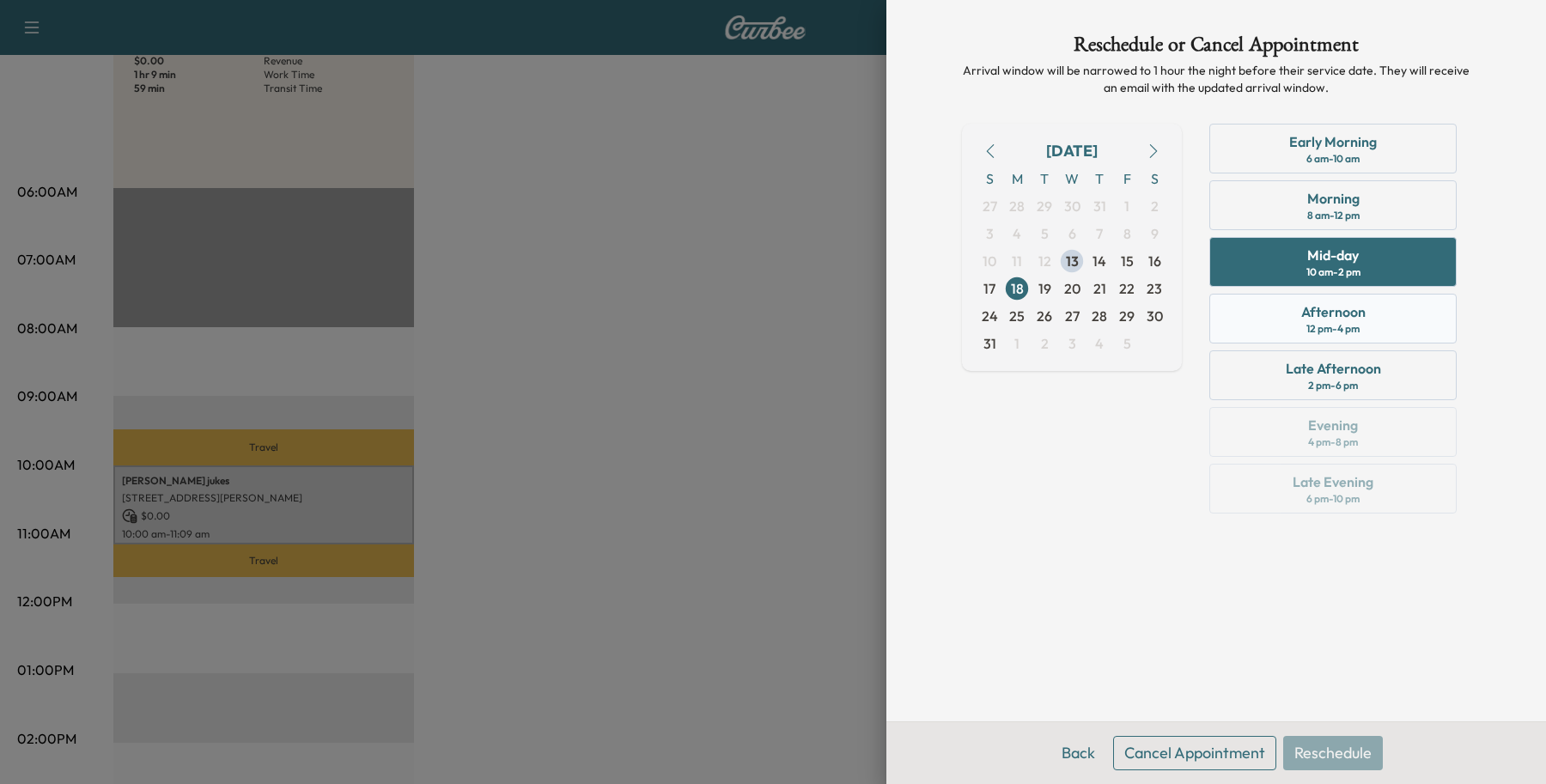
click at [1269, 315] on div "Afternoon 12 pm - 4 pm" at bounding box center [1333, 319] width 248 height 50
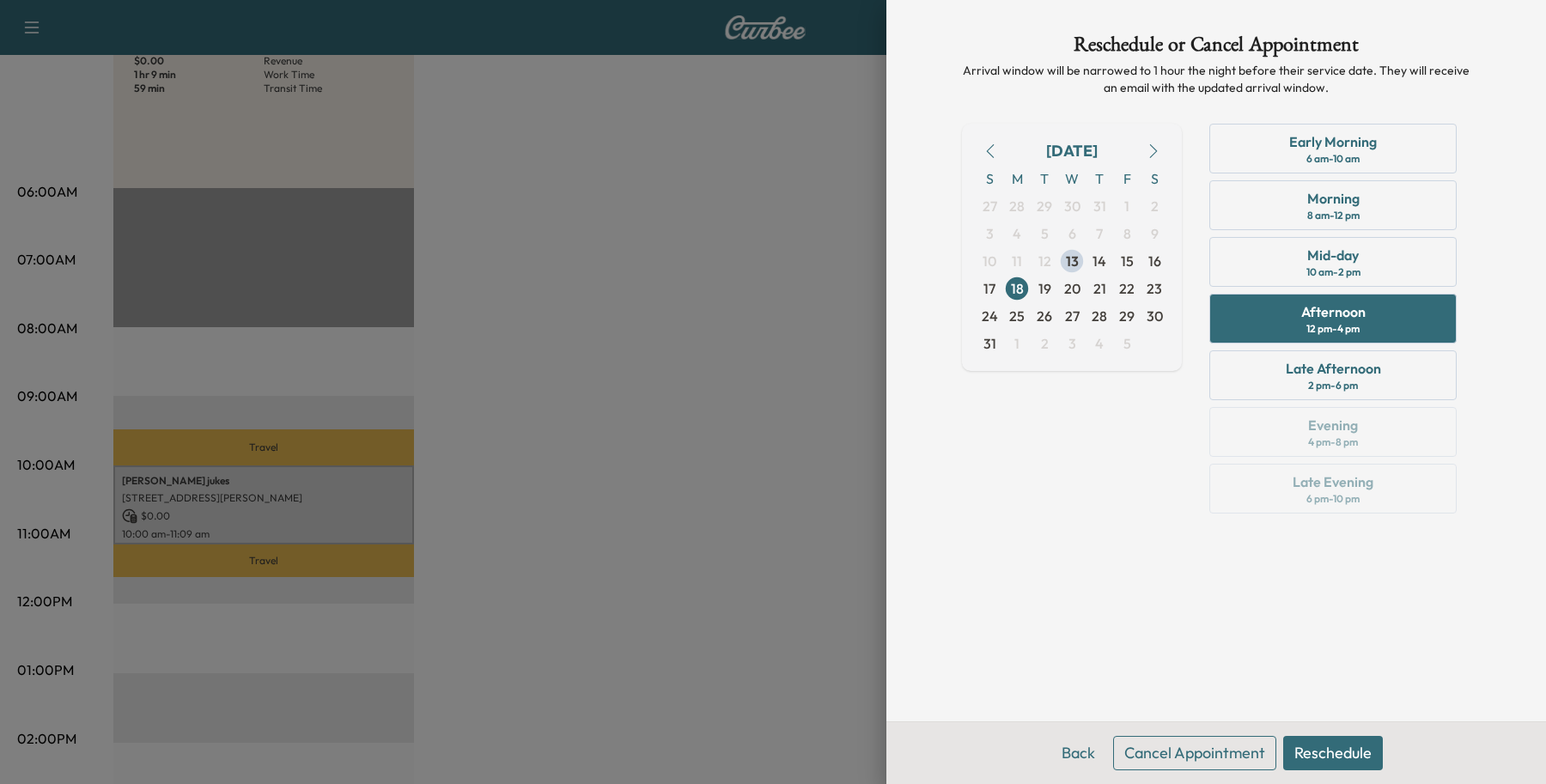
drag, startPoint x: 1341, startPoint y: 761, endPoint x: 1046, endPoint y: 742, distance: 295.6
click at [1047, 741] on div "Back Cancel Appointment Reschedule" at bounding box center [1217, 752] width 660 height 63
click at [1308, 756] on button "Reschedule" at bounding box center [1333, 753] width 99 height 35
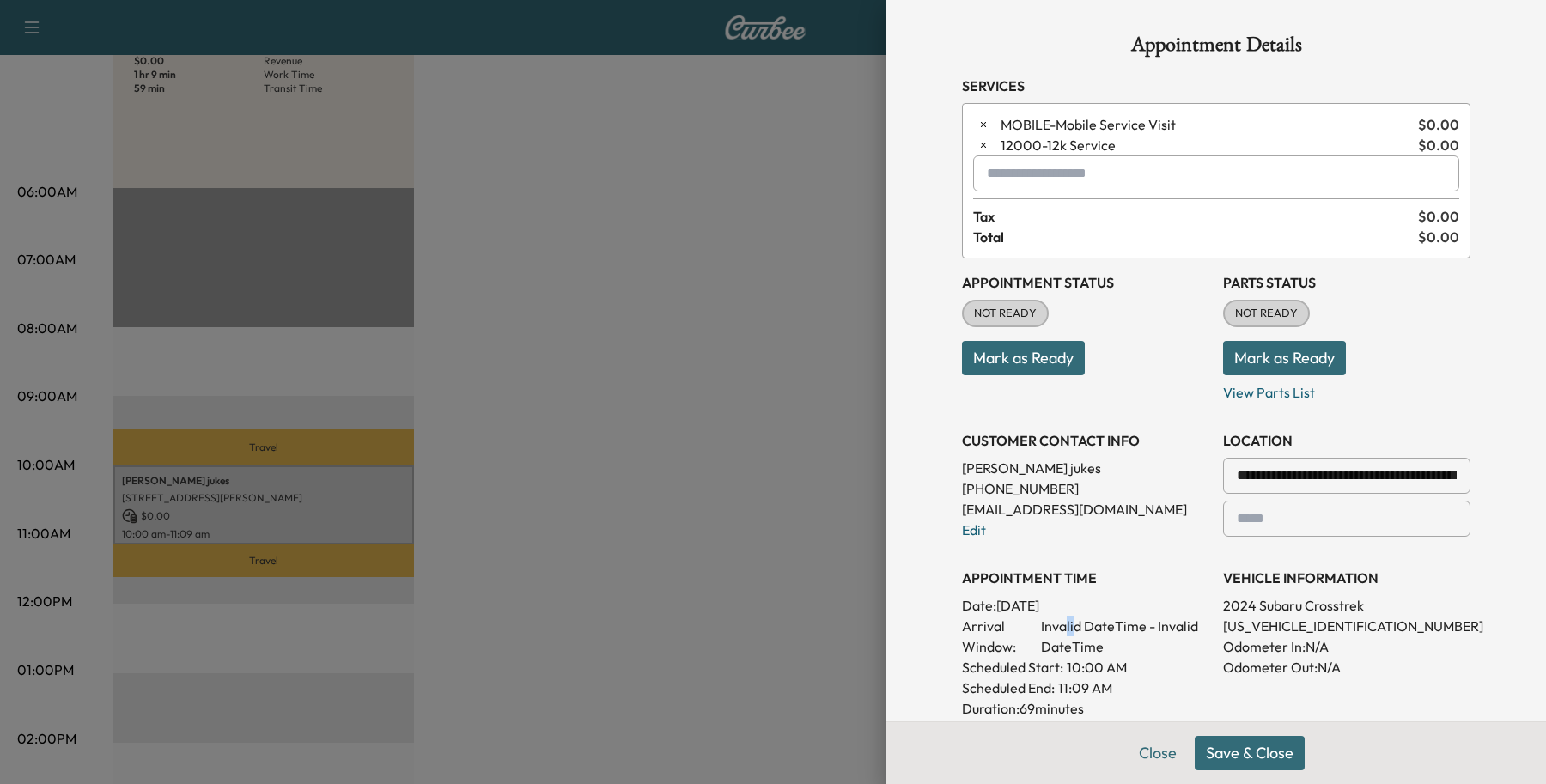
click at [1055, 623] on span "Invalid DateTime - Invalid DateTime" at bounding box center [1124, 636] width 168 height 41
click at [969, 537] on link "Edit" at bounding box center [974, 530] width 24 height 17
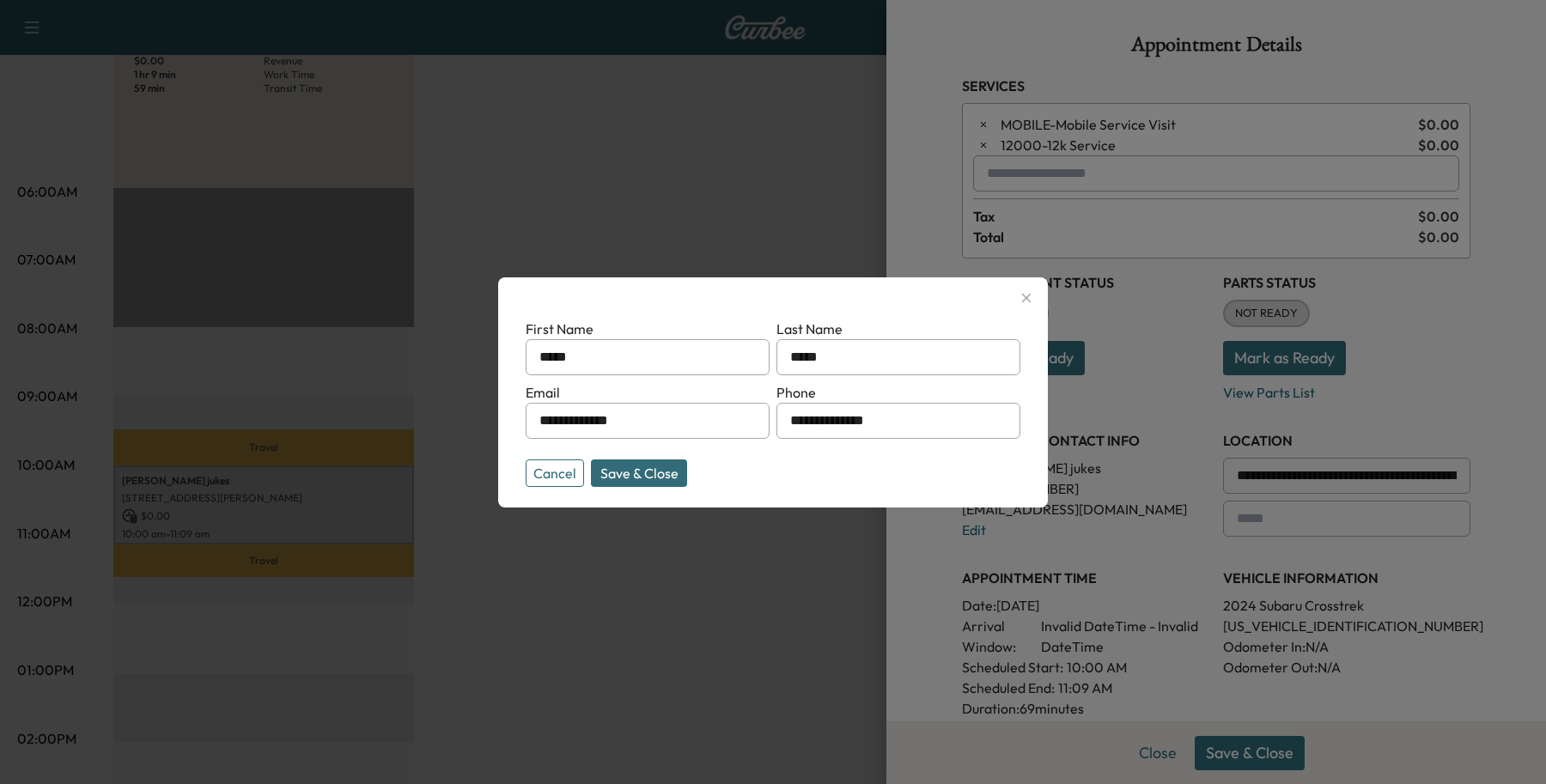
drag, startPoint x: 913, startPoint y: 433, endPoint x: 376, endPoint y: 348, distance: 543.7
click at [323, 319] on div "**********" at bounding box center [773, 392] width 1546 height 784
type input "**********"
click at [540, 357] on div at bounding box center [543, 357] width 21 height 21
click at [544, 357] on div at bounding box center [543, 357] width 21 height 21
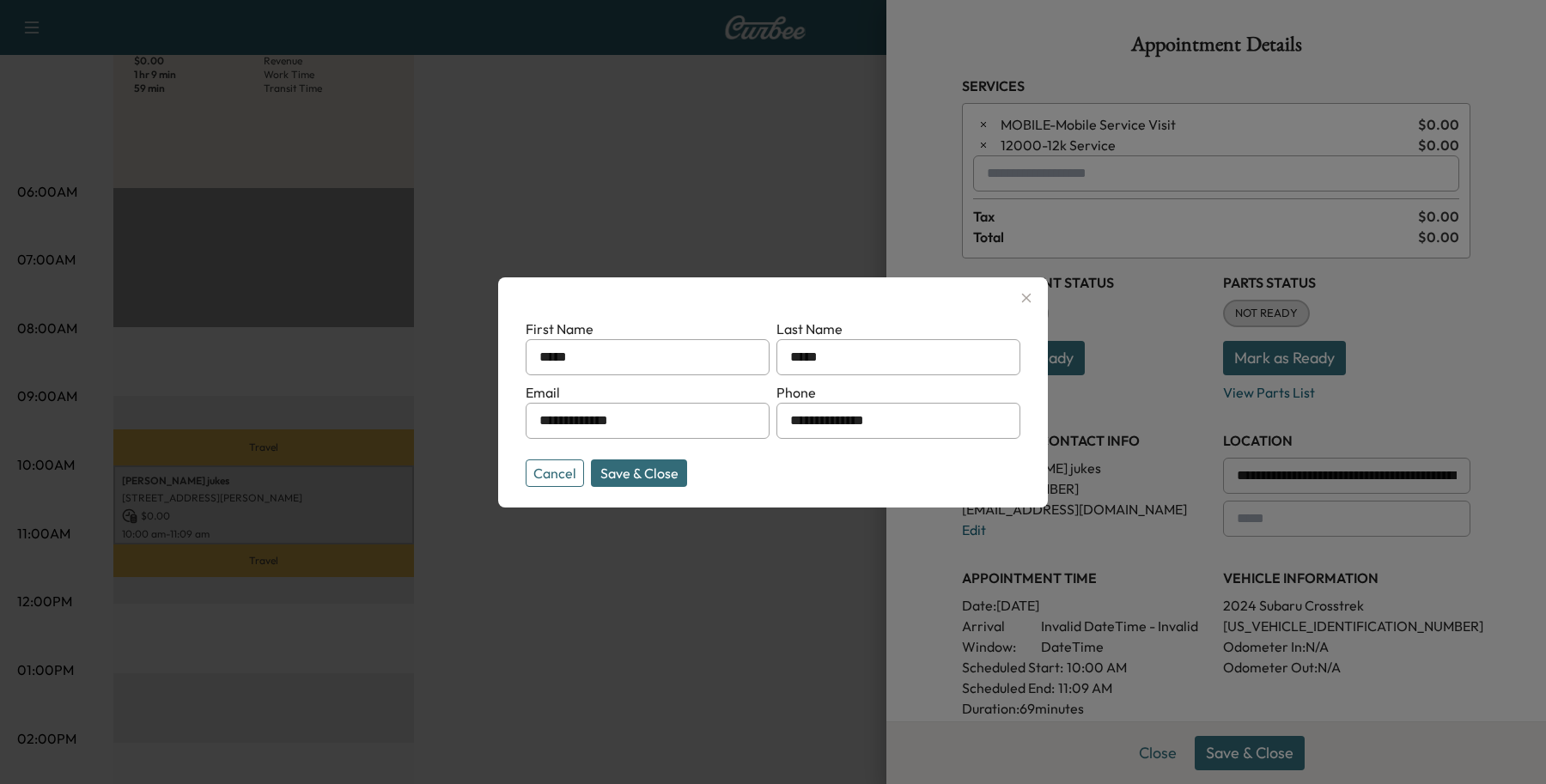
click at [546, 355] on div at bounding box center [543, 357] width 21 height 21
click at [598, 358] on input "*****" at bounding box center [647, 357] width 244 height 36
type input "*****"
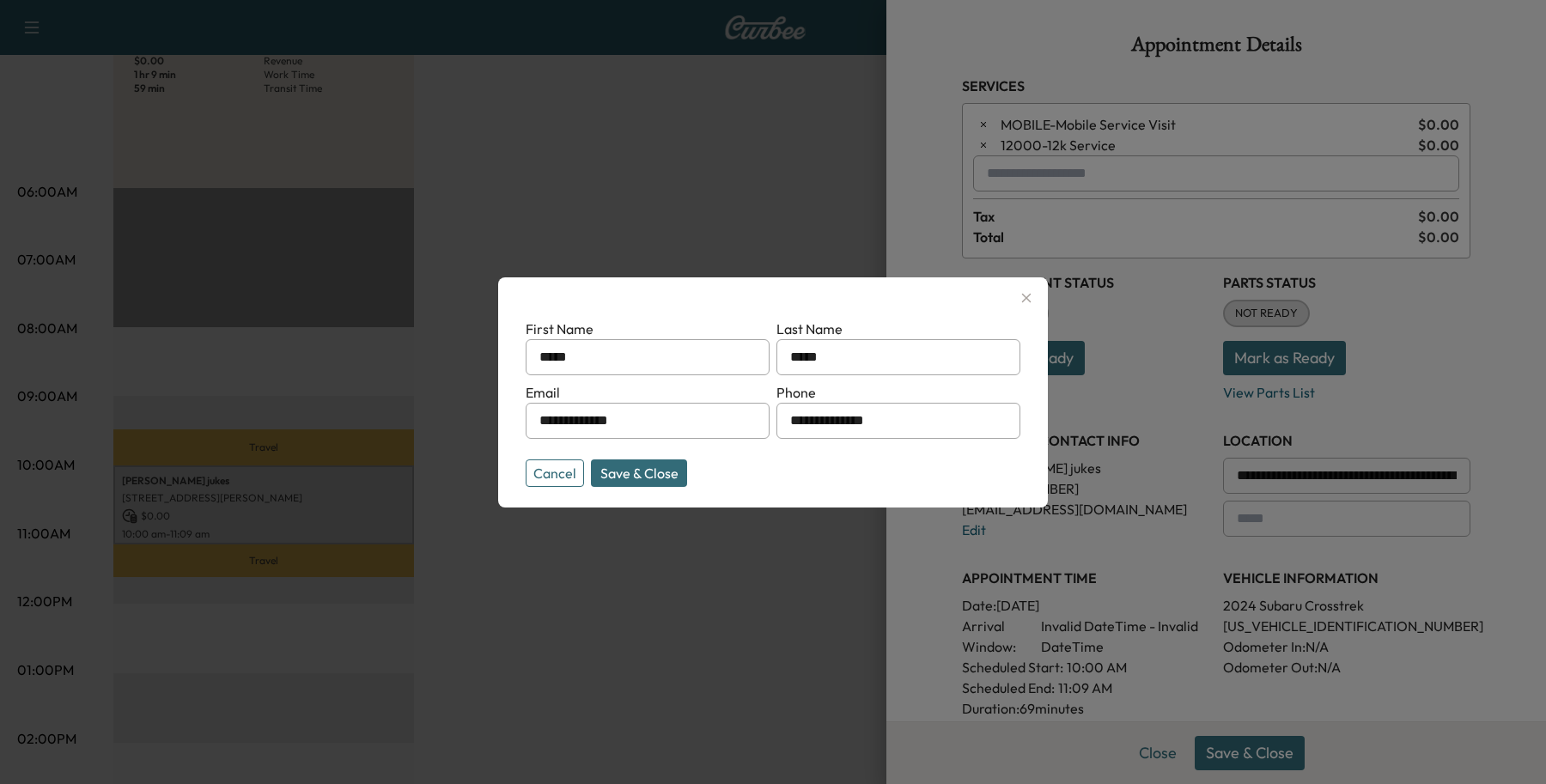
type input "*****"
drag, startPoint x: 680, startPoint y: 413, endPoint x: -424, endPoint y: 293, distance: 1110.5
click at [0, 293] on html "Support Log Out Map Beta Calendar Book New Appointment [PERSON_NAME] Subaru of …" at bounding box center [773, 177] width 1546 height 784
type input "*"
type input "**********"
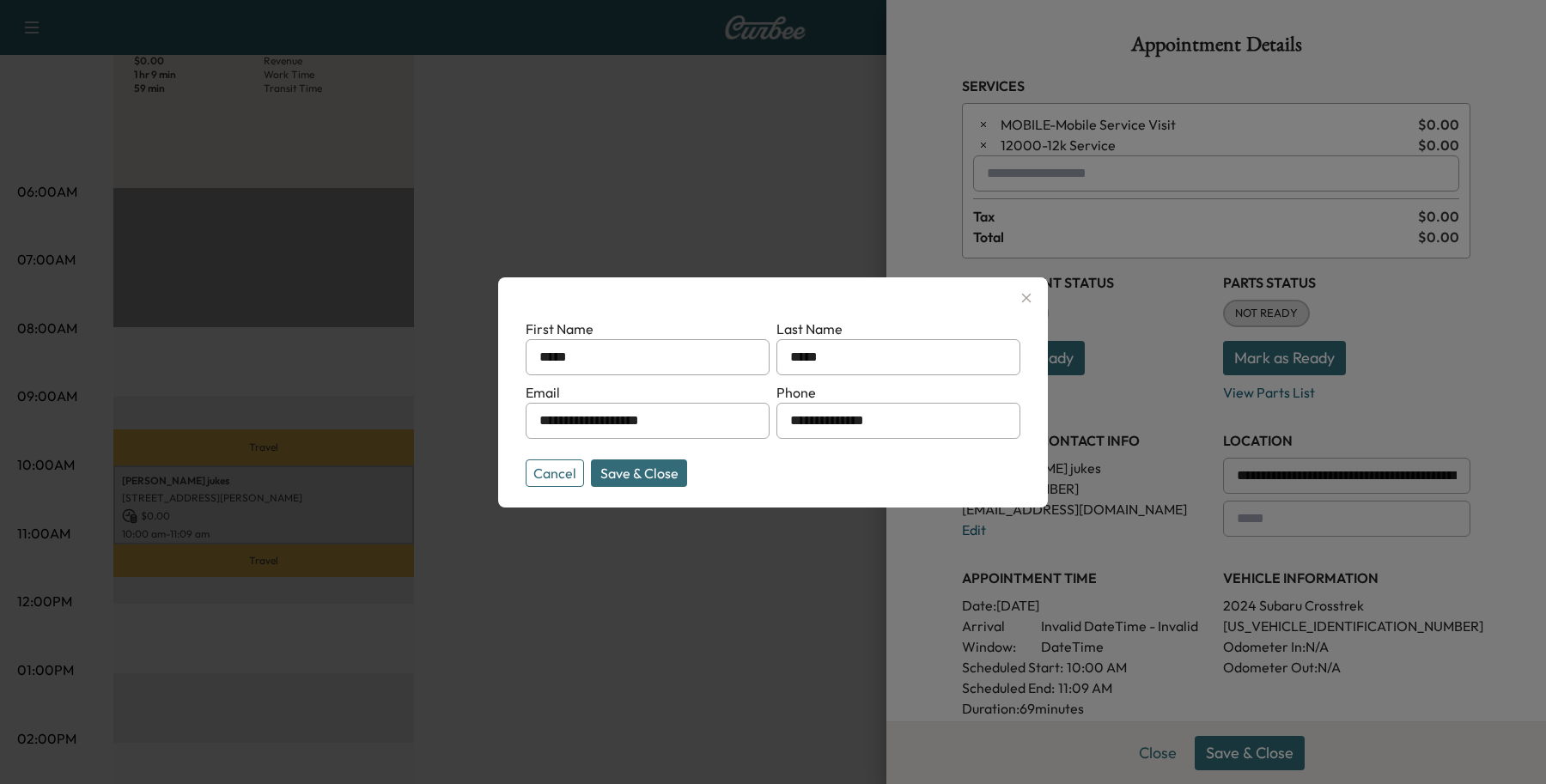
click at [637, 447] on form "**********" at bounding box center [773, 399] width 495 height 161
click at [638, 487] on div "**********" at bounding box center [773, 392] width 550 height 231
click at [642, 470] on button "Save & Close" at bounding box center [639, 473] width 96 height 28
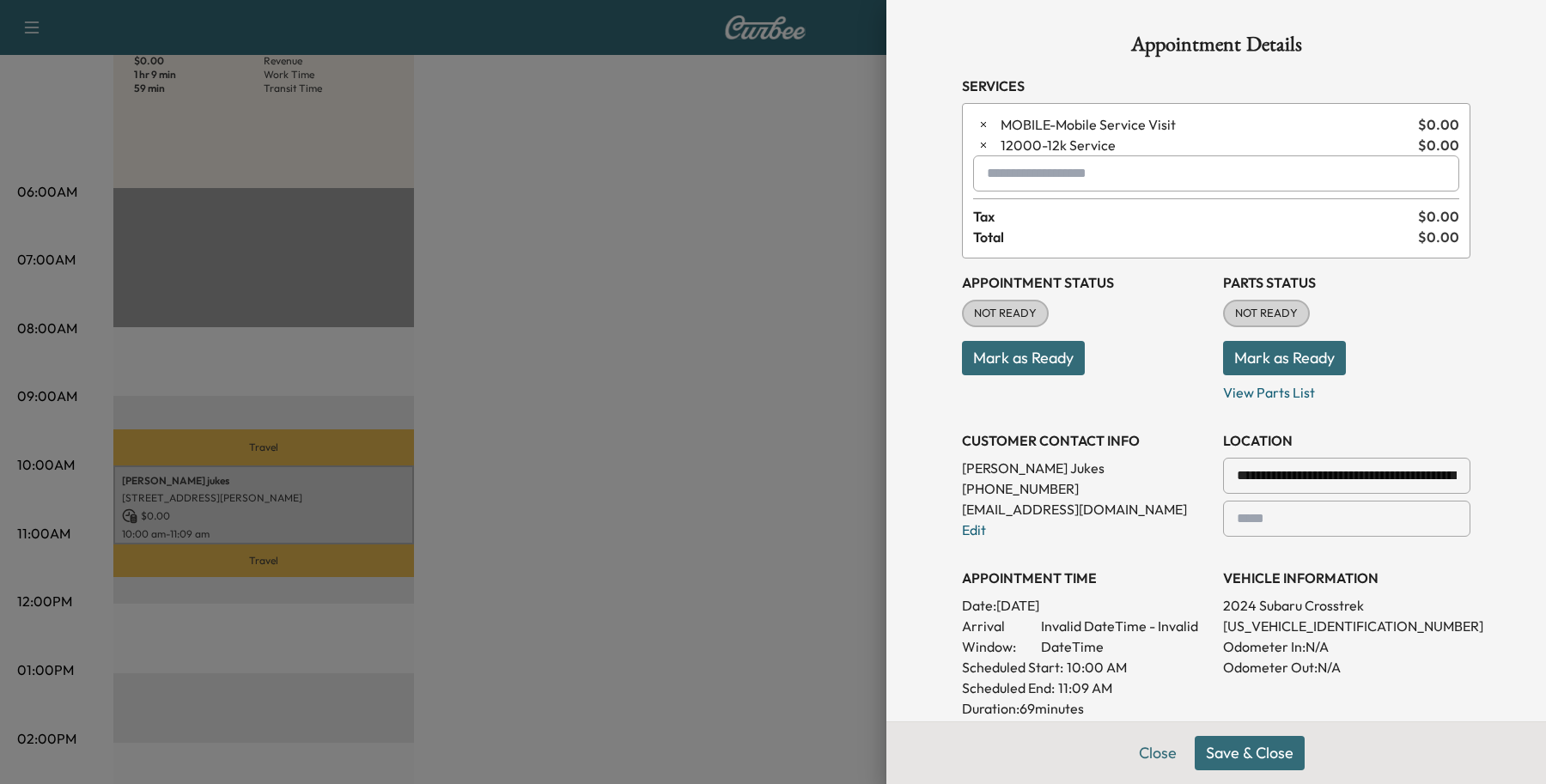
click at [1243, 753] on button "Save & Close" at bounding box center [1250, 753] width 110 height 35
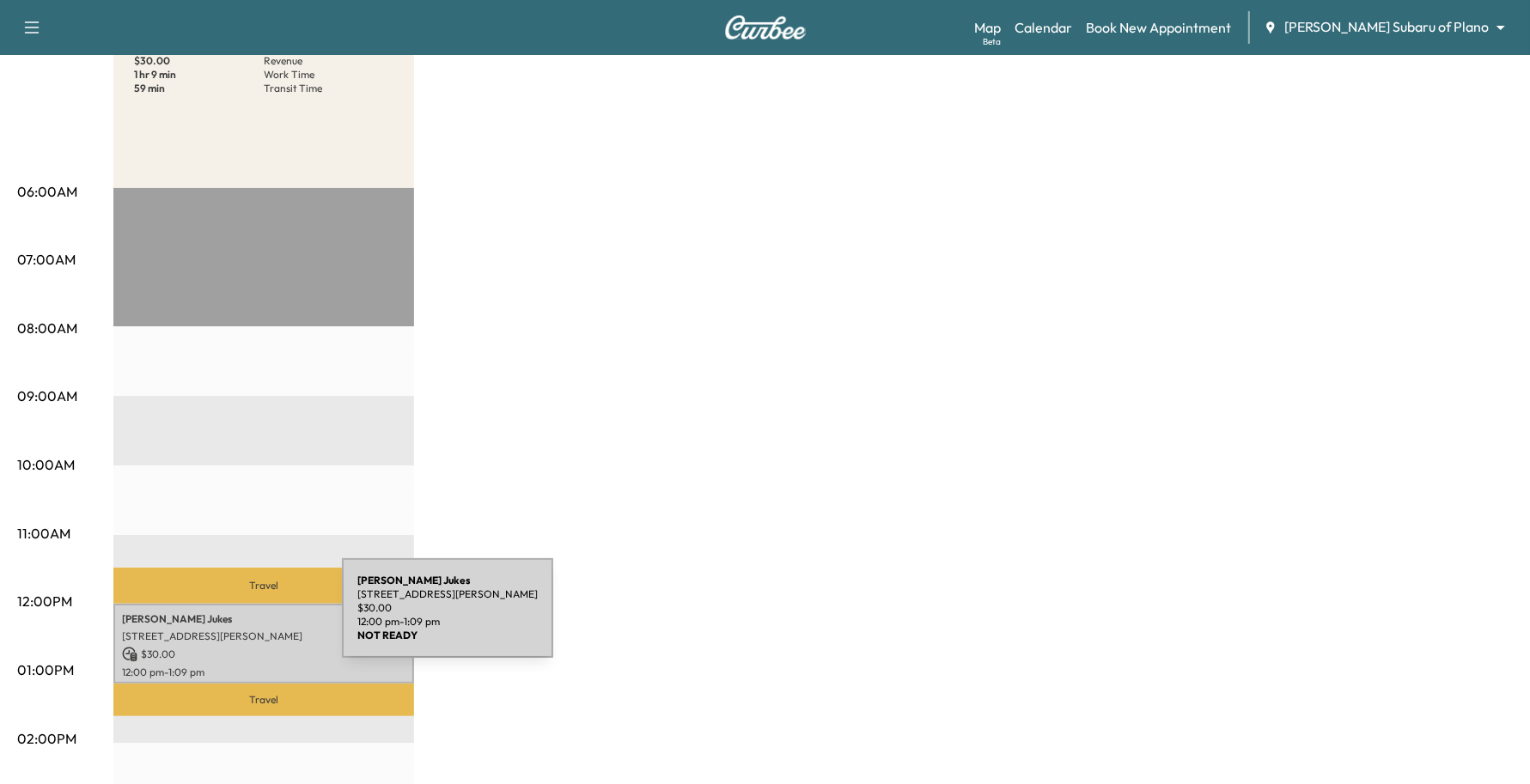
click at [213, 620] on div "[PERSON_NAME] [STREET_ADDRESS][PERSON_NAME][PERSON_NAME] $ 30.00 12:00 pm - 1:0…" at bounding box center [263, 643] width 300 height 79
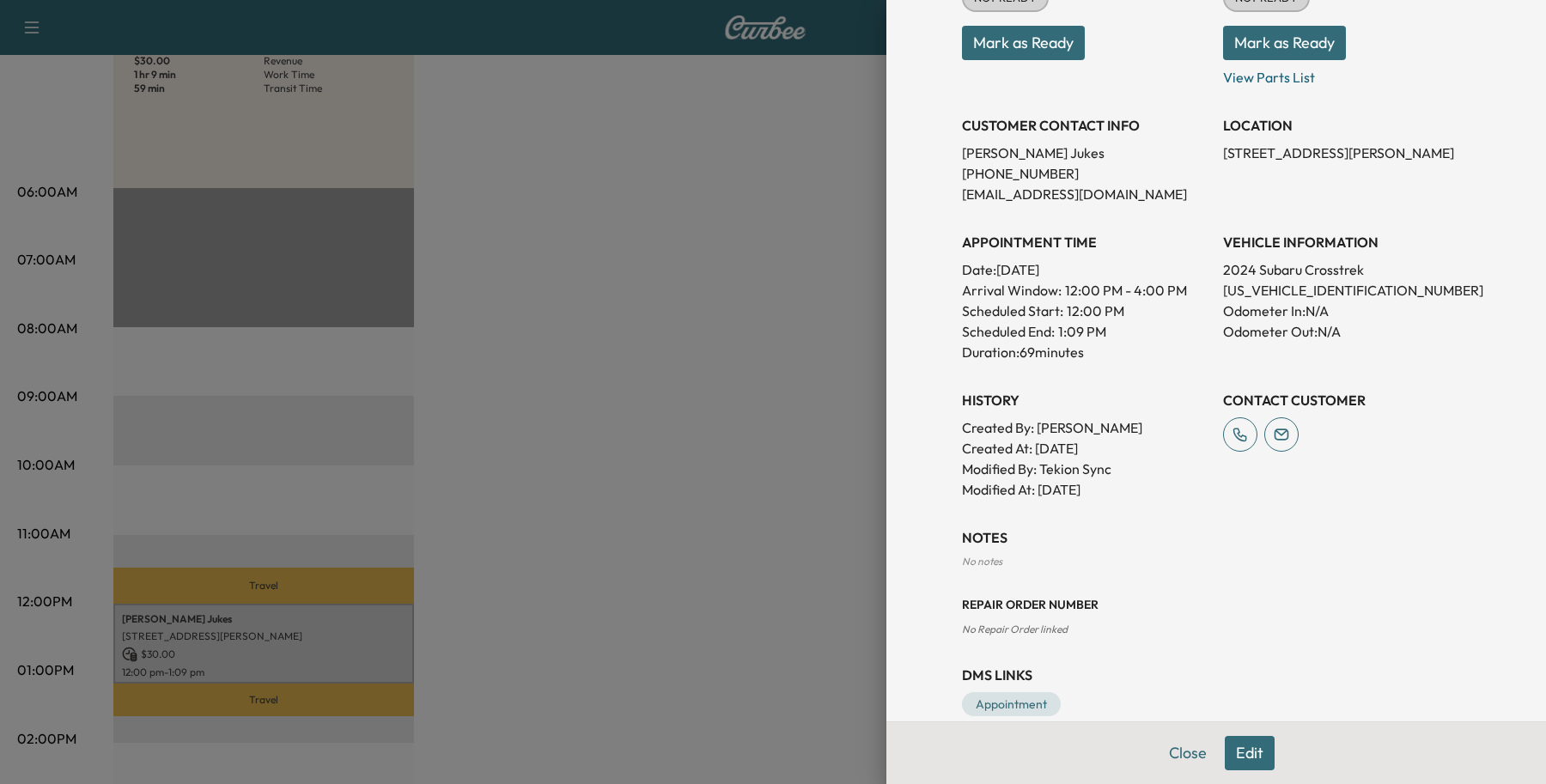
scroll to position [307, 0]
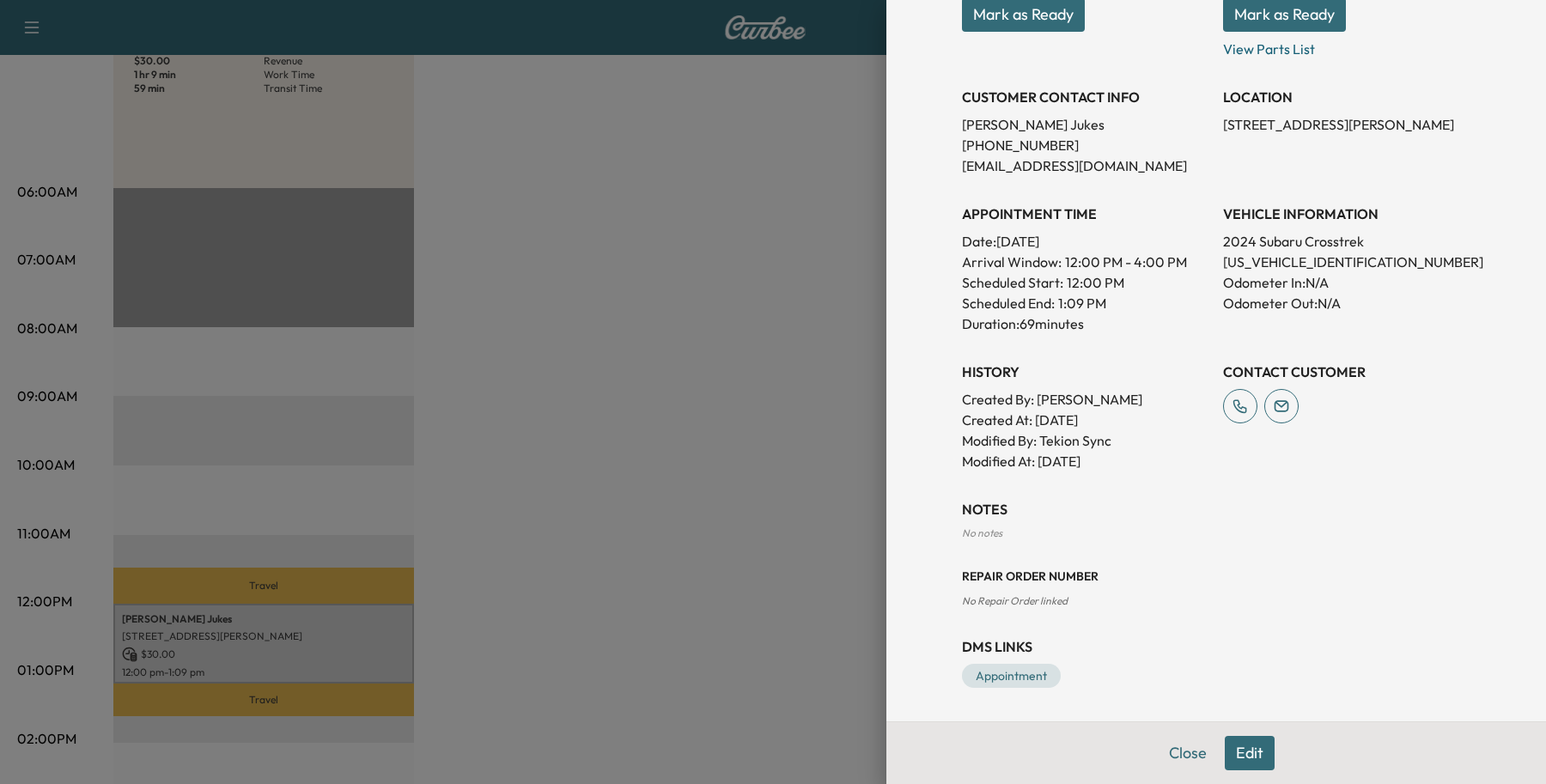
click at [1234, 745] on button "Edit" at bounding box center [1250, 753] width 50 height 35
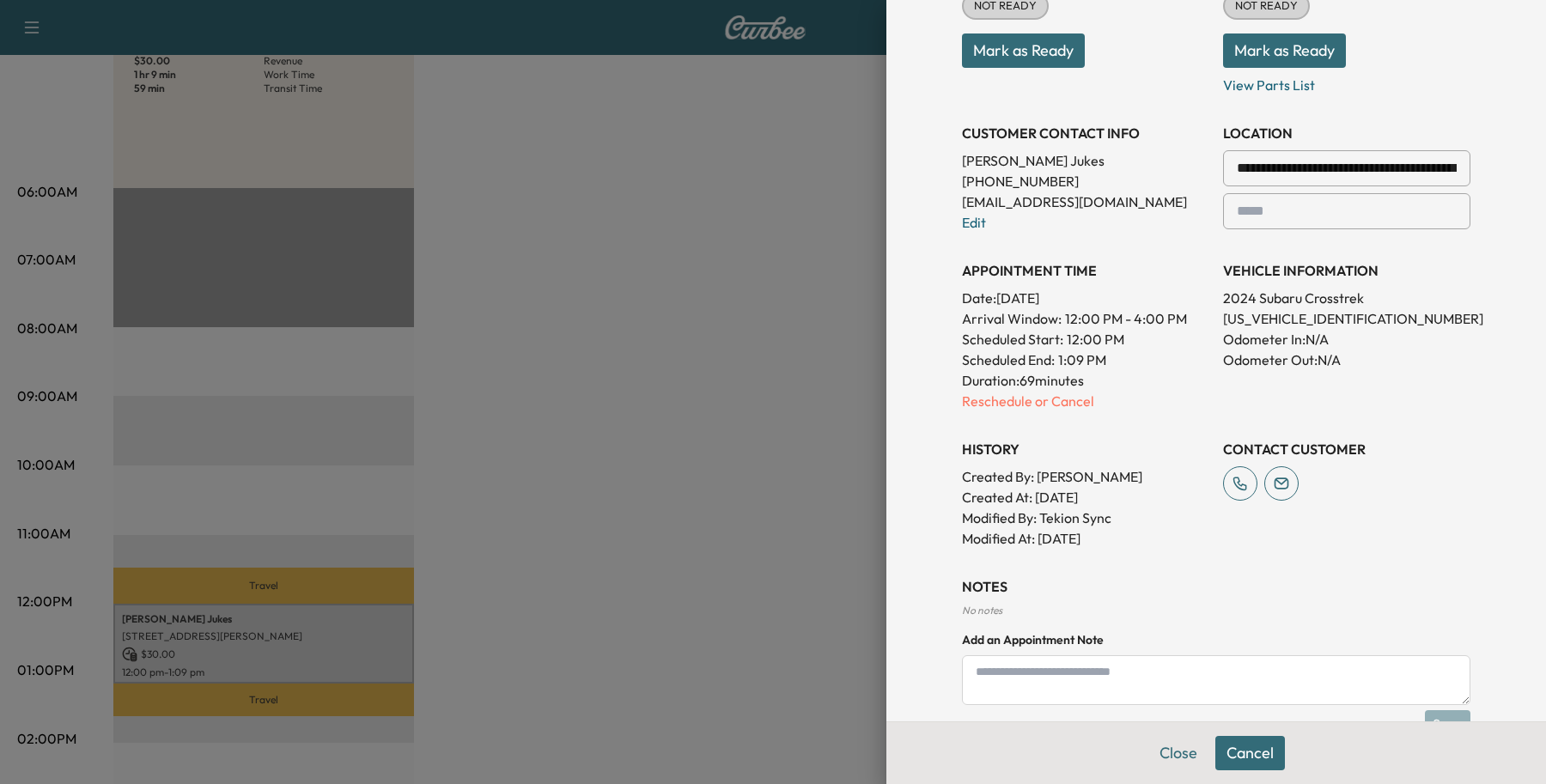
scroll to position [345, 0]
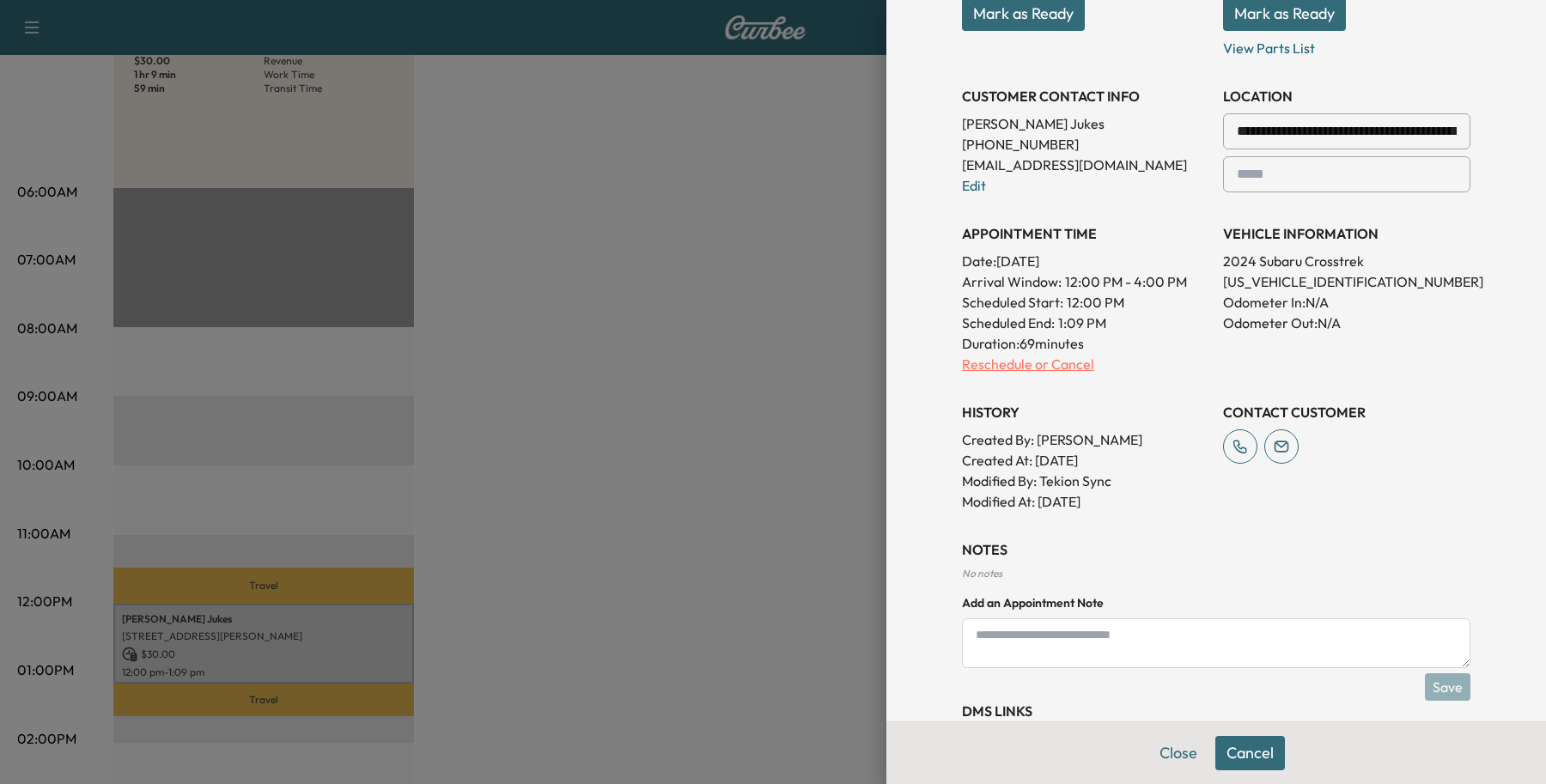
click at [1015, 370] on p "Reschedule or Cancel" at bounding box center [1086, 364] width 248 height 21
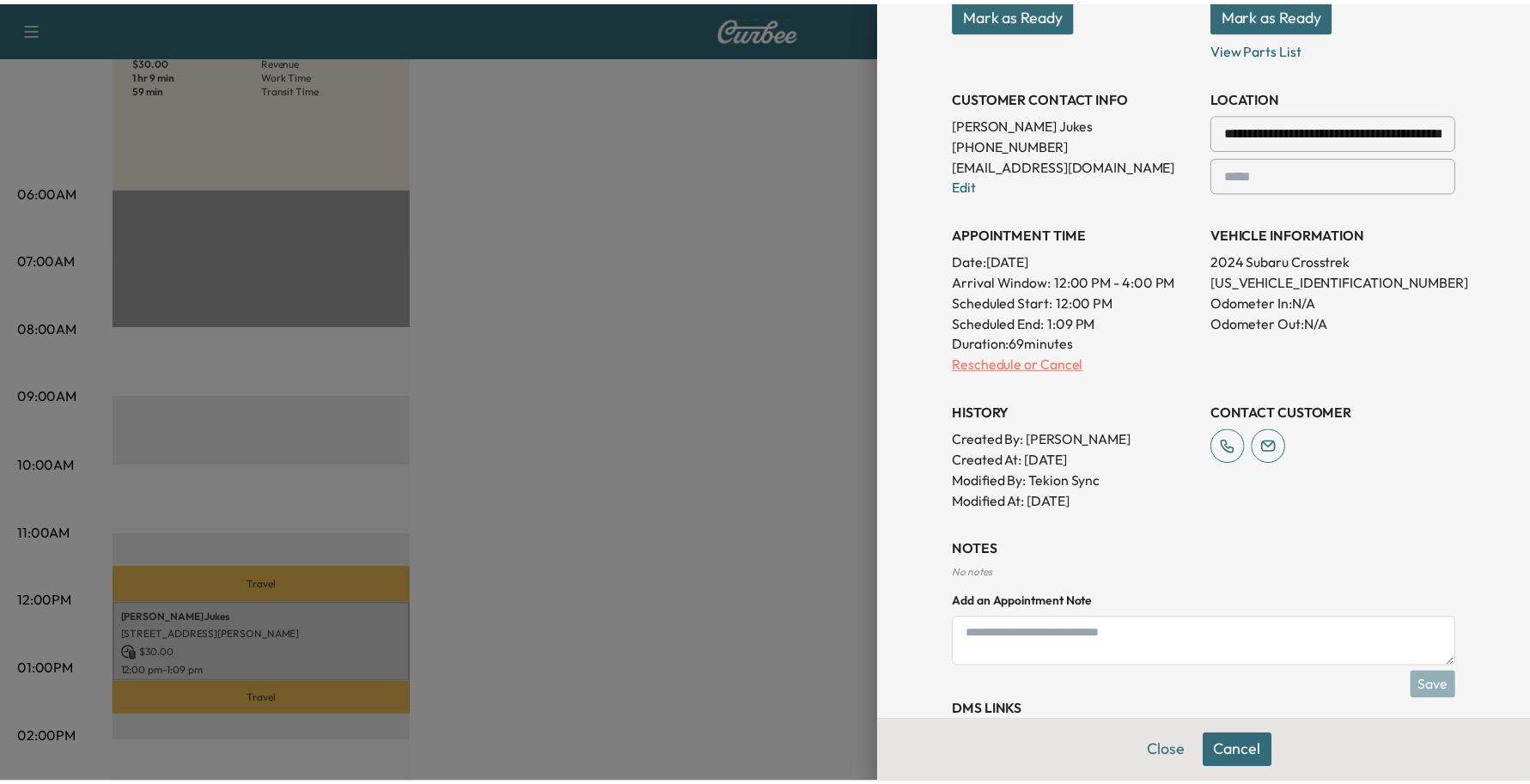
scroll to position [0, 0]
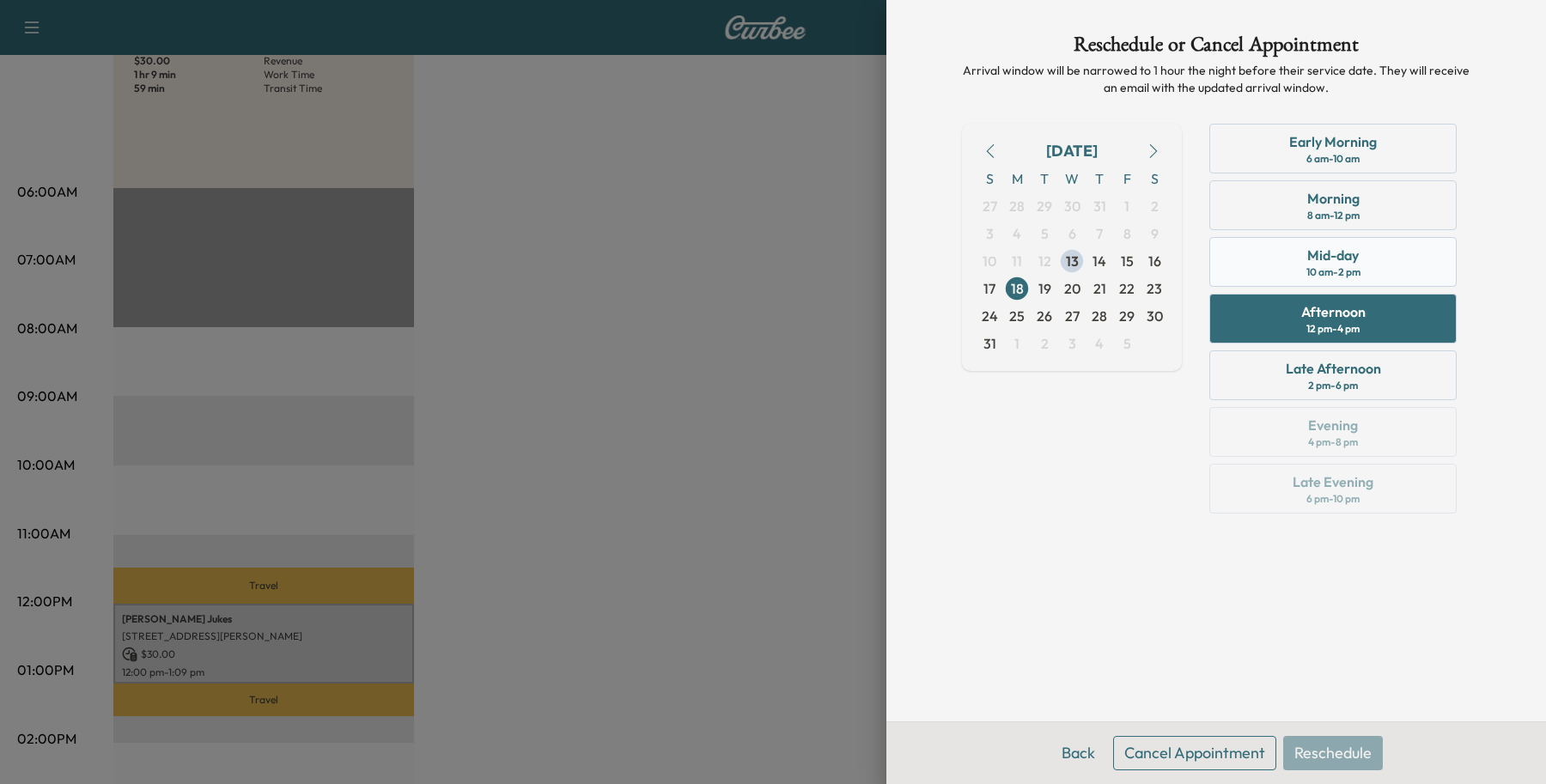
click at [1395, 257] on div "Mid-day 10 am - 2 pm" at bounding box center [1333, 262] width 248 height 50
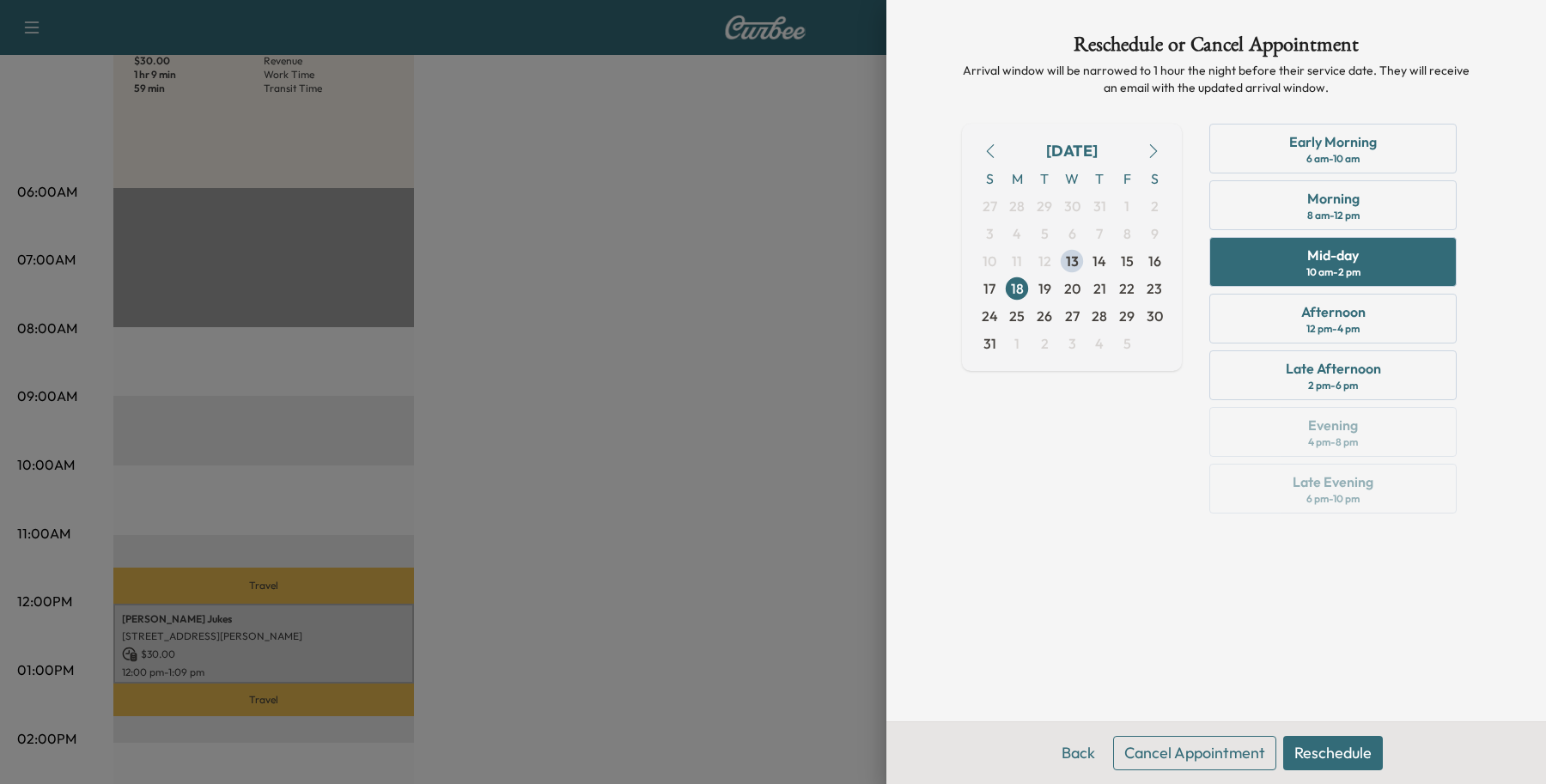
click at [1315, 742] on button "Reschedule" at bounding box center [1333, 753] width 99 height 35
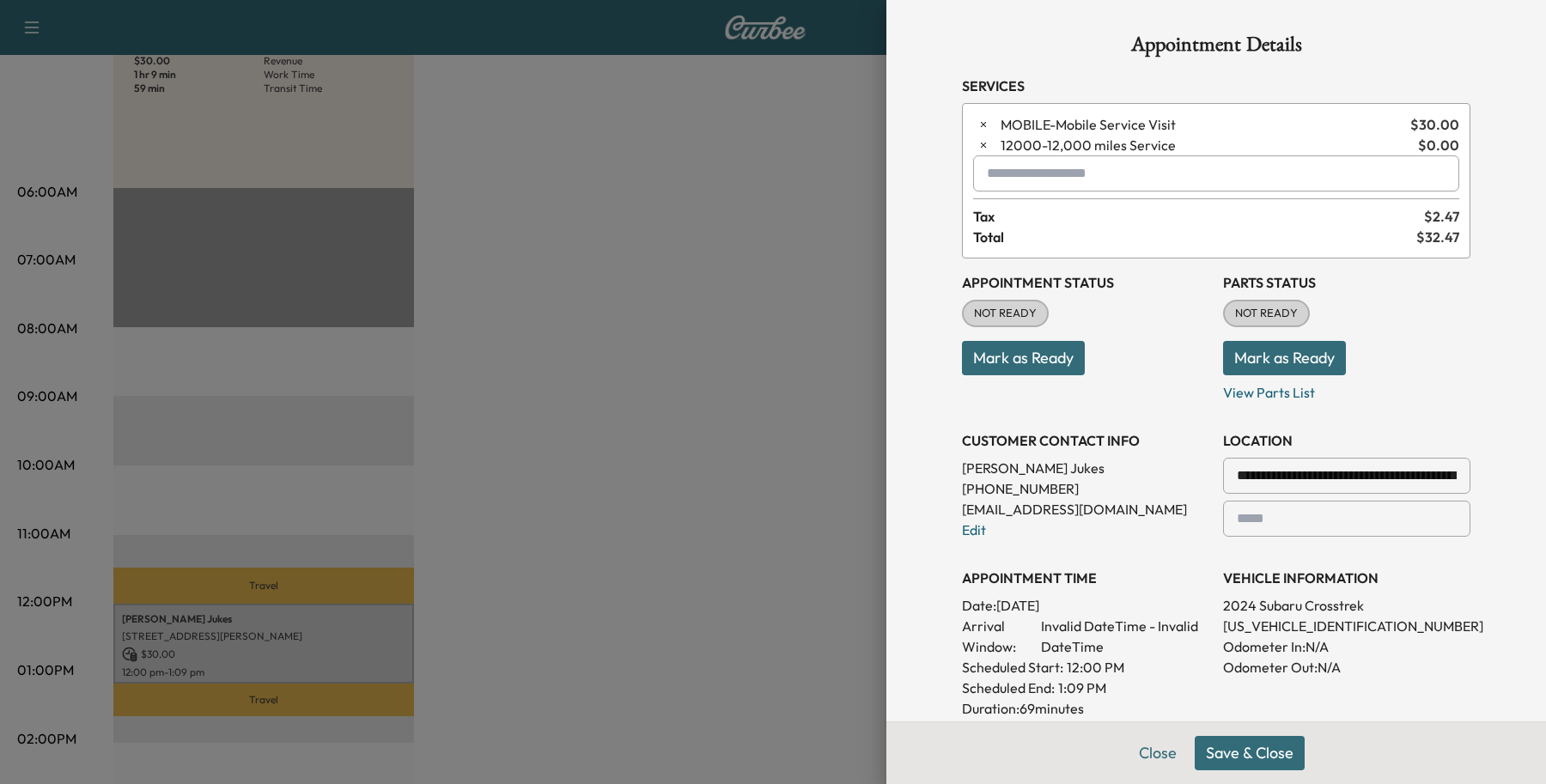
click at [1237, 747] on button "Save & Close" at bounding box center [1250, 753] width 110 height 35
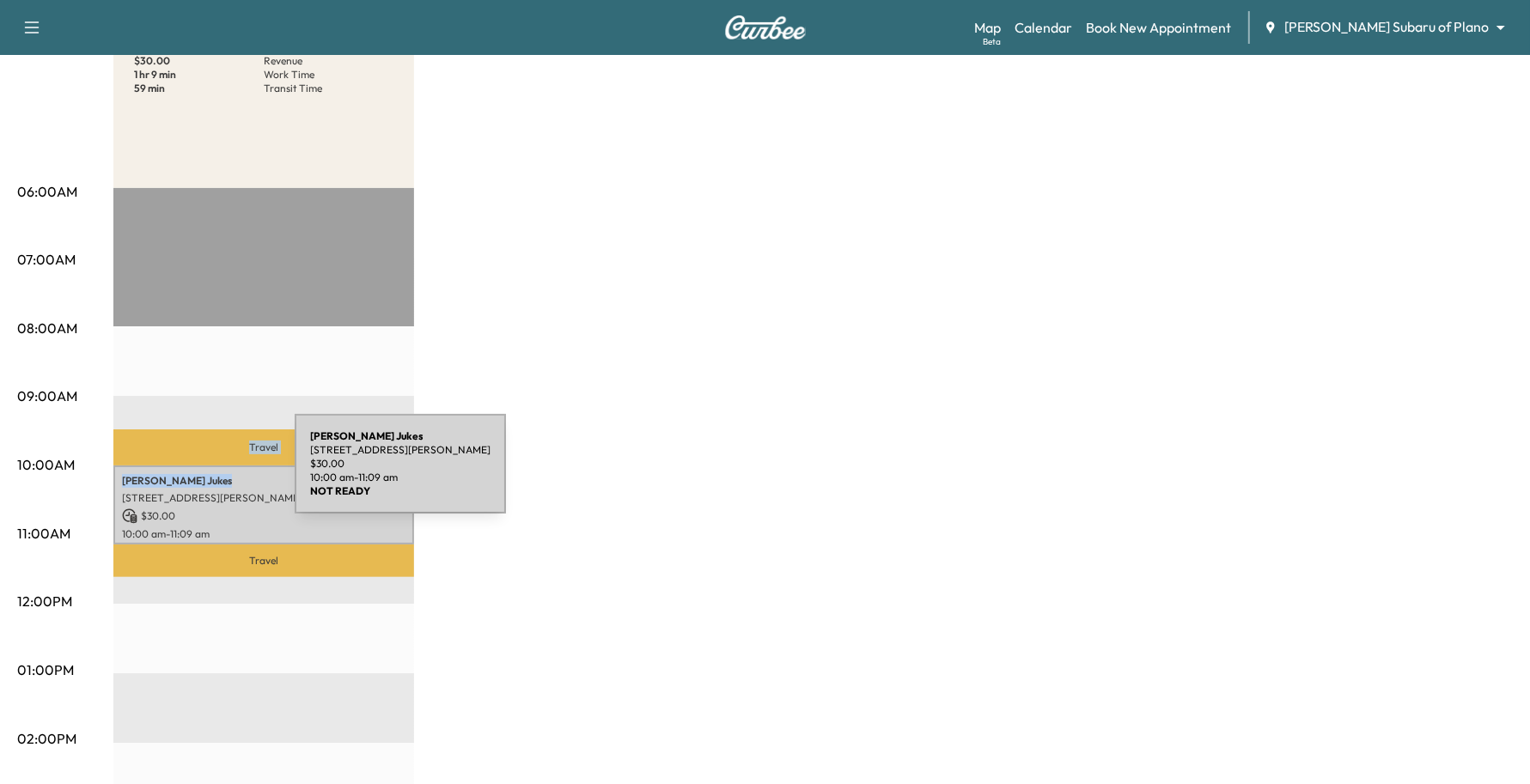
drag, startPoint x: 180, startPoint y: 459, endPoint x: 174, endPoint y: 474, distance: 16.2
click at [174, 474] on div "Travel [PERSON_NAME] [STREET_ADDRESS][PERSON_NAME][PERSON_NAME] $ 30.00 10:00 a…" at bounding box center [263, 742] width 300 height 1109
copy div "Travel [PERSON_NAME]"
